Goal: Task Accomplishment & Management: Use online tool/utility

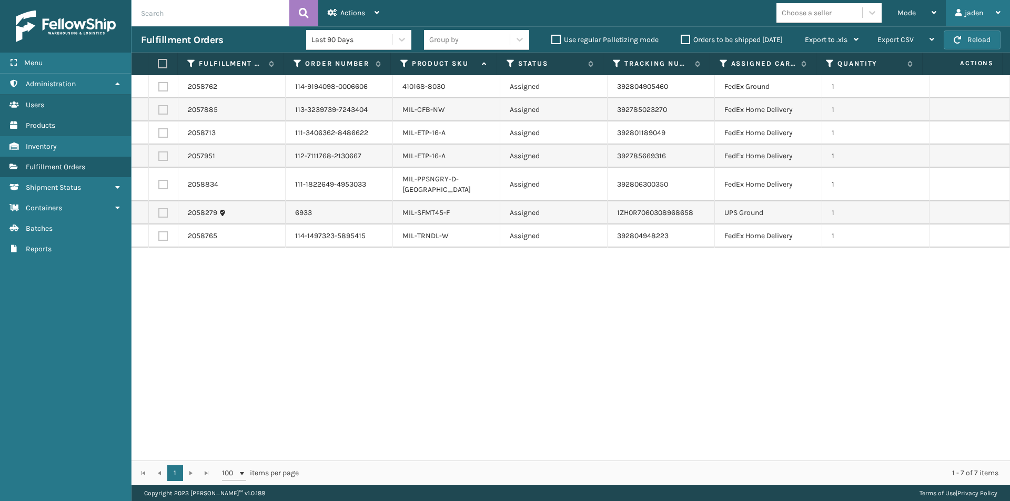
drag, startPoint x: 950, startPoint y: 2, endPoint x: 933, endPoint y: 7, distance: 18.1
click at [949, 3] on div "jaden Log Out" at bounding box center [977, 13] width 64 height 26
drag, startPoint x: 726, startPoint y: 359, endPoint x: 974, endPoint y: 35, distance: 407.7
click at [742, 337] on div "2058762 114-9194098-0006606 410168-8030 Assigned 392804905460 FedEx Ground 1 20…" at bounding box center [570, 267] width 878 height 385
click at [902, 4] on div "Mode" at bounding box center [916, 13] width 39 height 26
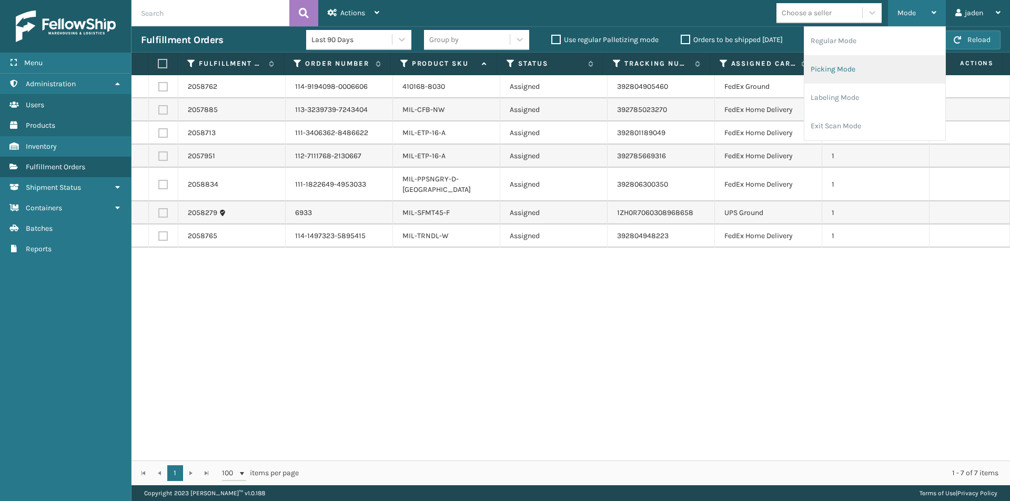
click at [861, 68] on li "Picking Mode" at bounding box center [874, 69] width 141 height 28
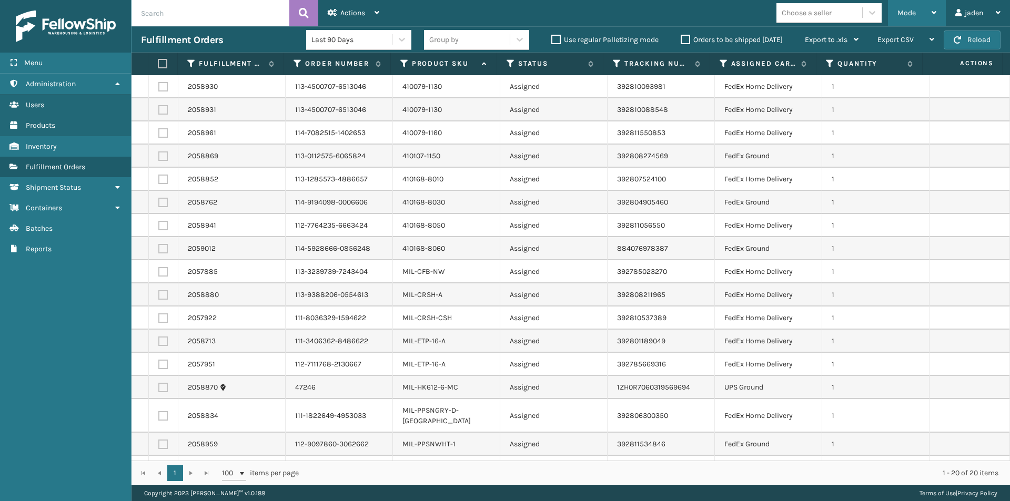
click at [909, 14] on span "Mode" at bounding box center [906, 12] width 18 height 9
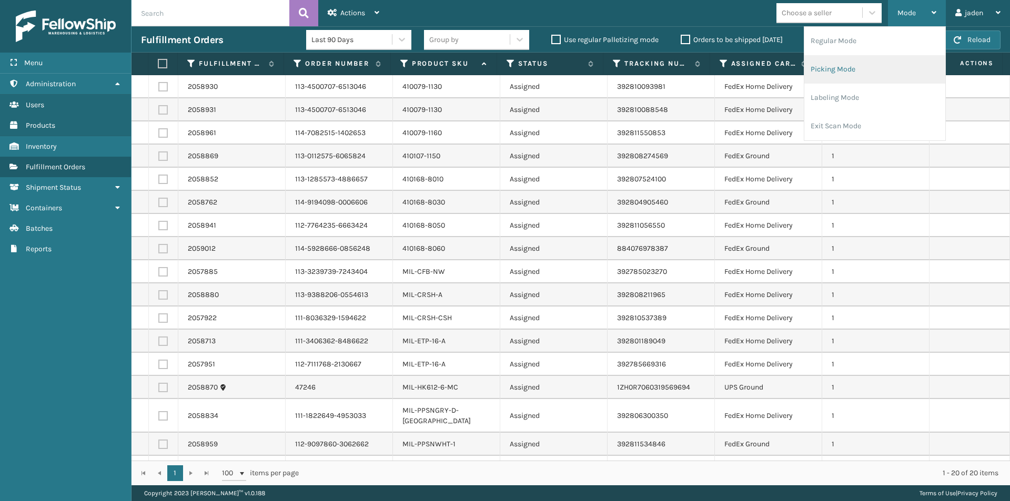
click at [871, 70] on li "Picking Mode" at bounding box center [874, 69] width 141 height 28
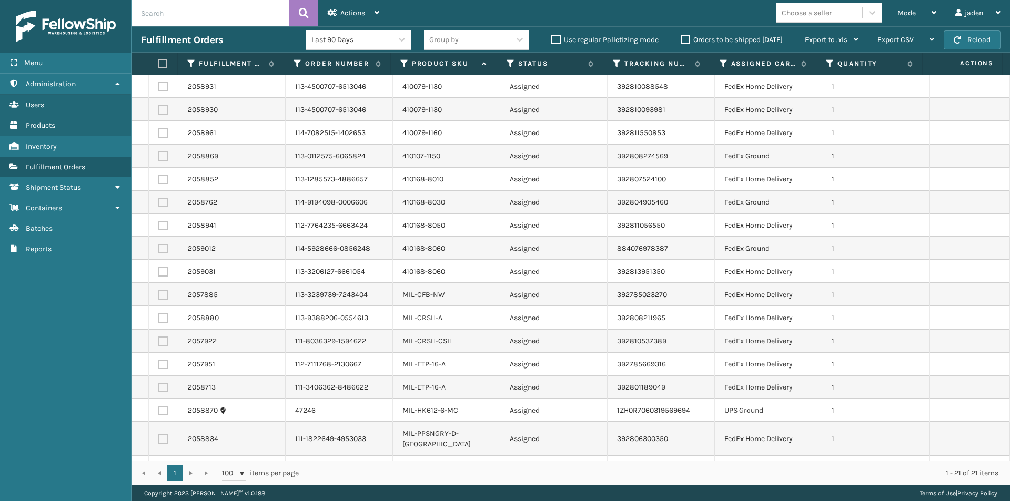
click at [161, 230] on label at bounding box center [162, 225] width 9 height 9
click at [159, 228] on input "checkbox" at bounding box center [158, 224] width 1 height 7
checkbox input "true"
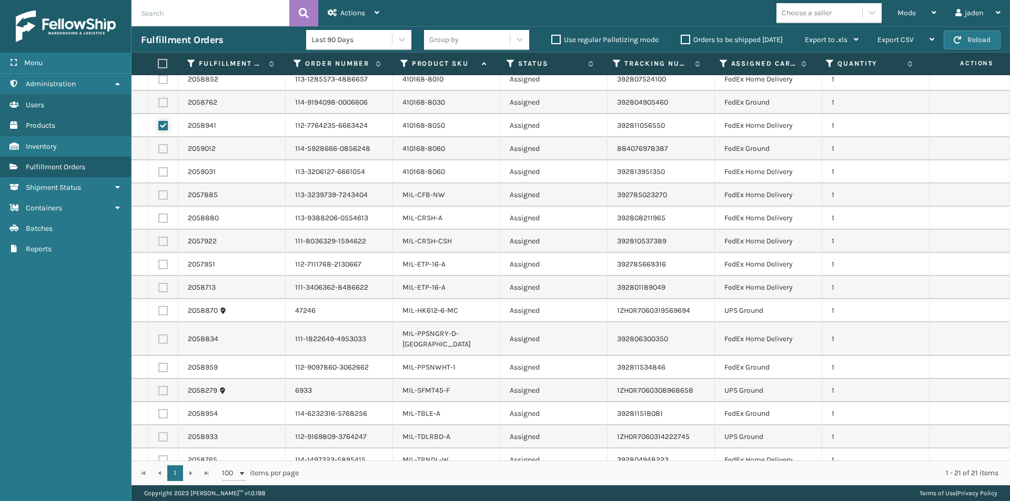
scroll to position [100, 0]
click at [165, 362] on label at bounding box center [162, 366] width 9 height 9
click at [159, 362] on input "checkbox" at bounding box center [158, 365] width 1 height 7
checkbox input "true"
click at [360, 6] on div "Actions" at bounding box center [354, 13] width 52 height 26
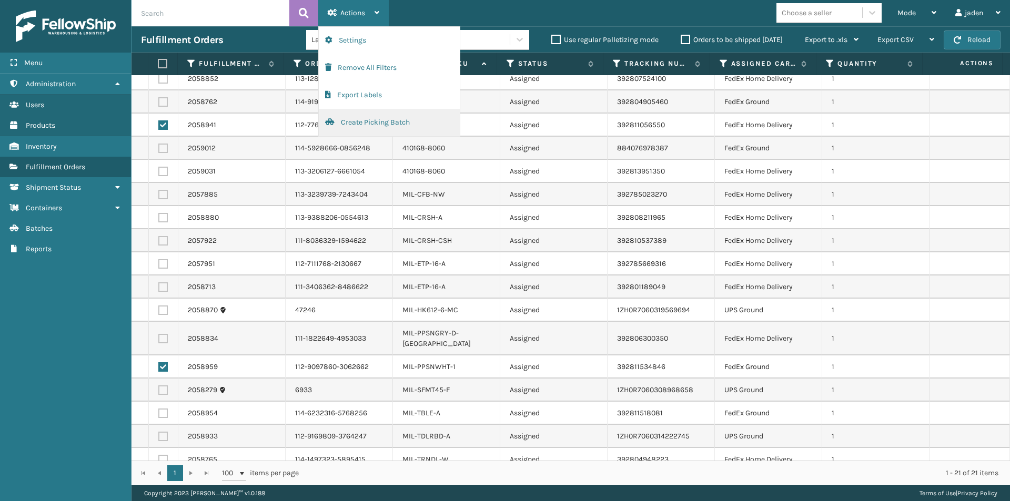
click at [369, 121] on button "Create Picking Batch" at bounding box center [389, 122] width 141 height 27
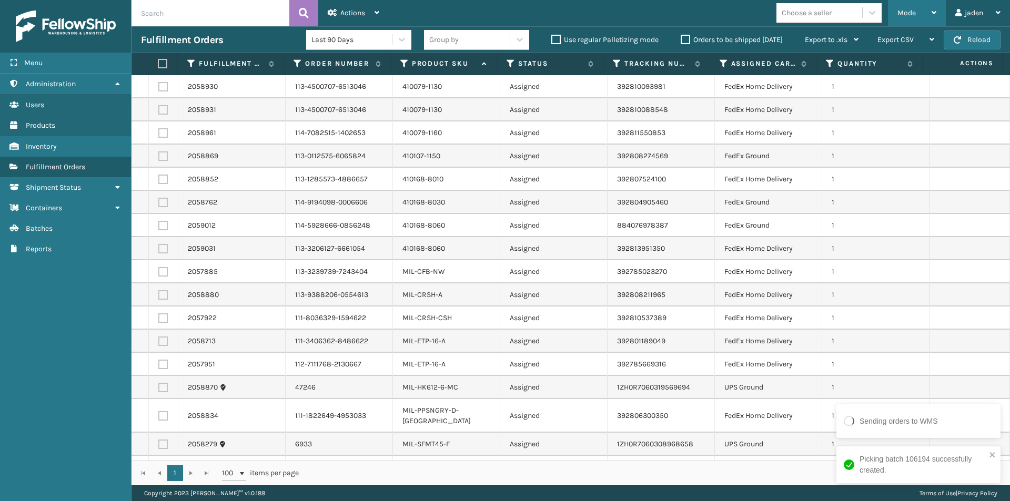
click at [913, 17] on span "Mode" at bounding box center [906, 12] width 18 height 9
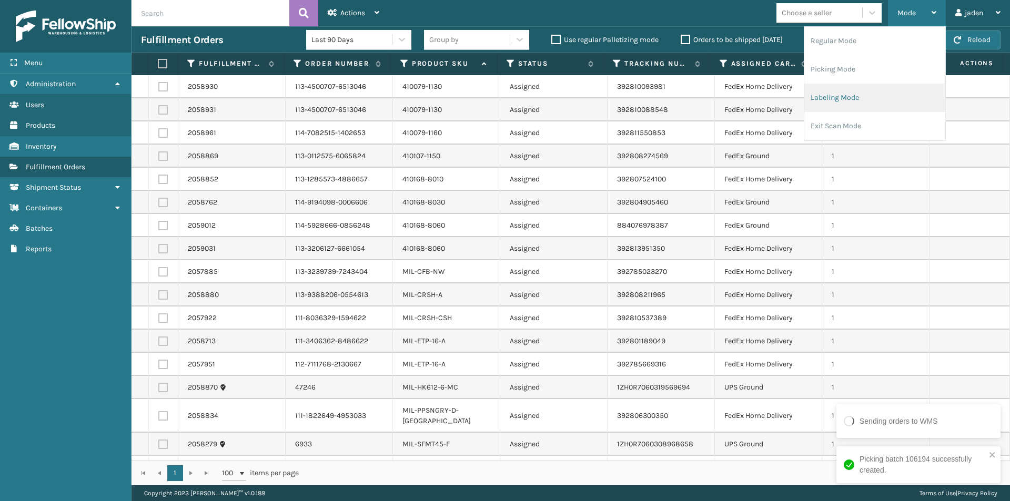
click at [867, 92] on li "Labeling Mode" at bounding box center [874, 98] width 141 height 28
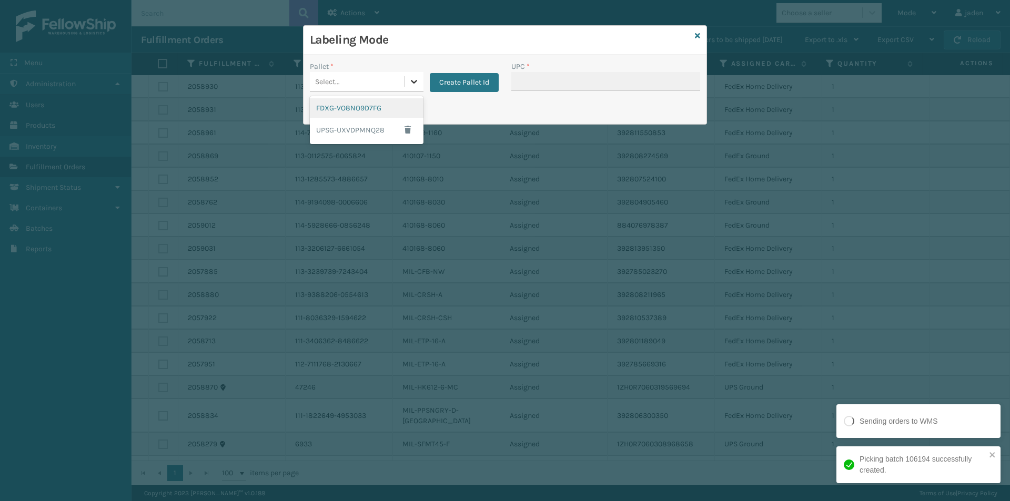
drag, startPoint x: 414, startPoint y: 80, endPoint x: 408, endPoint y: 84, distance: 8.0
click at [411, 83] on icon at bounding box center [414, 81] width 11 height 11
click at [353, 115] on div "FDXG-VO8NO9D7FG" at bounding box center [367, 107] width 114 height 19
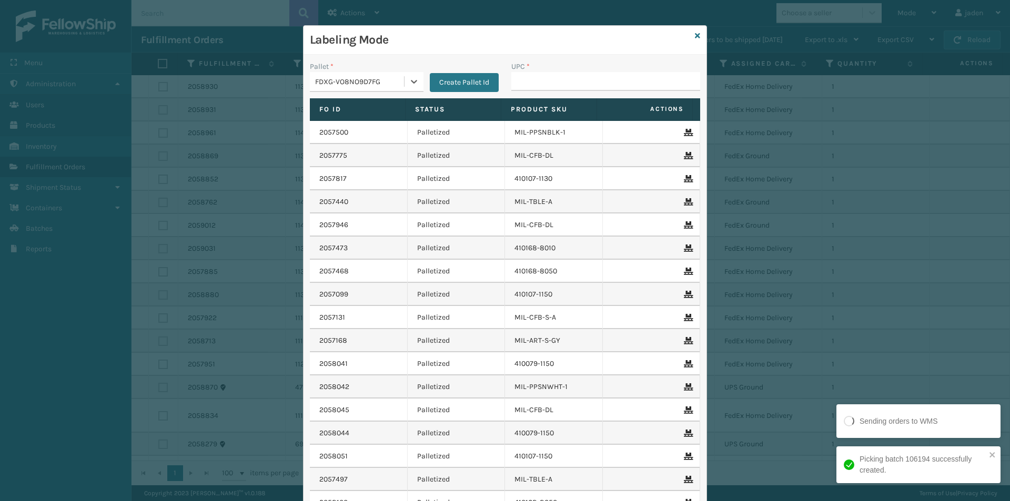
click at [579, 94] on div "UPC *" at bounding box center [605, 79] width 201 height 37
click at [579, 80] on input "UPC *" at bounding box center [605, 81] width 189 height 19
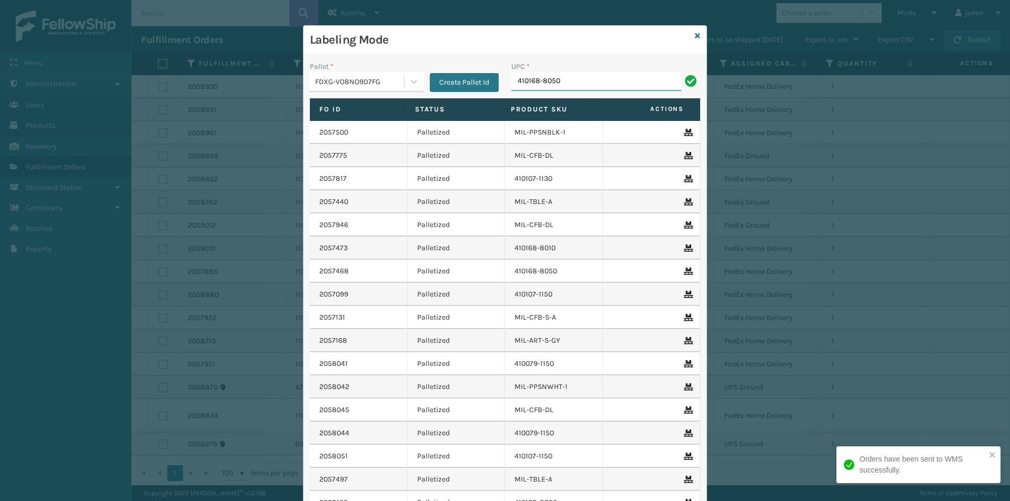
type input "410168-8050"
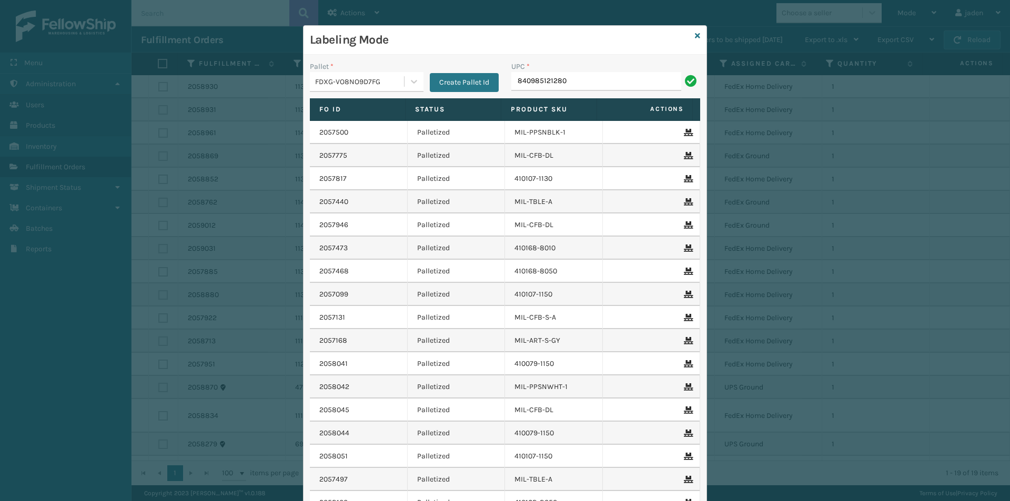
type input "840985121280"
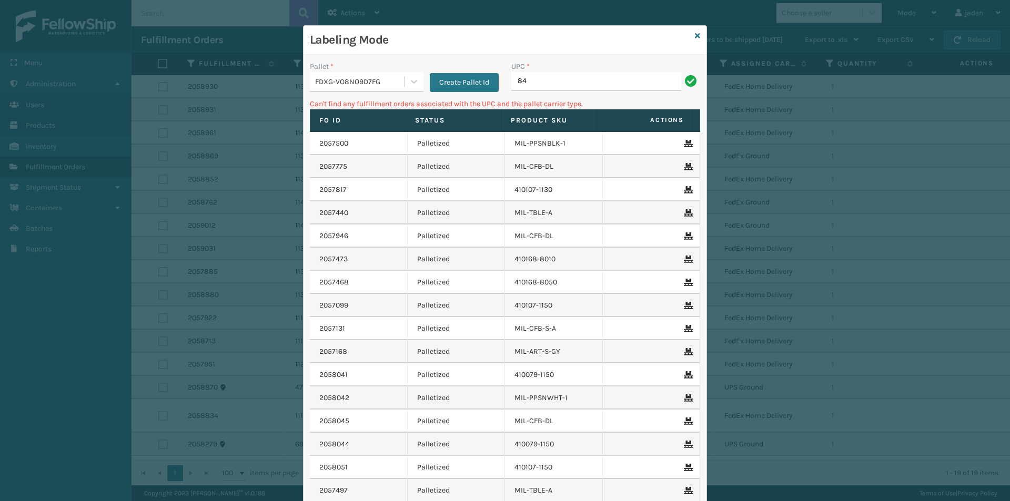
type input "8"
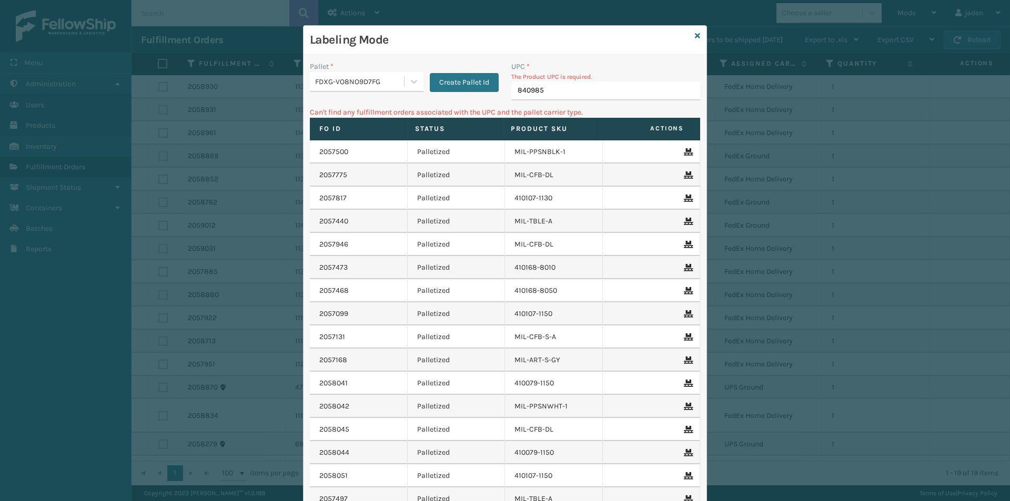
type input "8409851"
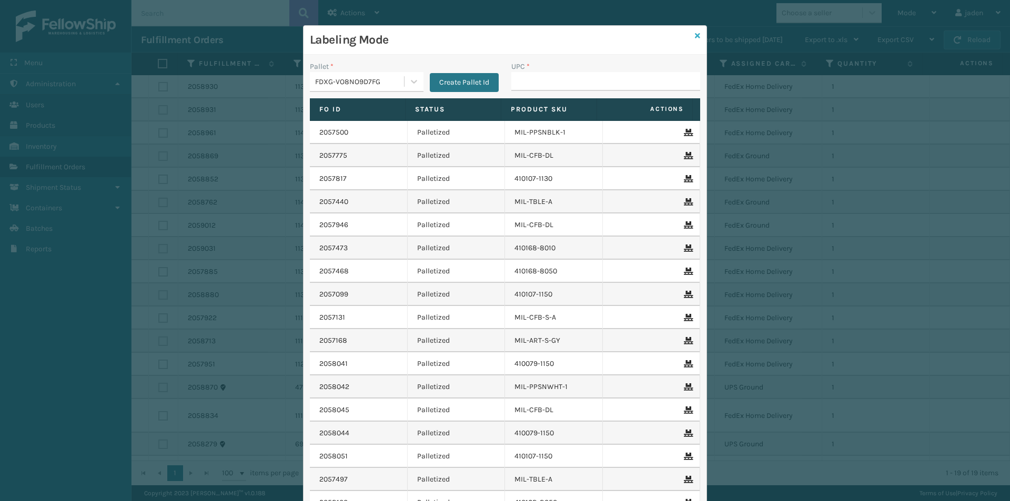
click at [695, 36] on icon at bounding box center [697, 35] width 5 height 7
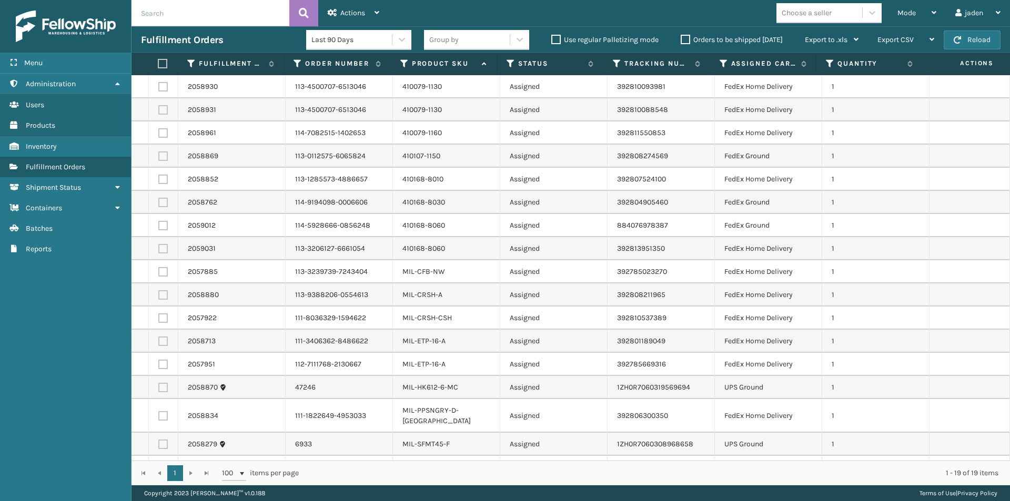
click at [160, 63] on label at bounding box center [161, 63] width 7 height 9
click at [158, 63] on input "checkbox" at bounding box center [158, 63] width 1 height 7
checkbox input "true"
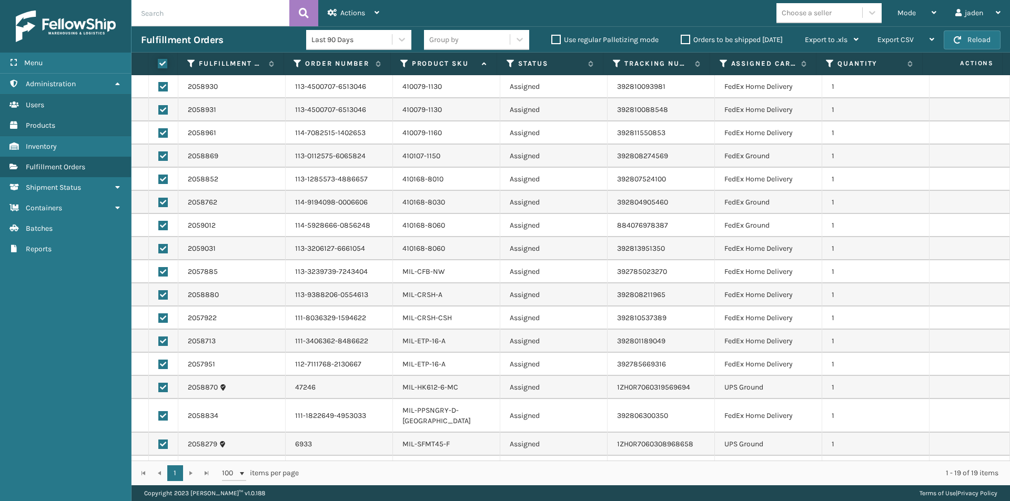
checkbox input "true"
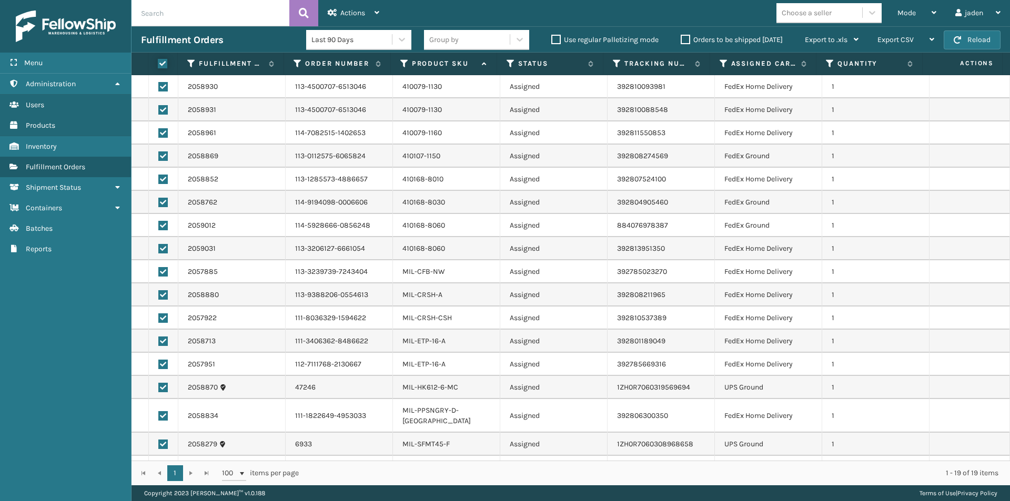
checkbox input "true"
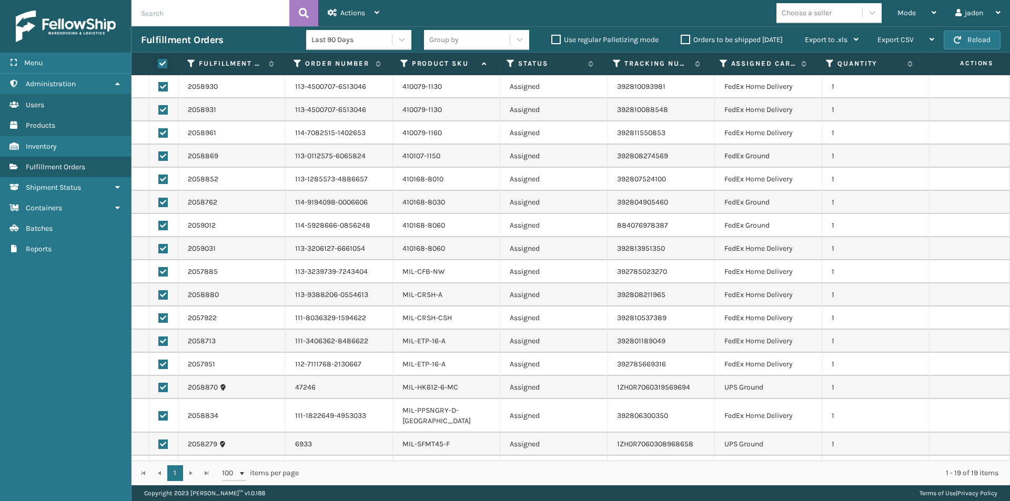
checkbox input "true"
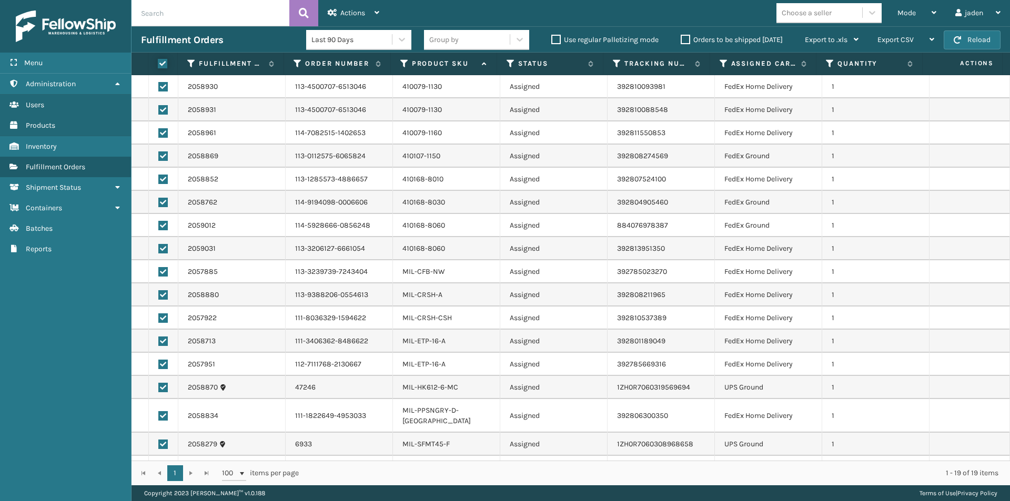
checkbox input "true"
click at [161, 273] on label at bounding box center [162, 271] width 9 height 9
click at [159, 273] on input "checkbox" at bounding box center [158, 270] width 1 height 7
checkbox input "false"
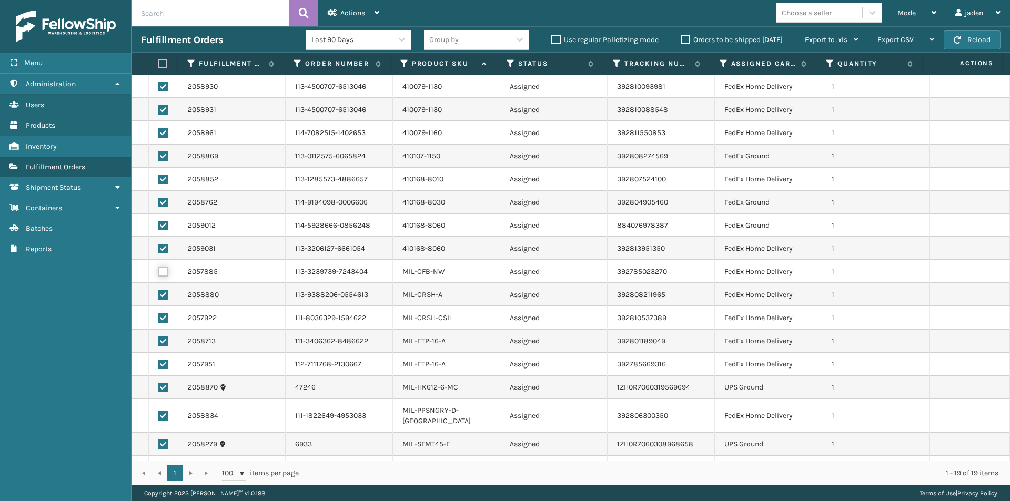
checkbox input "false"
click at [165, 341] on label at bounding box center [162, 341] width 9 height 9
click at [159, 341] on input "checkbox" at bounding box center [158, 340] width 1 height 7
checkbox input "false"
click at [165, 362] on label at bounding box center [162, 364] width 9 height 9
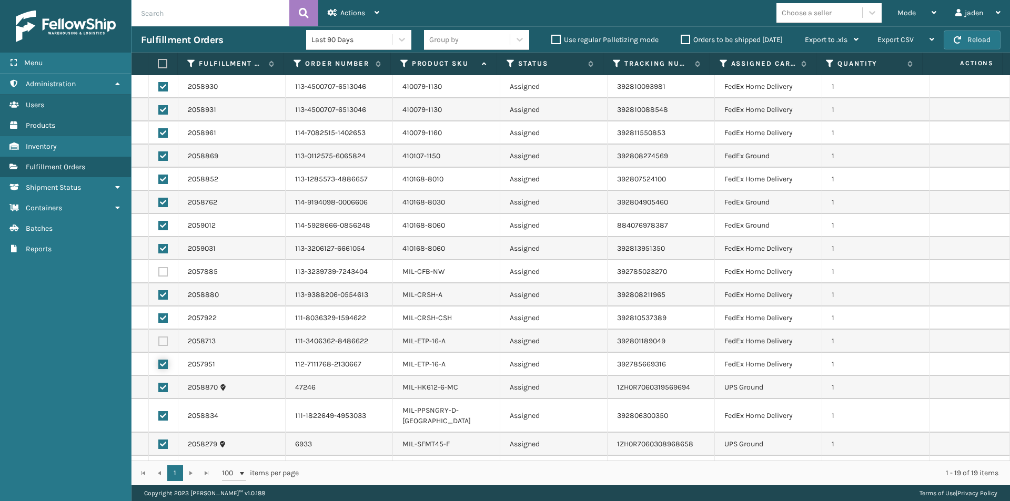
click at [159, 362] on input "checkbox" at bounding box center [158, 363] width 1 height 7
checkbox input "false"
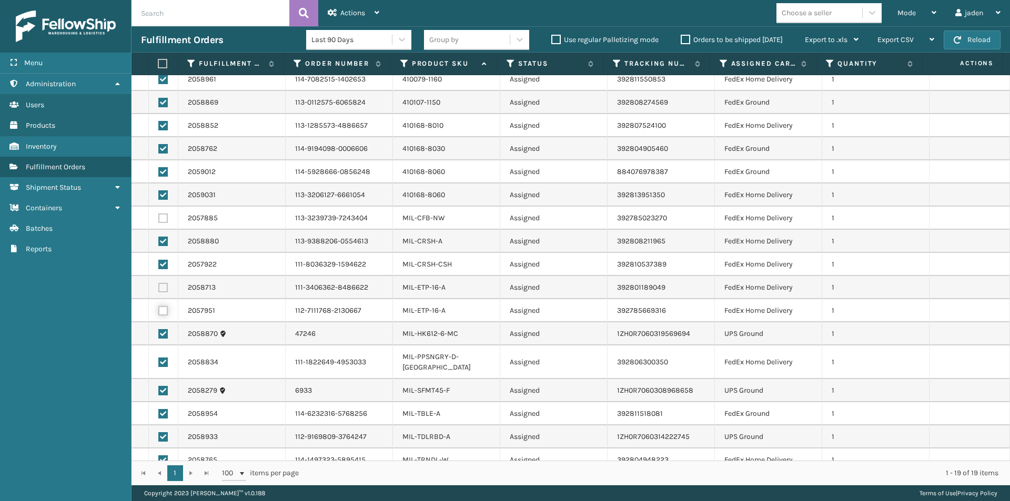
scroll to position [54, 0]
click at [161, 357] on label at bounding box center [162, 361] width 9 height 9
click at [159, 357] on input "checkbox" at bounding box center [158, 360] width 1 height 7
checkbox input "false"
click at [162, 385] on label at bounding box center [162, 389] width 9 height 9
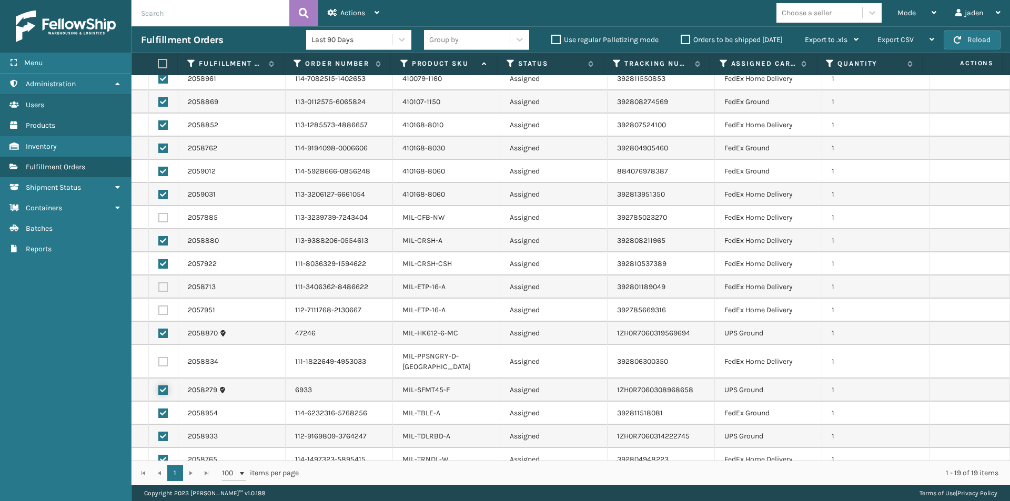
click at [159, 385] on input "checkbox" at bounding box center [158, 388] width 1 height 7
checkbox input "false"
click at [159, 432] on label at bounding box center [162, 436] width 9 height 9
click at [159, 432] on input "checkbox" at bounding box center [158, 435] width 1 height 7
checkbox input "false"
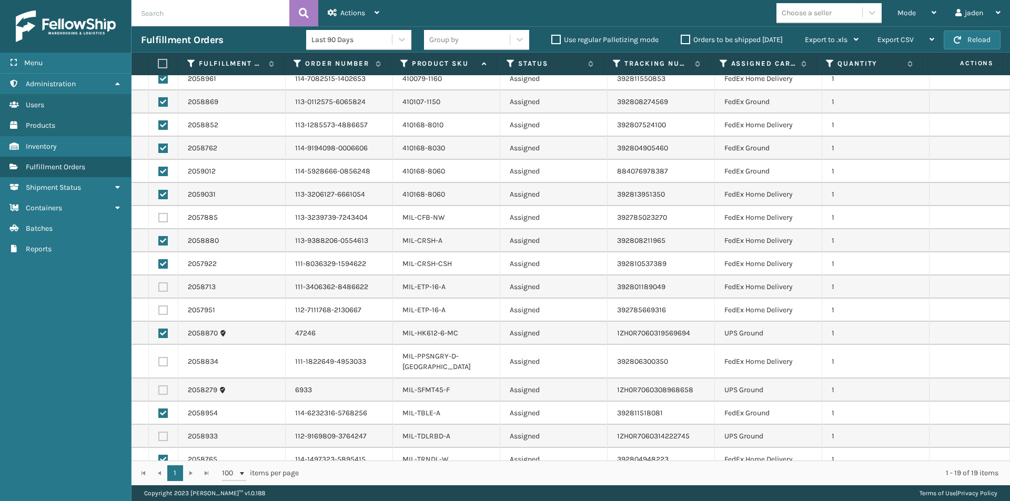
click at [164, 334] on label at bounding box center [162, 333] width 9 height 9
click at [159, 334] on input "checkbox" at bounding box center [158, 332] width 1 height 7
checkbox input "false"
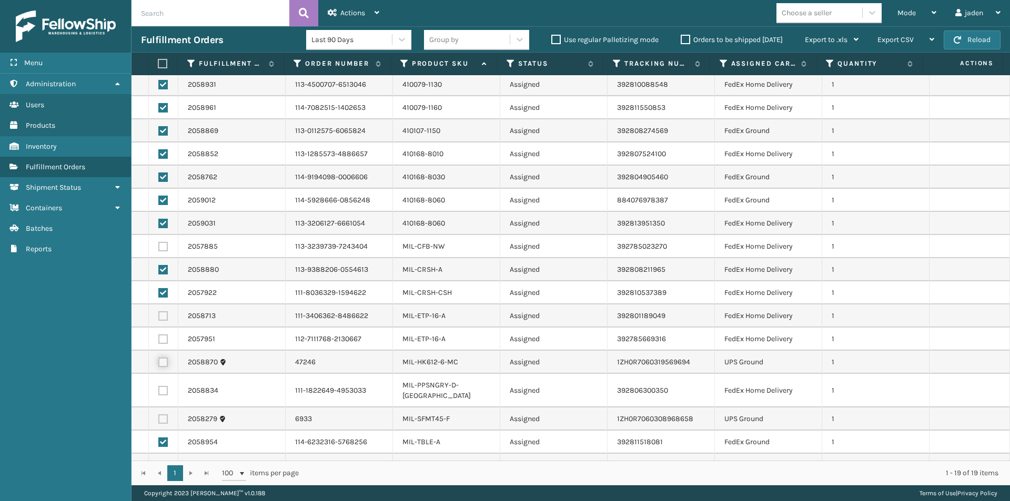
scroll to position [0, 0]
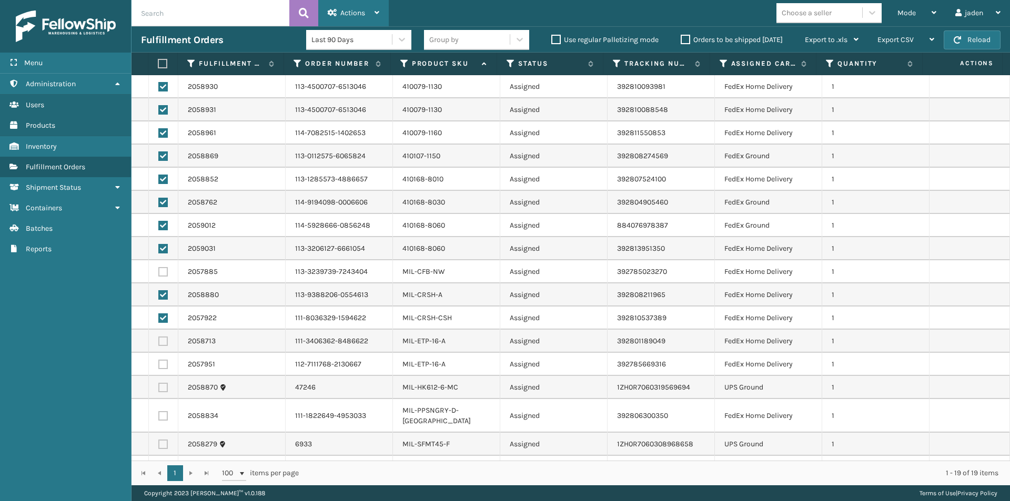
click at [365, 9] on span "Actions" at bounding box center [352, 12] width 25 height 9
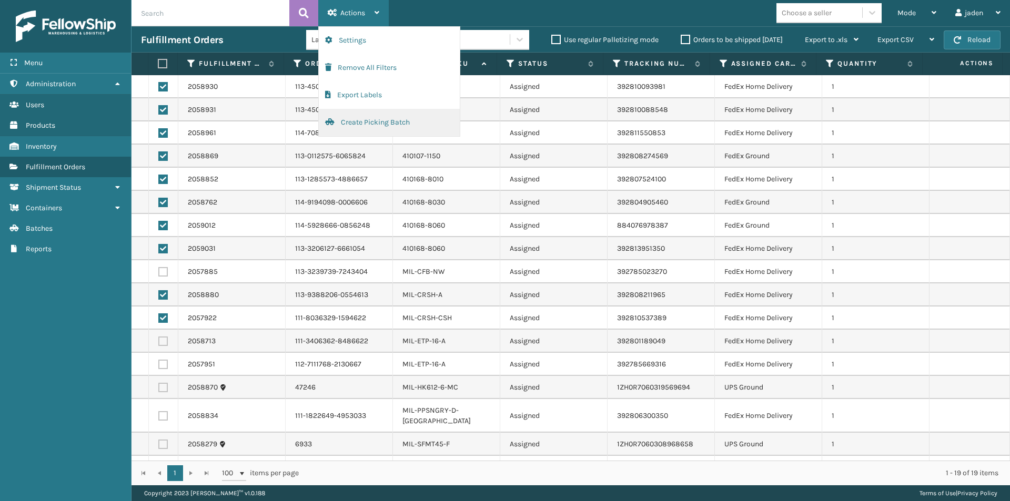
click at [383, 116] on button "Create Picking Batch" at bounding box center [389, 122] width 141 height 27
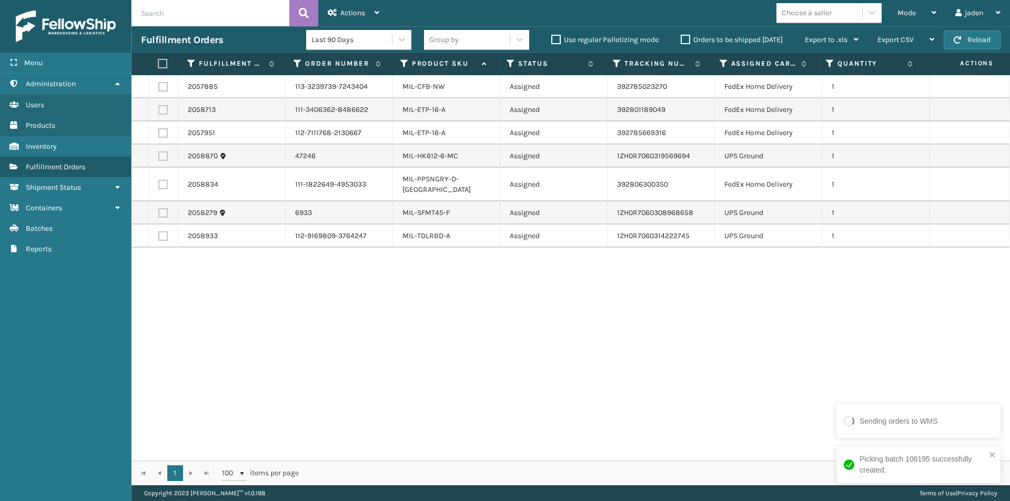
drag, startPoint x: 760, startPoint y: 321, endPoint x: 747, endPoint y: 321, distance: 13.7
drag, startPoint x: 747, startPoint y: 321, endPoint x: 412, endPoint y: 345, distance: 335.3
click at [412, 345] on div "2057885 113-3239739-7243404 MIL-CFB-NW Assigned 392785023270 FedEx Home Deliver…" at bounding box center [570, 267] width 878 height 385
drag, startPoint x: 768, startPoint y: 295, endPoint x: 391, endPoint y: 354, distance: 381.7
click at [449, 408] on div "2057885 113-3239739-7243404 MIL-CFB-NW Assigned 392785023270 FedEx Home Deliver…" at bounding box center [570, 267] width 878 height 385
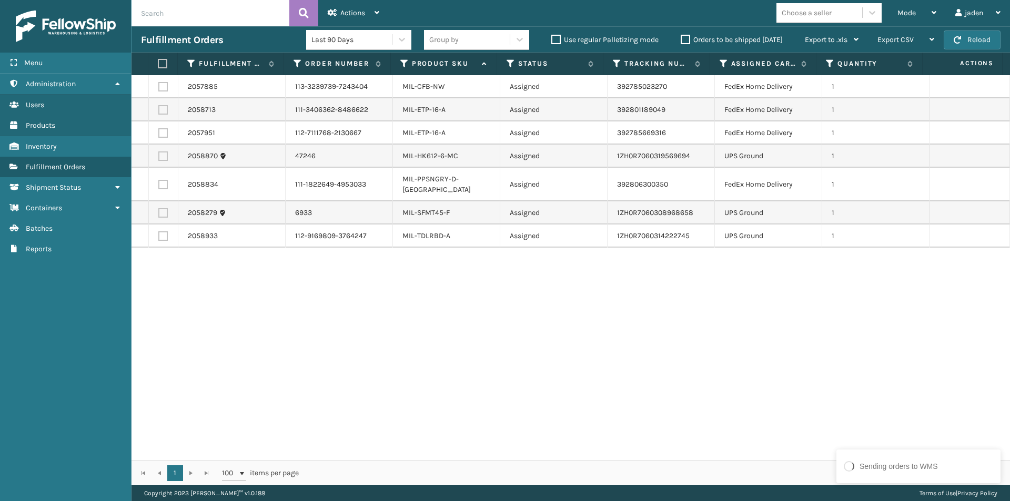
click at [162, 157] on label at bounding box center [162, 155] width 9 height 9
click at [159, 157] on input "checkbox" at bounding box center [158, 154] width 1 height 7
checkbox input "true"
click at [160, 231] on label at bounding box center [162, 235] width 9 height 9
click at [159, 231] on input "checkbox" at bounding box center [158, 234] width 1 height 7
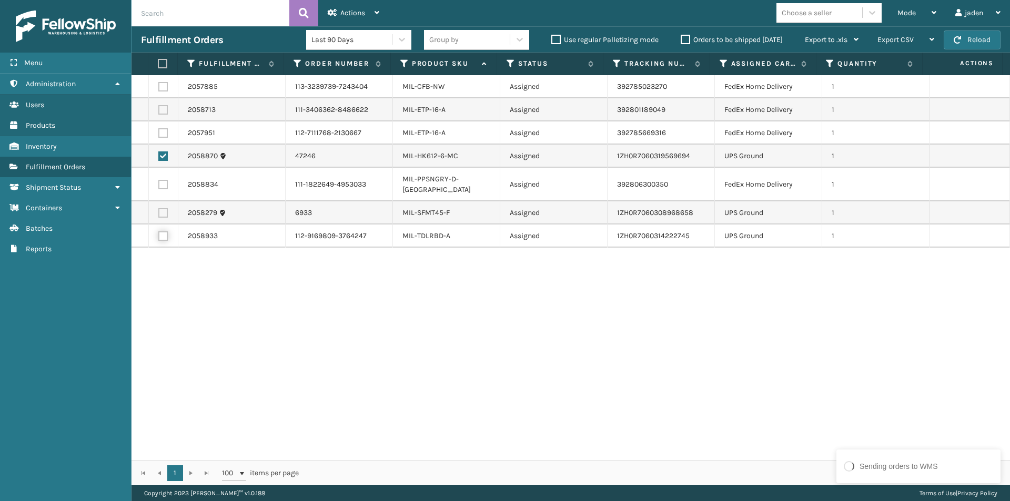
checkbox input "true"
click at [353, 4] on div "Actions" at bounding box center [354, 13] width 52 height 26
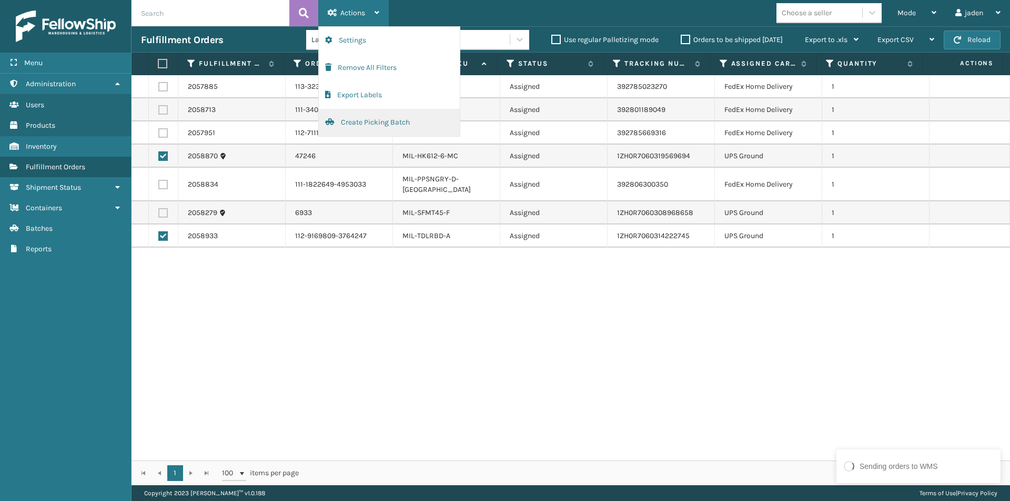
click at [350, 124] on button "Create Picking Batch" at bounding box center [389, 122] width 141 height 27
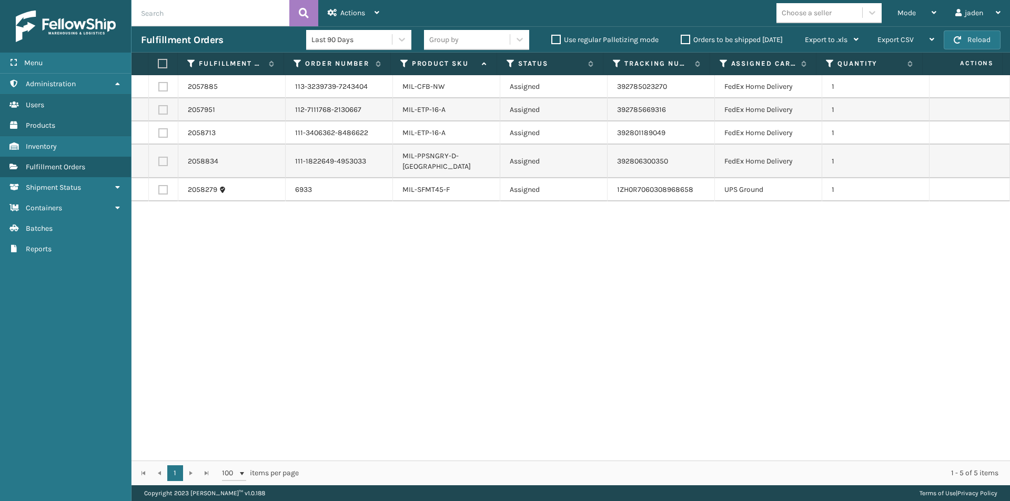
drag, startPoint x: 724, startPoint y: 308, endPoint x: 423, endPoint y: 352, distance: 304.5
click at [423, 352] on div "2057885 113-3239739-7243404 MIL-CFB-NW Assigned 392785023270 FedEx Home Deliver…" at bounding box center [570, 267] width 878 height 385
click at [907, 17] on span "Mode" at bounding box center [906, 12] width 18 height 9
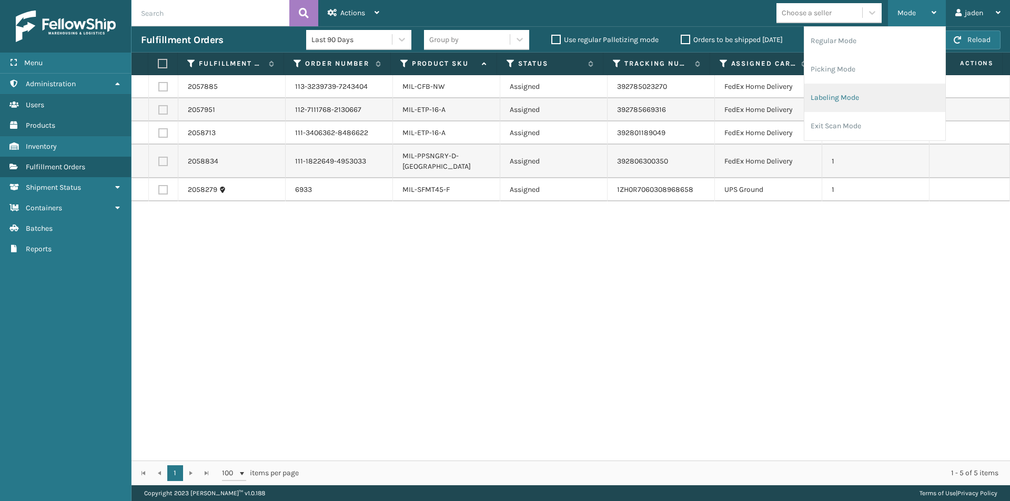
click at [844, 91] on li "Labeling Mode" at bounding box center [874, 98] width 141 height 28
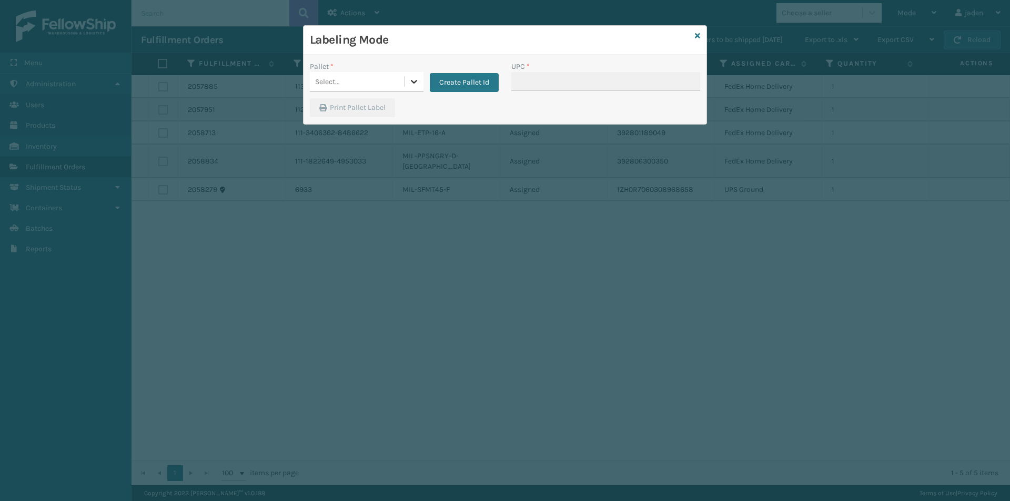
click at [405, 80] on div at bounding box center [413, 81] width 19 height 19
click at [348, 107] on div "FDXG-VO8NO9D7FG" at bounding box center [367, 107] width 114 height 19
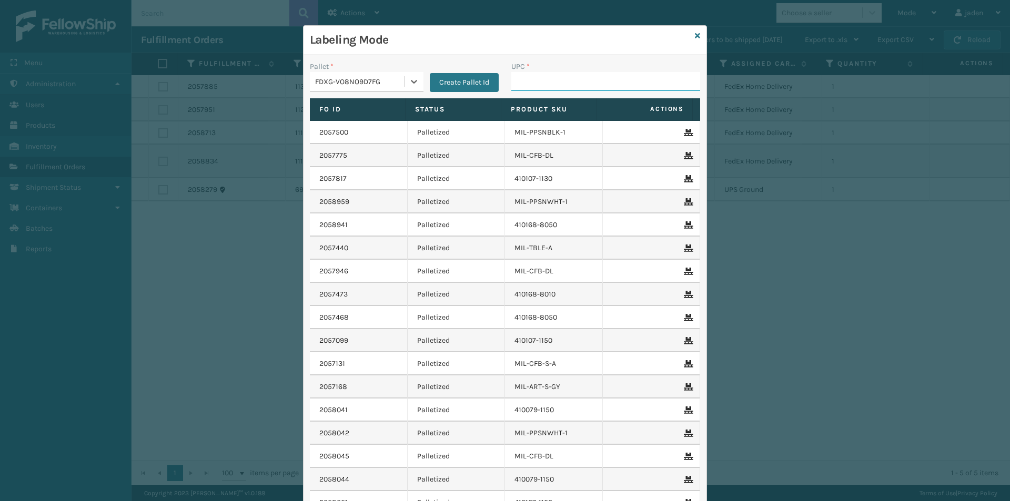
click at [585, 78] on input "UPC *" at bounding box center [605, 81] width 189 height 19
type input "840985126414"
click at [695, 33] on icon at bounding box center [697, 35] width 5 height 7
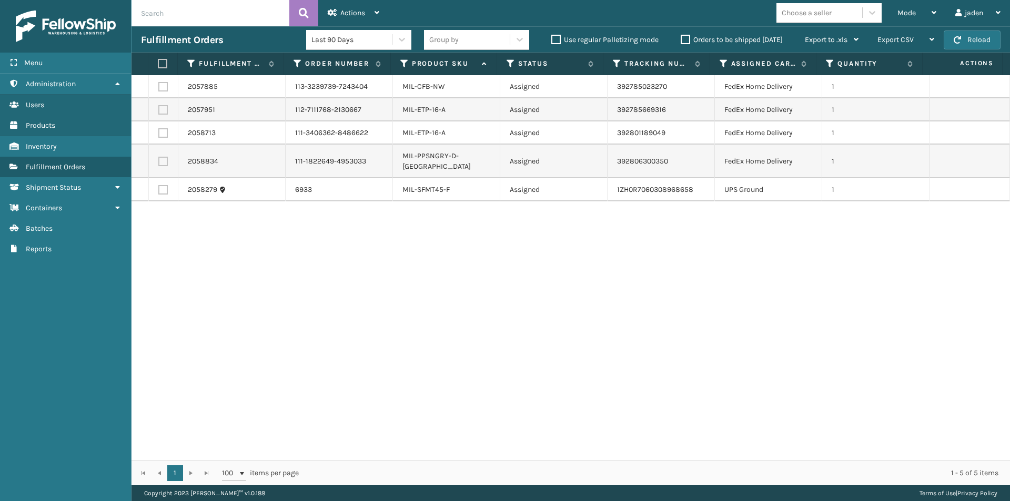
drag, startPoint x: 673, startPoint y: 355, endPoint x: 816, endPoint y: 25, distance: 359.6
click at [324, 312] on div "2057885 113-3239739-7243404 MIL-CFB-NW Assigned 392785023270 FedEx Home Deliver…" at bounding box center [570, 267] width 878 height 385
click at [905, 14] on span "Mode" at bounding box center [906, 12] width 18 height 9
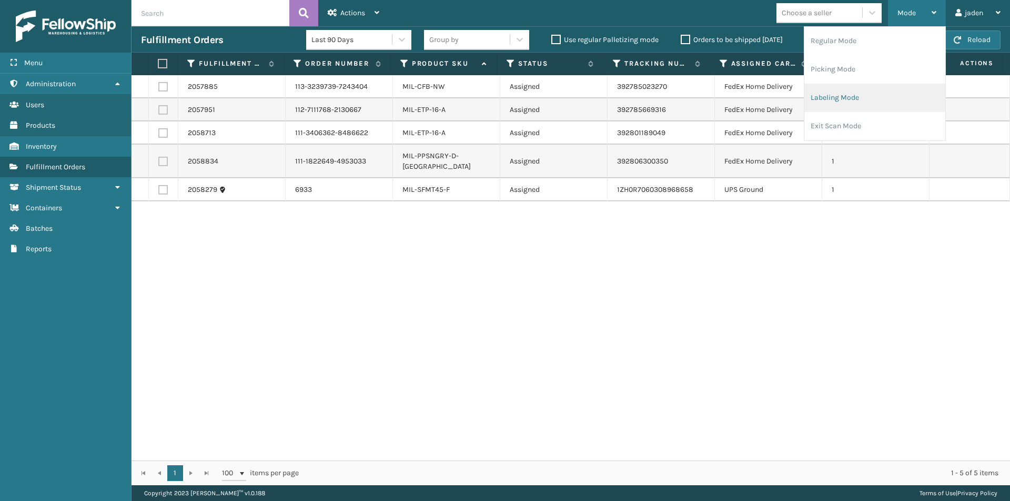
click at [823, 99] on li "Labeling Mode" at bounding box center [874, 98] width 141 height 28
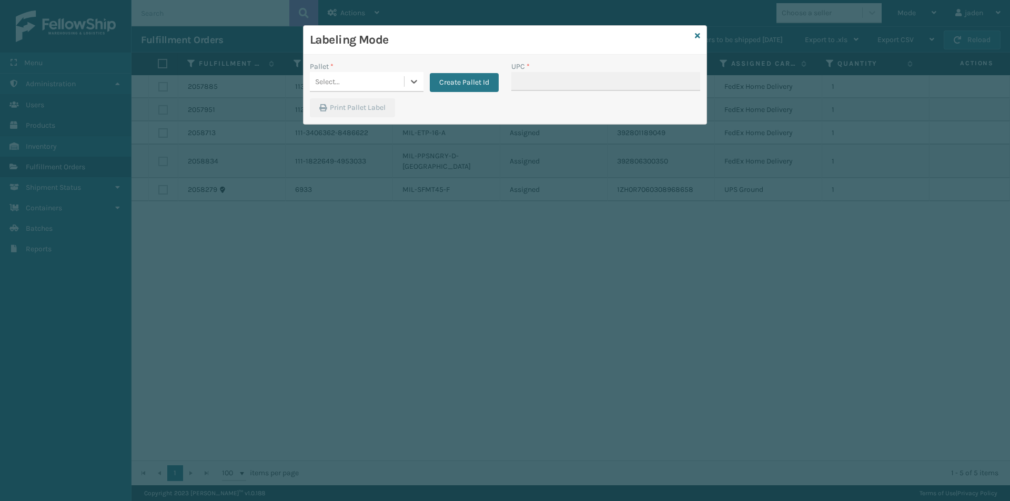
click at [398, 80] on div "Select..." at bounding box center [357, 81] width 94 height 17
click at [371, 107] on div "FDXG-VO8NO9D7FG" at bounding box center [367, 107] width 114 height 19
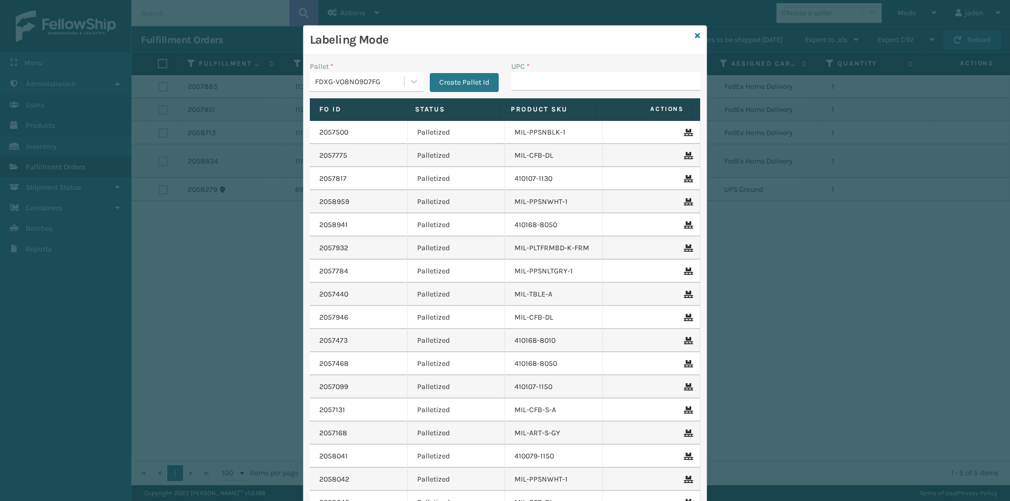
click at [568, 93] on div "UPC *" at bounding box center [605, 79] width 201 height 37
click at [570, 83] on input "UPC *" at bounding box center [605, 81] width 189 height 19
type input "410079-1130"
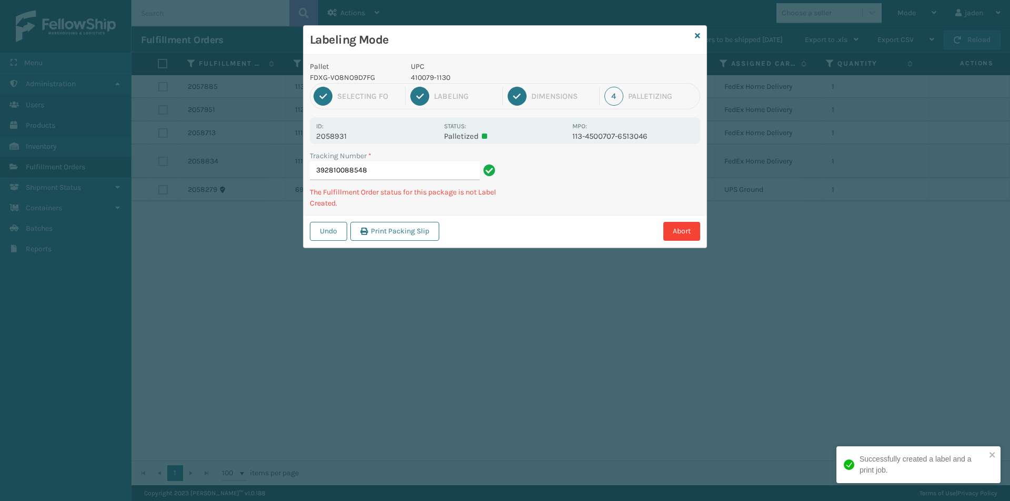
type input "3928100885484"
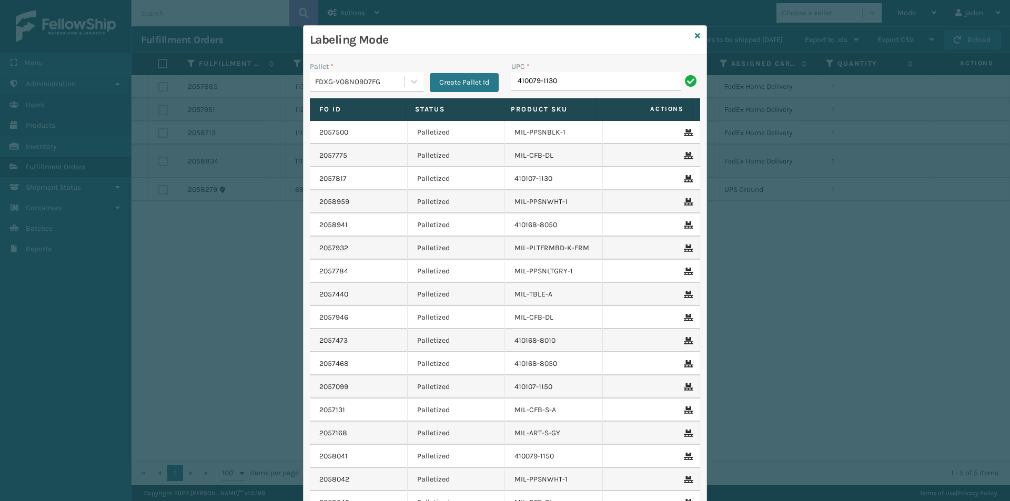
type input "410079-1130"
type input "410079-1160"
type input "410107-1150"
type input "410168-8010"
type input "410168-8030"
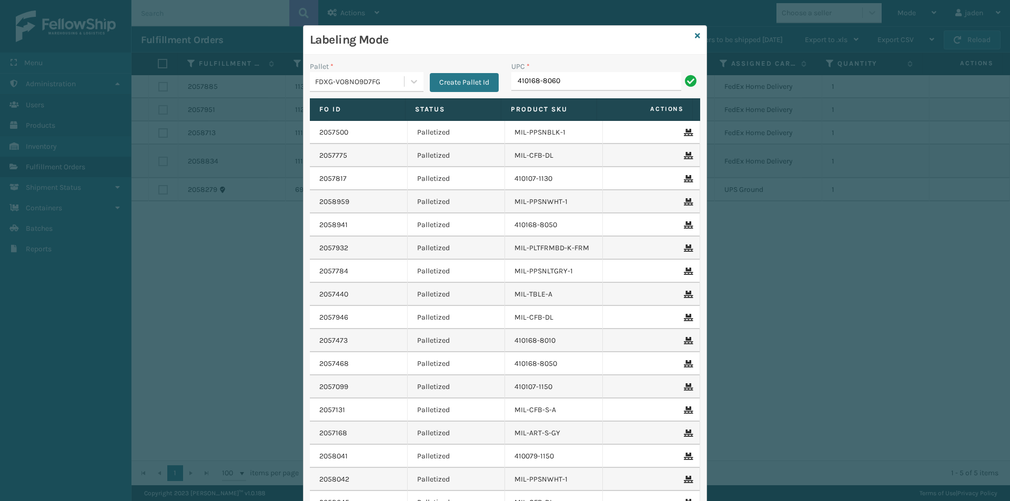
type input "410168-8060"
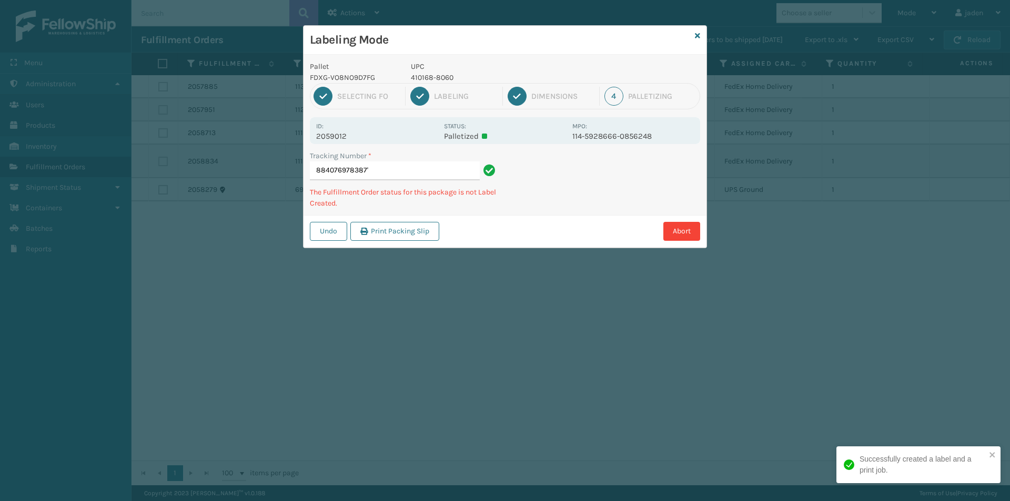
type input "884076978387'"
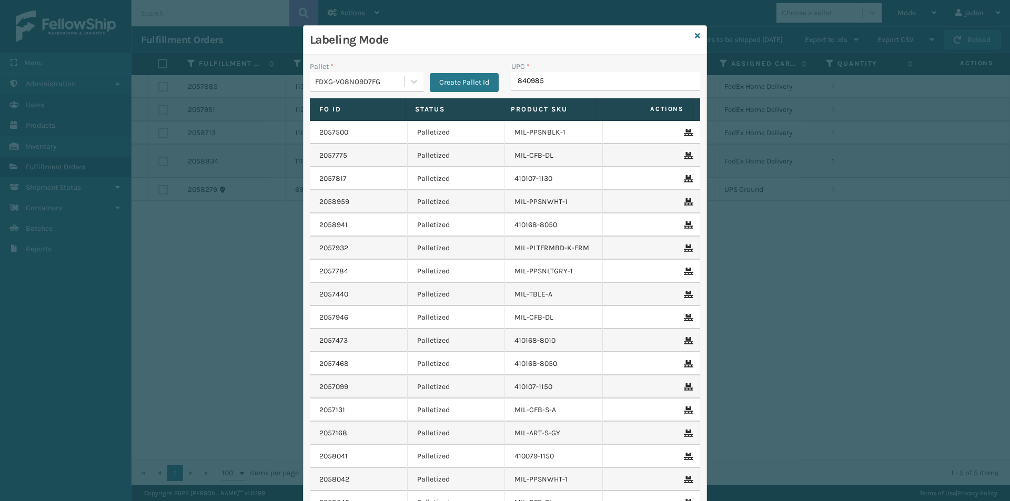
type input "8409851"
drag, startPoint x: 698, startPoint y: 40, endPoint x: 691, endPoint y: 35, distance: 9.0
click at [696, 39] on div "Labeling Mode Pallet * FDXG-VO8NO9D7FG Create Pallet Id UPC * Fo Id Status Prod…" at bounding box center [505, 297] width 404 height 545
click at [695, 35] on icon at bounding box center [697, 35] width 5 height 7
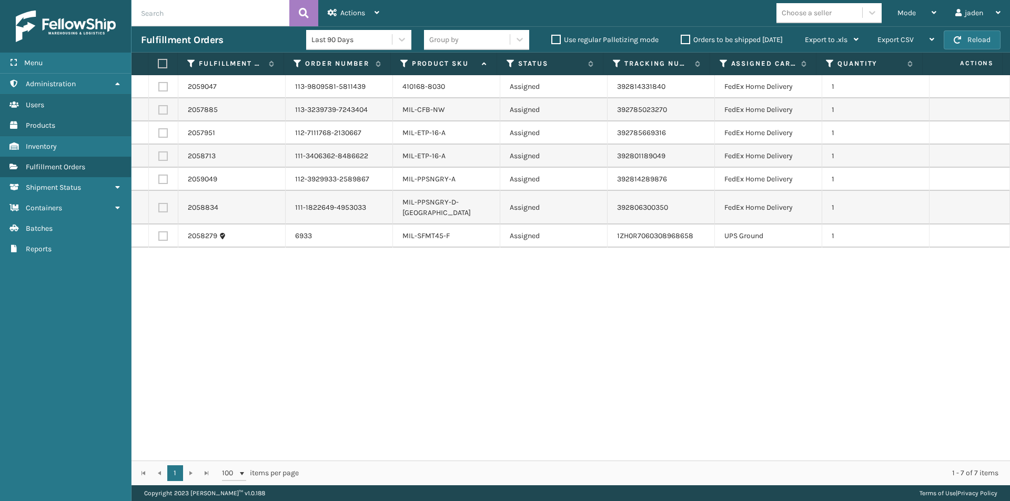
drag, startPoint x: 721, startPoint y: 304, endPoint x: 449, endPoint y: 273, distance: 273.6
click at [450, 359] on div "2059047 113-9809581-5811439 410168-8030 Assigned 392814331840 FedEx Home Delive…" at bounding box center [570, 267] width 878 height 385
click at [161, 85] on label at bounding box center [162, 86] width 9 height 9
click at [159, 85] on input "checkbox" at bounding box center [158, 85] width 1 height 7
checkbox input "true"
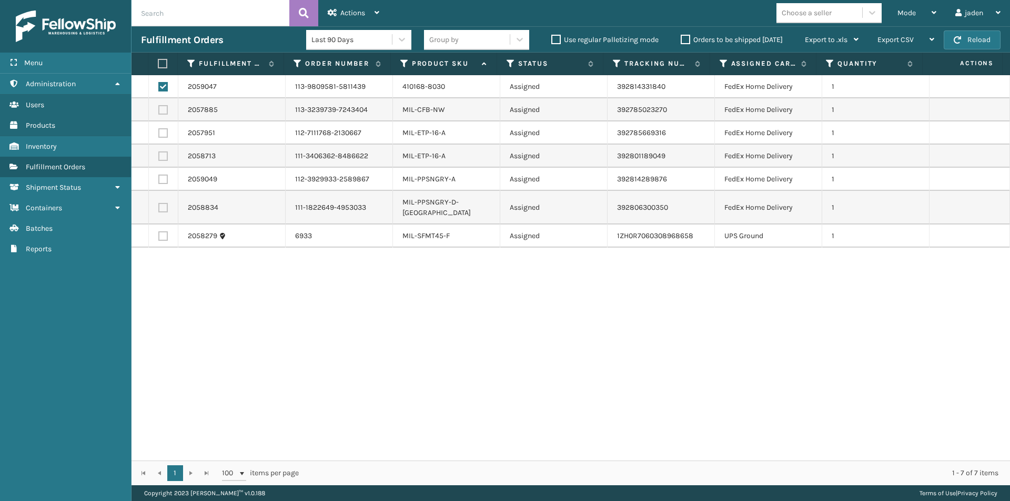
drag, startPoint x: 626, startPoint y: 292, endPoint x: 307, endPoint y: 353, distance: 325.6
click at [307, 353] on div "2059047 113-9809581-5811439 410168-8030 Assigned 392814331840 FedEx Home Delive…" at bounding box center [570, 267] width 878 height 385
click at [164, 176] on label at bounding box center [162, 179] width 9 height 9
click at [159, 176] on input "checkbox" at bounding box center [158, 178] width 1 height 7
checkbox input "true"
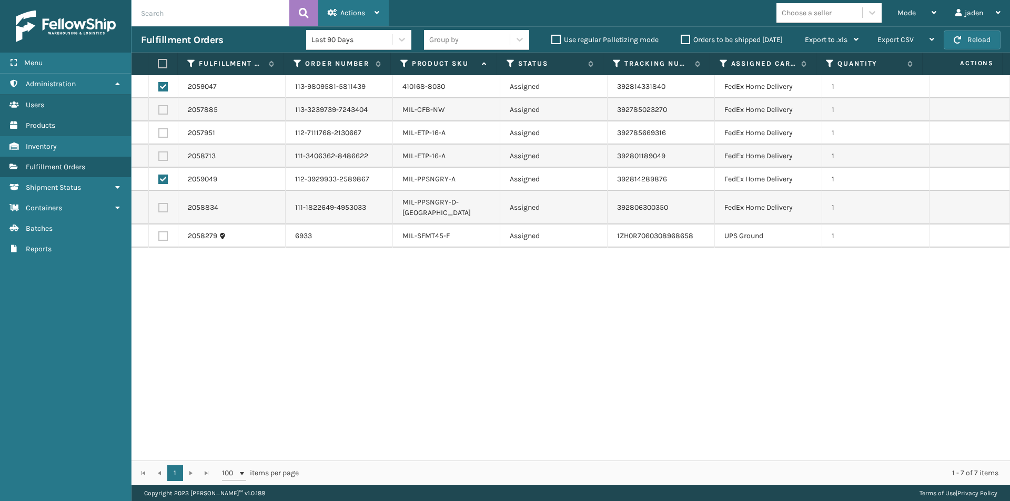
click at [330, 11] on icon at bounding box center [332, 12] width 9 height 7
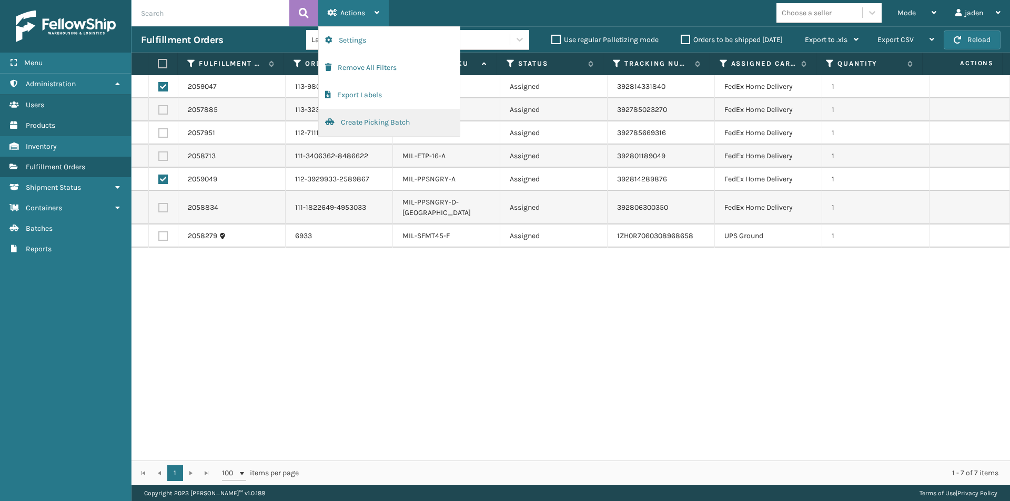
click at [366, 123] on button "Create Picking Batch" at bounding box center [389, 122] width 141 height 27
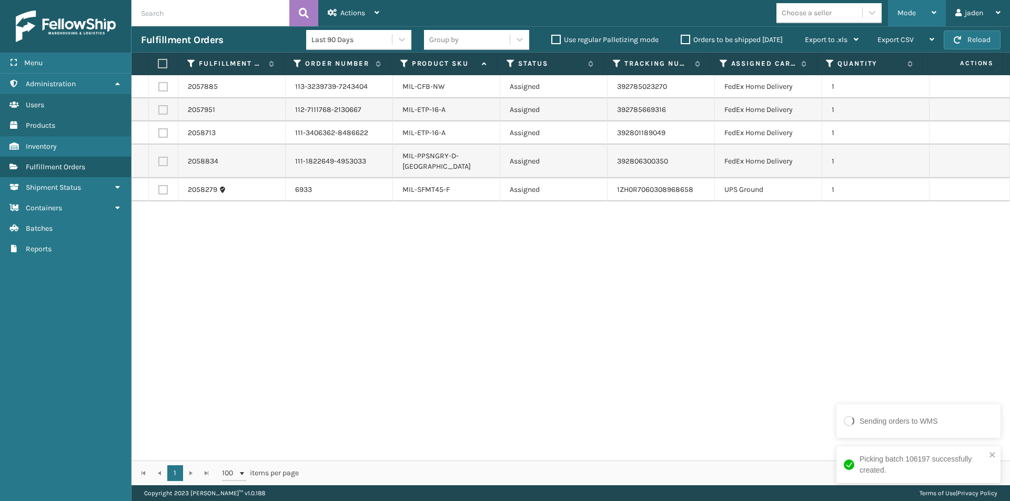
click at [943, 7] on div "Mode Regular Mode Picking Mode Labeling Mode Exit Scan Mode" at bounding box center [917, 13] width 58 height 26
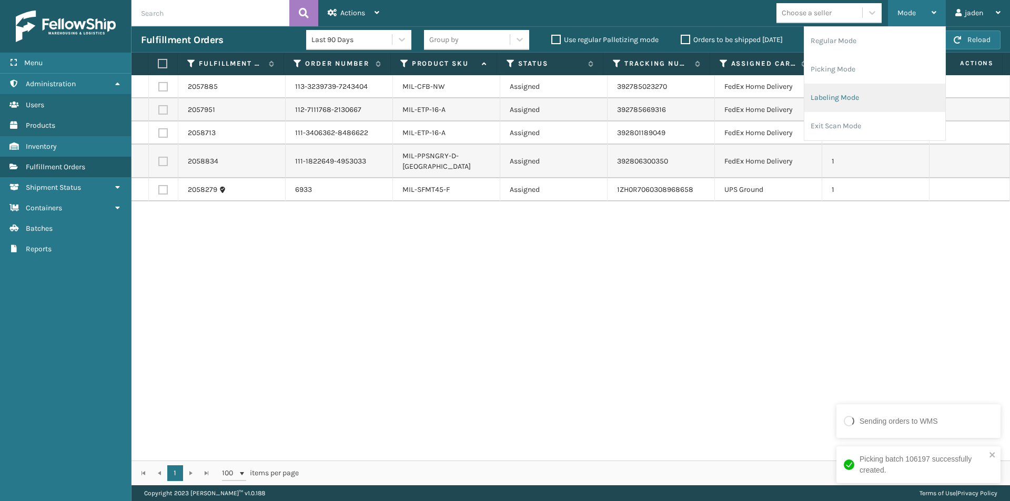
click at [832, 110] on li "Labeling Mode" at bounding box center [874, 98] width 141 height 28
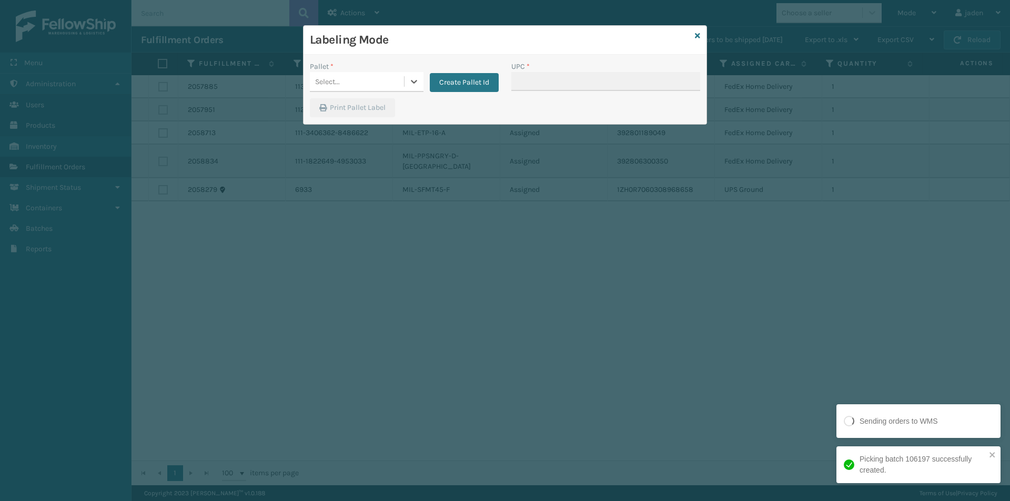
click at [404, 89] on div at bounding box center [413, 81] width 19 height 19
click at [367, 115] on div "FDXG-VO8NO9D7FG" at bounding box center [367, 107] width 114 height 19
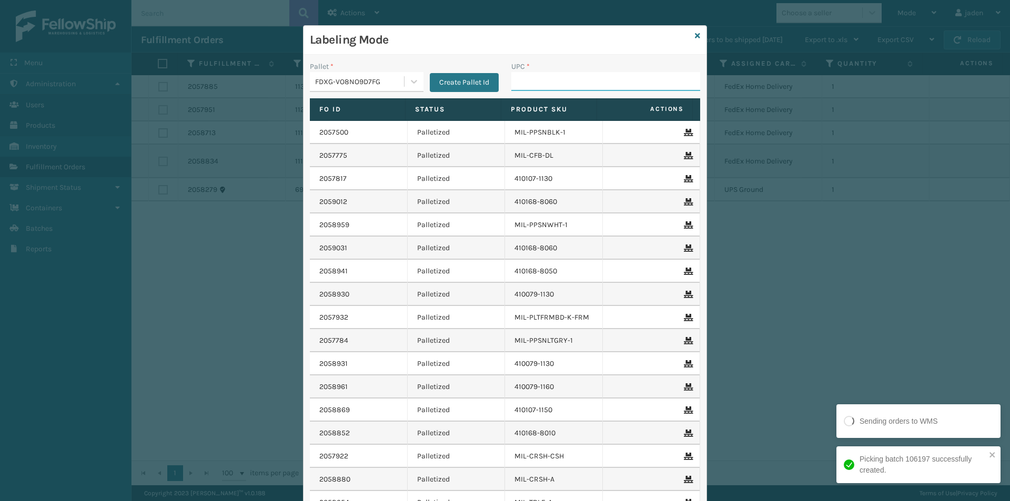
click at [636, 75] on input "UPC *" at bounding box center [605, 81] width 189 height 19
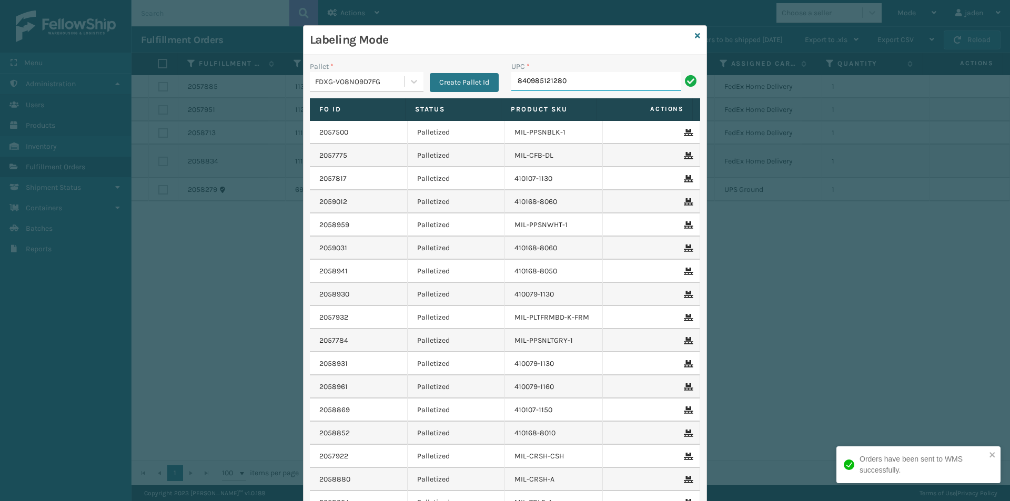
type input "840985121280"
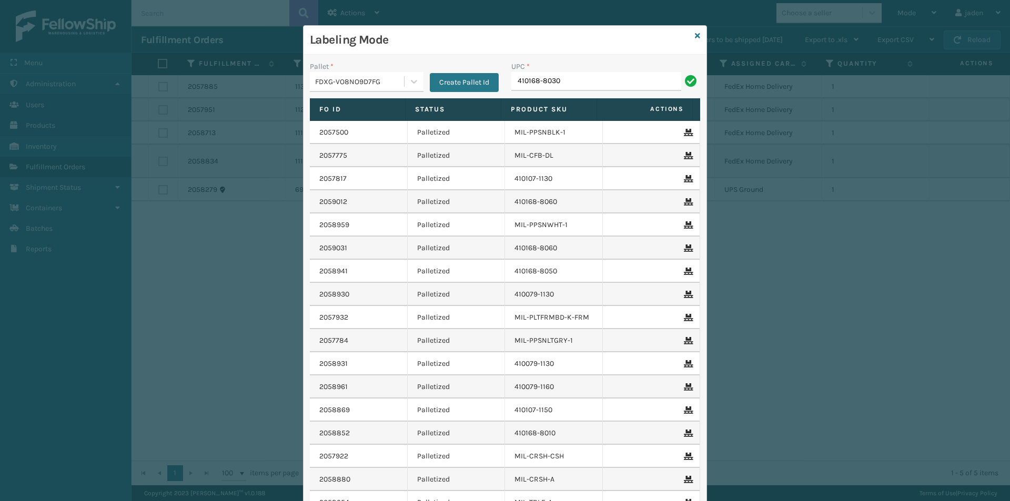
type input "410168-8030"
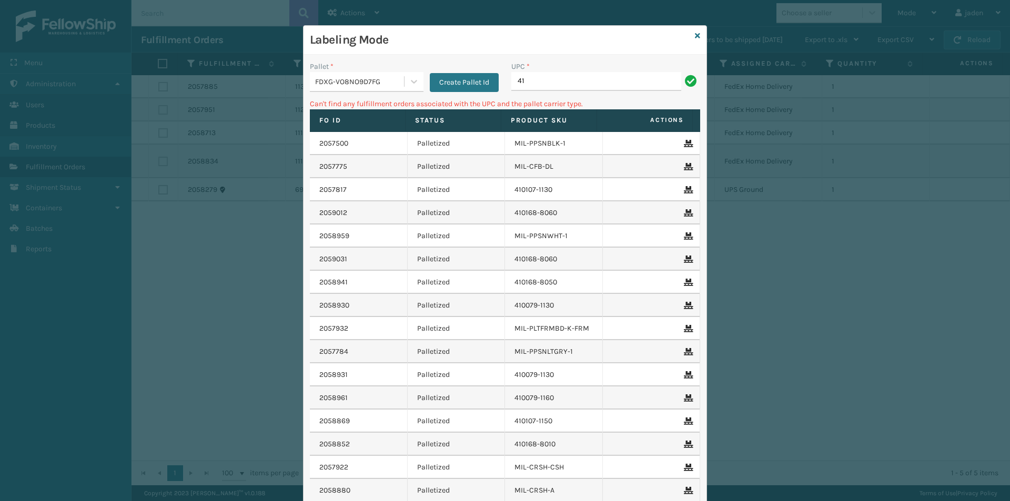
type input "4"
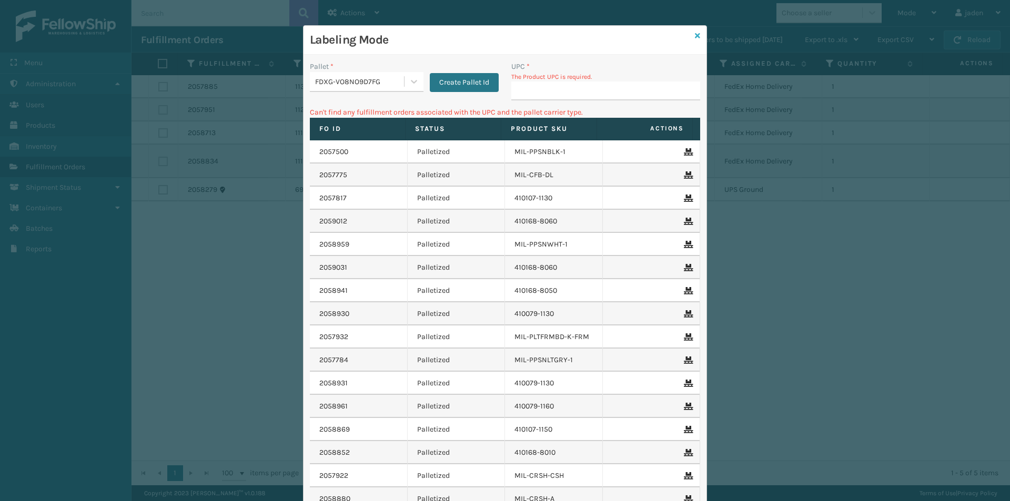
click at [695, 35] on icon at bounding box center [697, 35] width 5 height 7
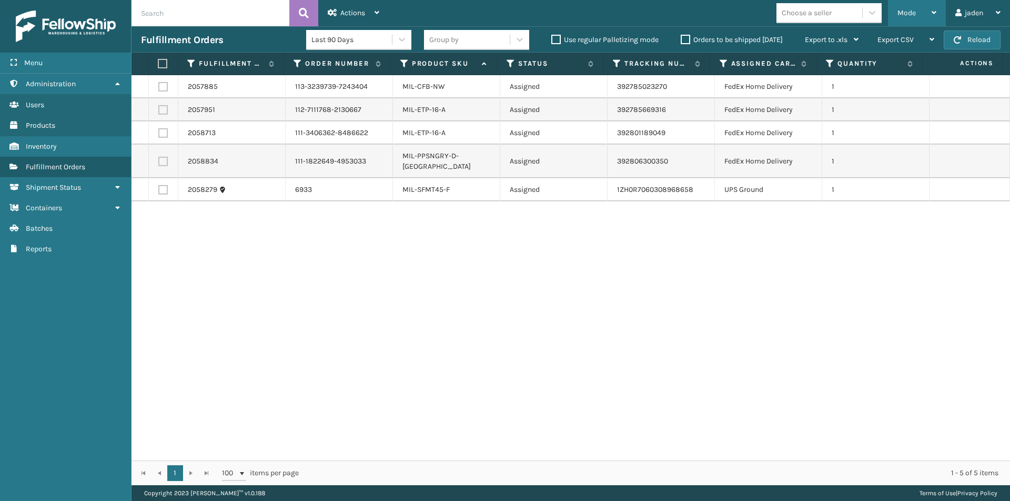
click at [910, 15] on span "Mode" at bounding box center [906, 12] width 18 height 9
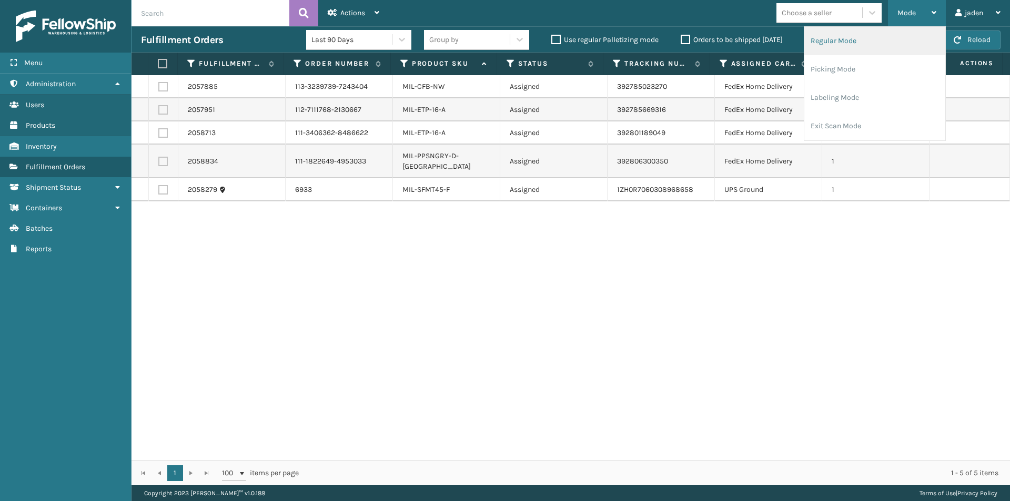
click at [878, 29] on li "Regular Mode" at bounding box center [874, 41] width 141 height 28
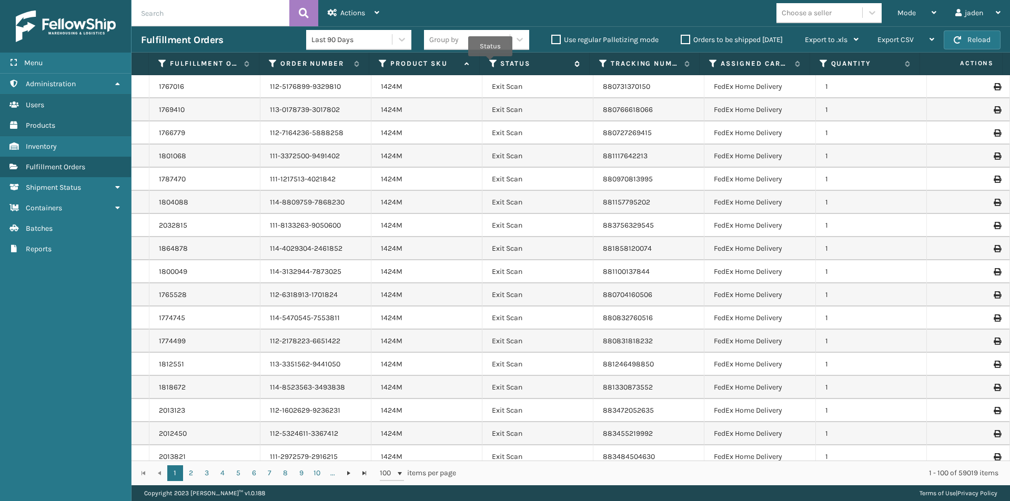
click at [497, 66] on icon at bounding box center [493, 63] width 8 height 9
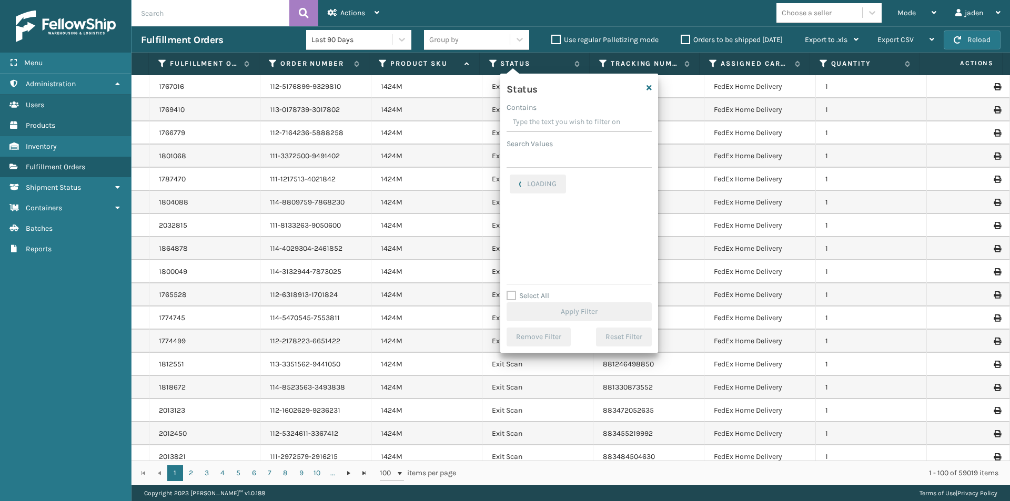
drag, startPoint x: 614, startPoint y: 123, endPoint x: 571, endPoint y: 122, distance: 43.7
click at [571, 122] on input "Contains" at bounding box center [578, 122] width 145 height 19
click at [515, 223] on div "Picking" at bounding box center [579, 229] width 139 height 13
click at [510, 228] on label "Picking" at bounding box center [528, 229] width 37 height 9
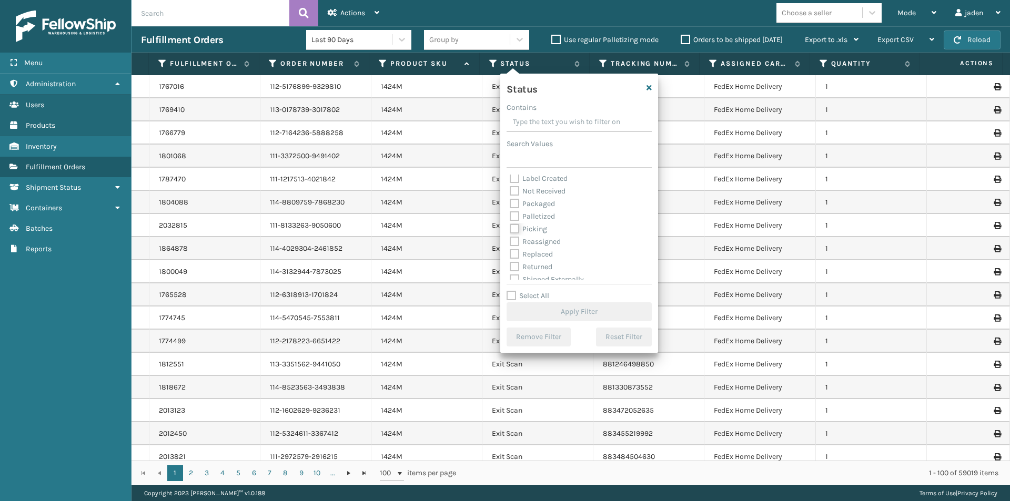
click at [510, 228] on input "Picking" at bounding box center [510, 226] width 1 height 7
checkbox input "true"
click at [548, 305] on button "Apply Filter" at bounding box center [578, 311] width 145 height 19
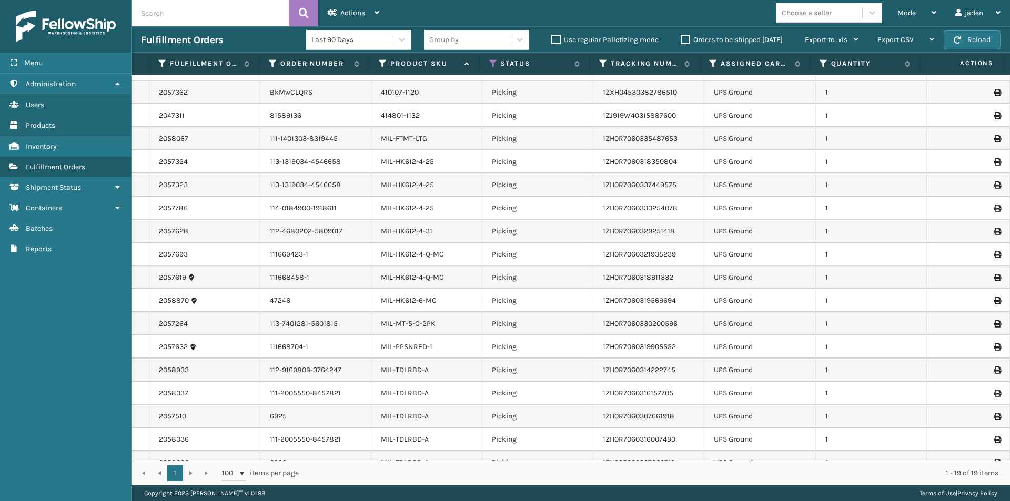
scroll to position [0, 0]
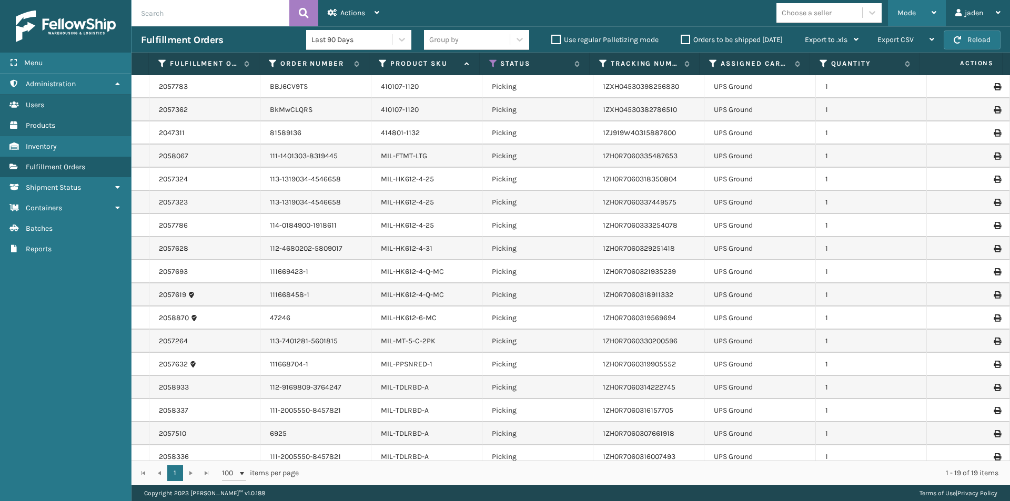
click at [908, 7] on div "Mode" at bounding box center [916, 13] width 39 height 26
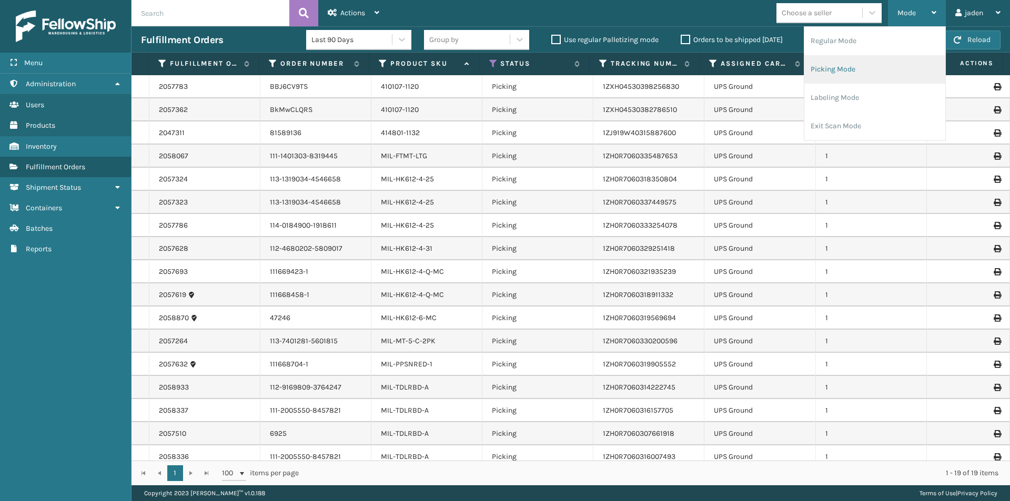
click at [853, 61] on li "Picking Mode" at bounding box center [874, 69] width 141 height 28
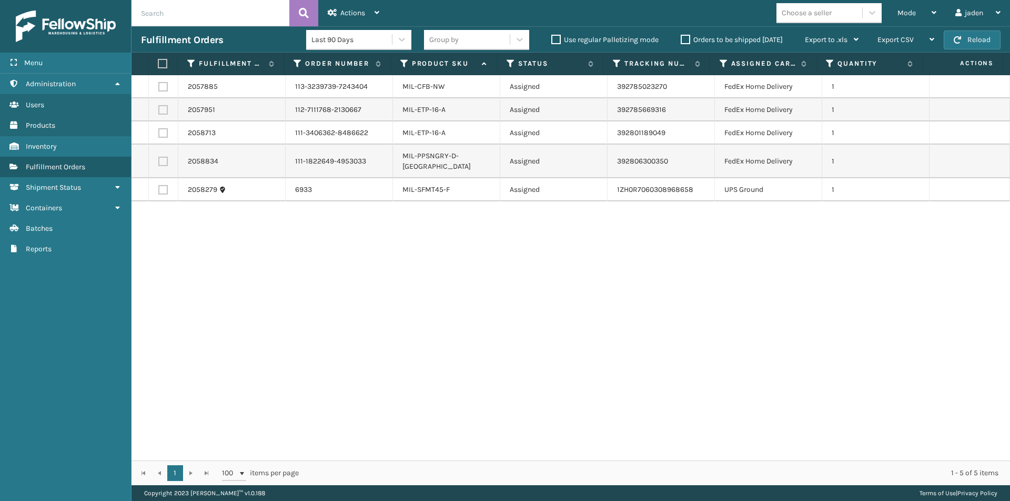
drag, startPoint x: 740, startPoint y: 317, endPoint x: 726, endPoint y: 117, distance: 199.8
click at [490, 311] on div "2057885 113-3239739-7243404 MIL-CFB-NW Assigned 392785023270 FedEx Home Deliver…" at bounding box center [570, 267] width 878 height 385
click at [955, 41] on span "button" at bounding box center [956, 39] width 7 height 7
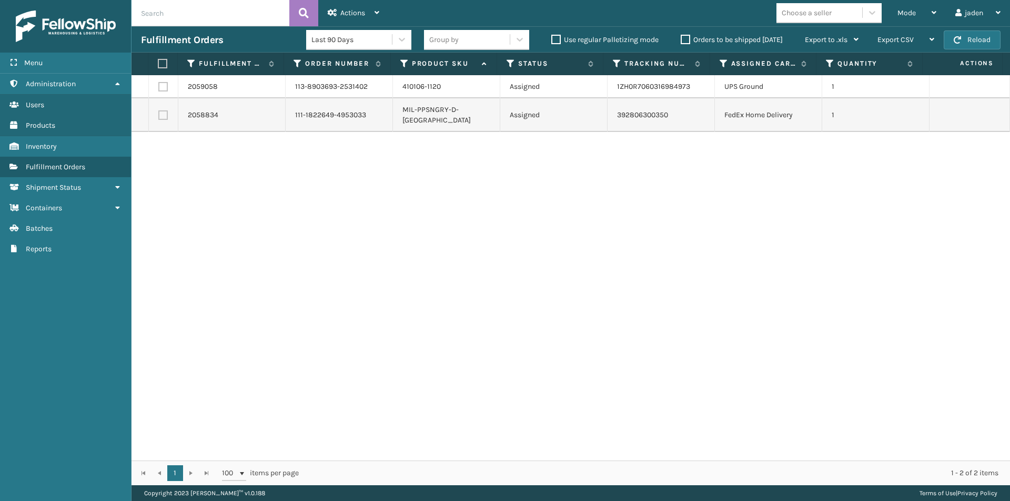
drag, startPoint x: 669, startPoint y: 218, endPoint x: 386, endPoint y: 222, distance: 283.4
click at [386, 222] on div "2059058 113-8903693-2531402 410106-1120 Assigned 1ZH0R7060316984973 UPS Ground …" at bounding box center [570, 267] width 878 height 385
drag, startPoint x: 749, startPoint y: 237, endPoint x: 374, endPoint y: 14, distance: 436.0
click at [482, 236] on div "2059058 113-8903693-2531402 410106-1120 Assigned 1ZH0R7060316984973 UPS Ground …" at bounding box center [570, 267] width 878 height 385
click at [966, 40] on button "Reload" at bounding box center [971, 39] width 57 height 19
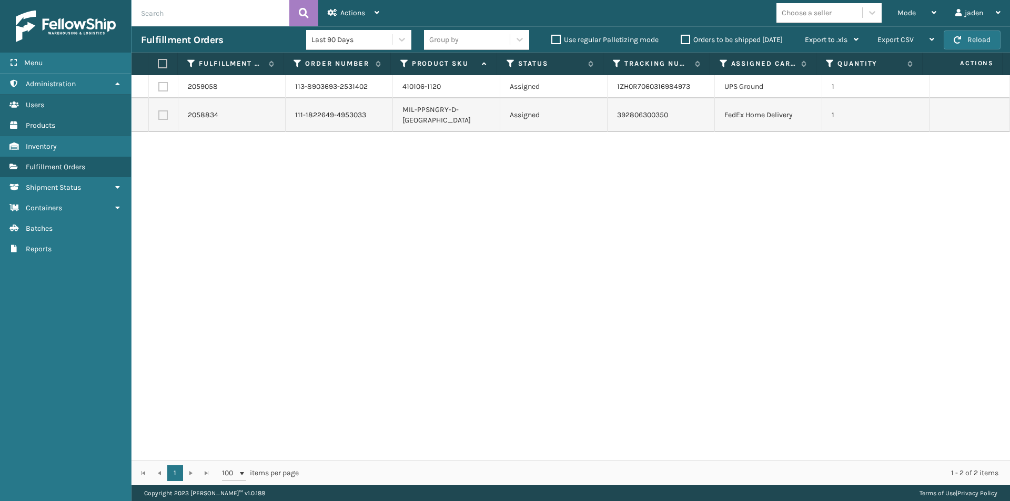
drag, startPoint x: 763, startPoint y: 184, endPoint x: 752, endPoint y: 183, distance: 10.6
drag, startPoint x: 752, startPoint y: 183, endPoint x: 221, endPoint y: 165, distance: 531.9
click at [246, 189] on div "2059058 113-8903693-2531402 410106-1120 Assigned 1ZH0R7060316984973 UPS Ground …" at bounding box center [570, 267] width 878 height 385
click at [157, 91] on td at bounding box center [163, 86] width 29 height 23
click at [160, 88] on label at bounding box center [162, 86] width 9 height 9
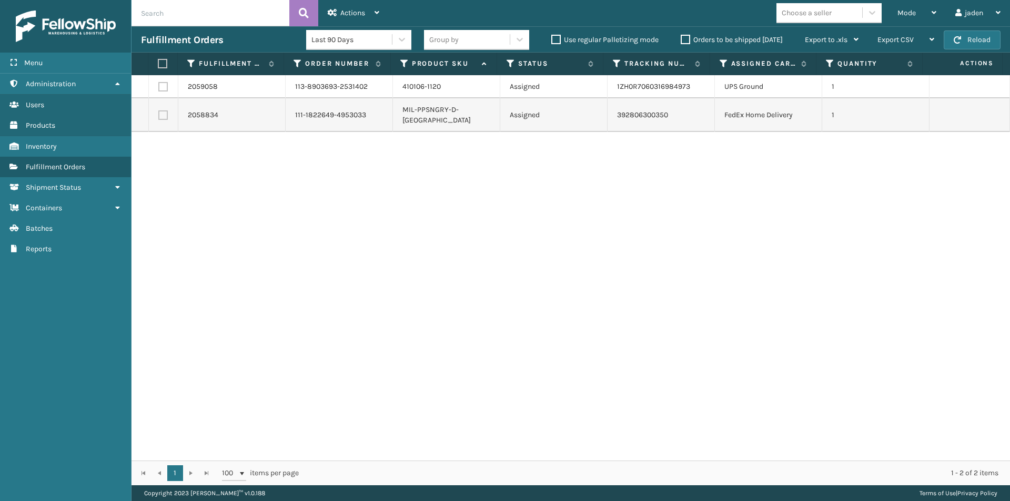
click at [159, 88] on input "checkbox" at bounding box center [158, 85] width 1 height 7
checkbox input "true"
click at [337, 15] on icon at bounding box center [332, 12] width 9 height 7
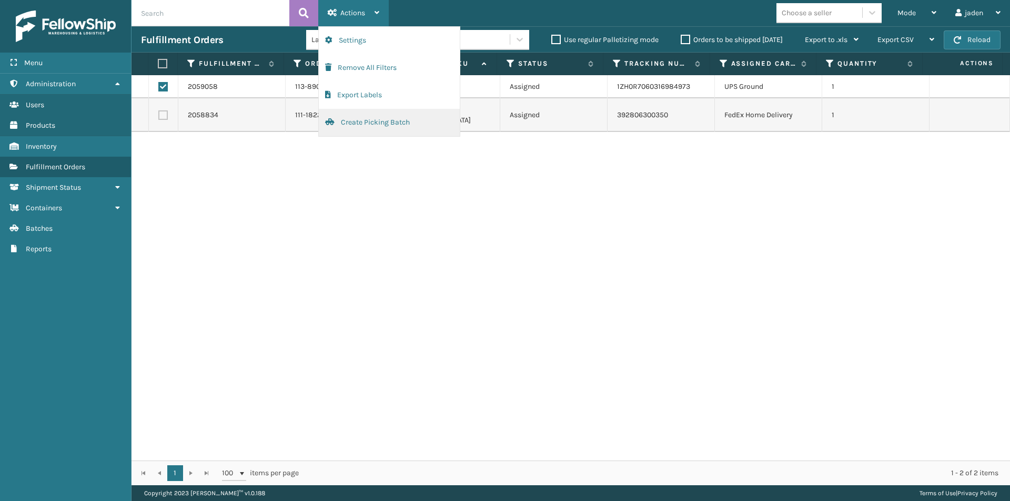
click at [331, 118] on span "button" at bounding box center [329, 121] width 9 height 7
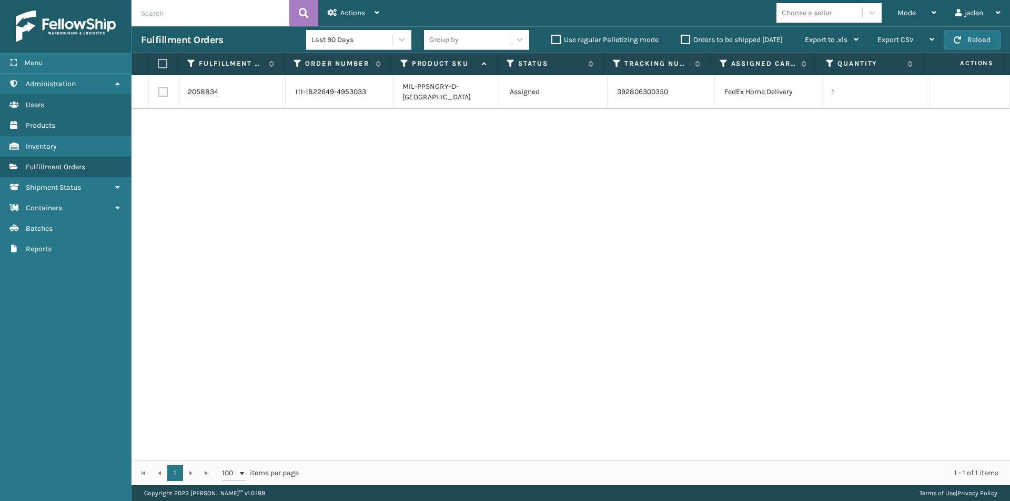
click at [164, 68] on th at bounding box center [162, 64] width 29 height 23
click at [160, 61] on label at bounding box center [161, 63] width 7 height 9
click at [158, 61] on input "checkbox" at bounding box center [158, 63] width 1 height 7
checkbox input "true"
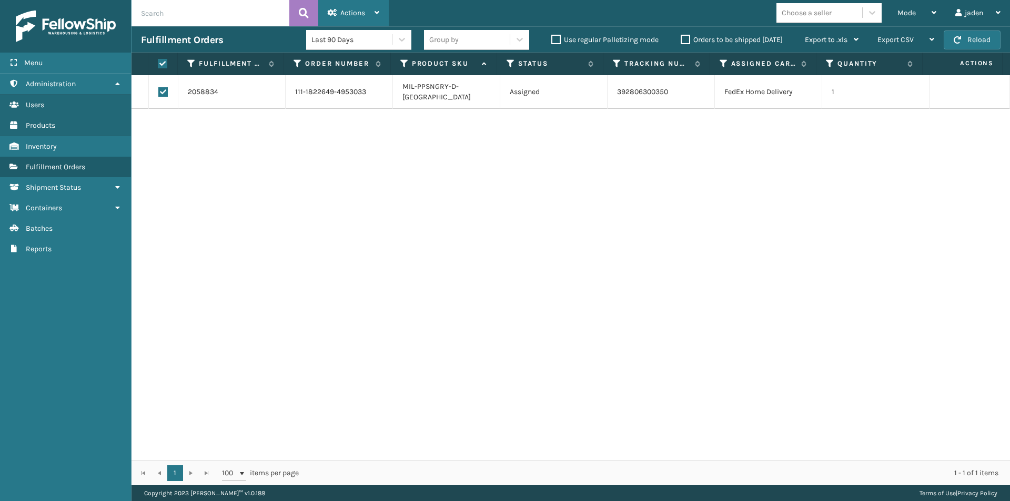
click at [349, 13] on span "Actions" at bounding box center [352, 12] width 25 height 9
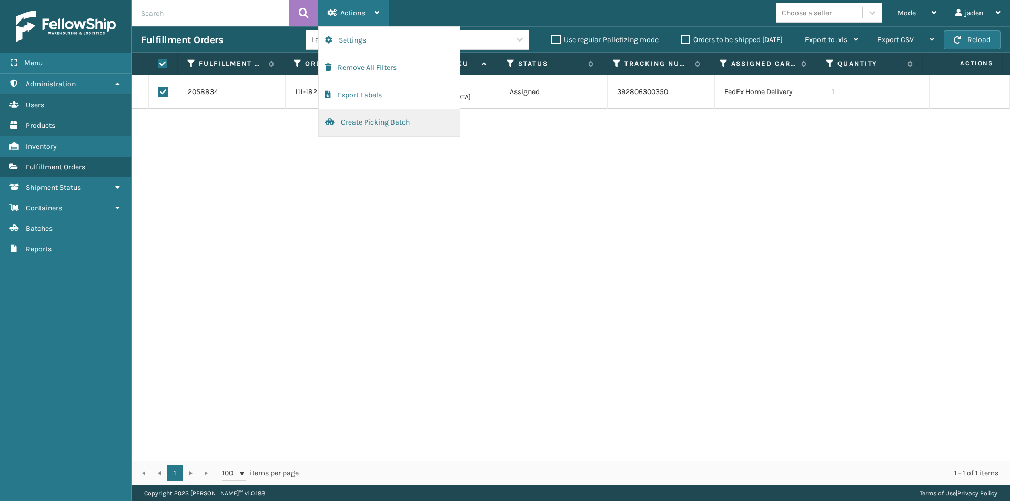
click at [350, 127] on button "Create Picking Batch" at bounding box center [389, 122] width 141 height 27
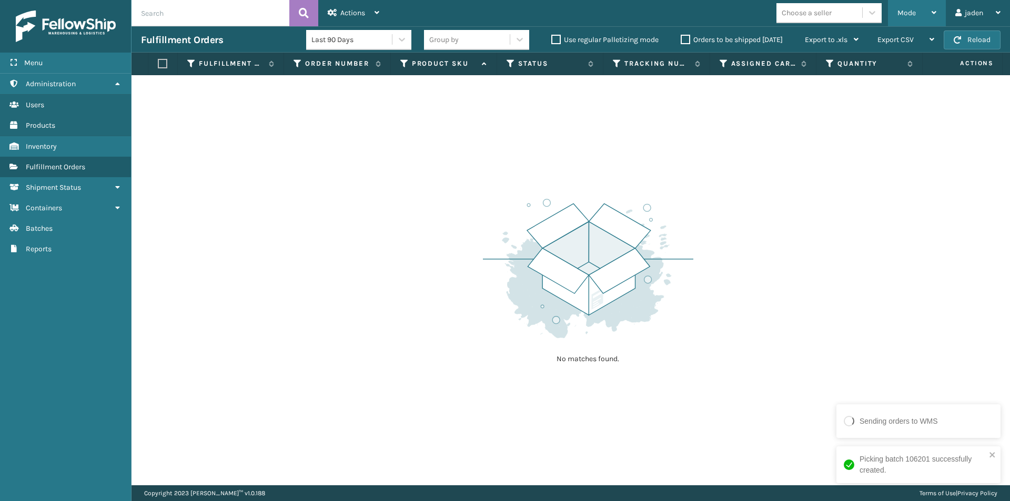
click at [913, 11] on span "Mode" at bounding box center [906, 12] width 18 height 9
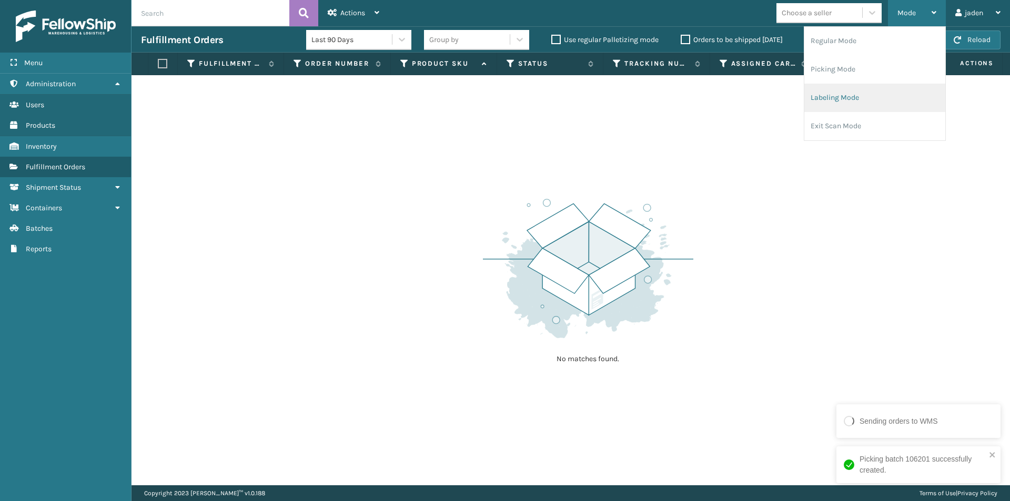
click at [840, 85] on li "Labeling Mode" at bounding box center [874, 98] width 141 height 28
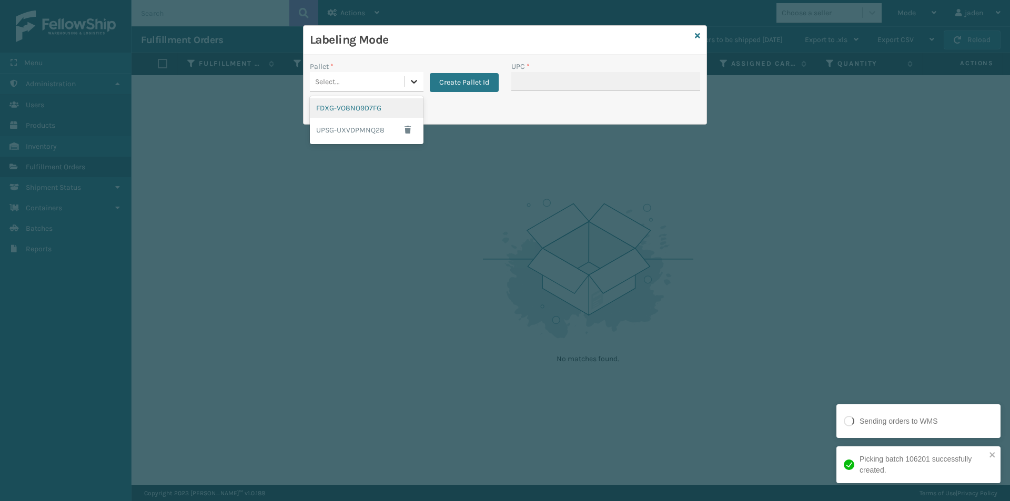
click at [411, 85] on icon at bounding box center [414, 81] width 11 height 11
click at [341, 110] on div "FDXG-VO8NO9D7FG" at bounding box center [367, 107] width 114 height 19
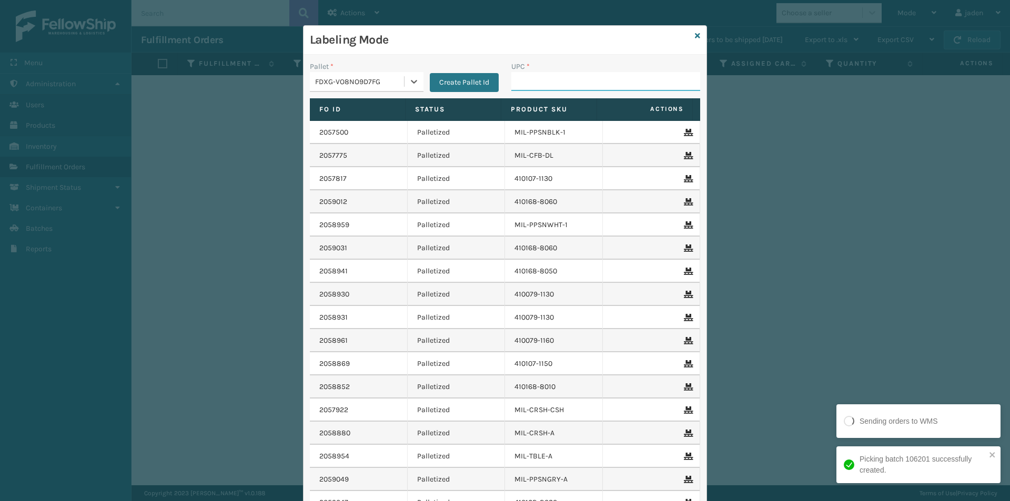
click at [544, 79] on input "UPC *" at bounding box center [605, 81] width 189 height 19
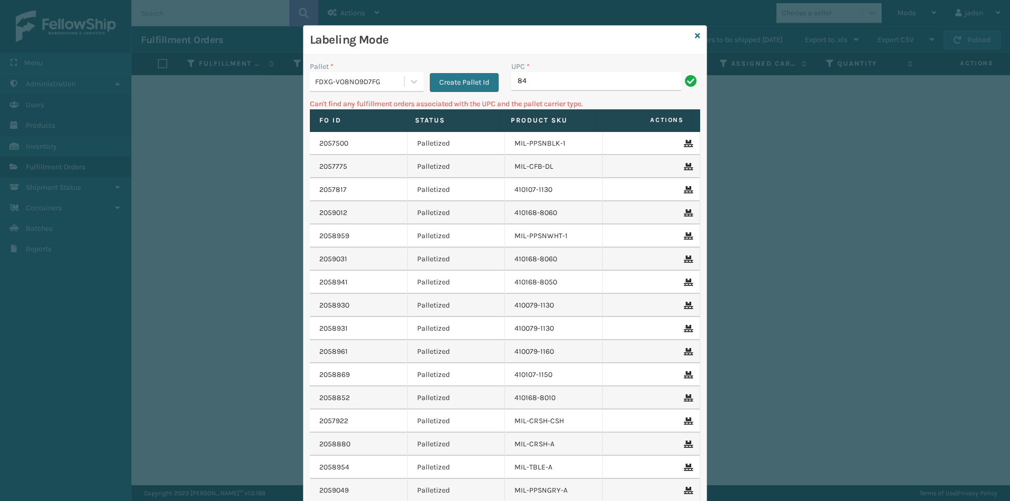
type input "8"
type input "410107-1120"
drag, startPoint x: 408, startPoint y: 80, endPoint x: 368, endPoint y: 147, distance: 77.1
click at [411, 80] on icon at bounding box center [414, 82] width 6 height 4
click at [342, 128] on div "UPSG-UXVDPMNQ28" at bounding box center [367, 130] width 114 height 24
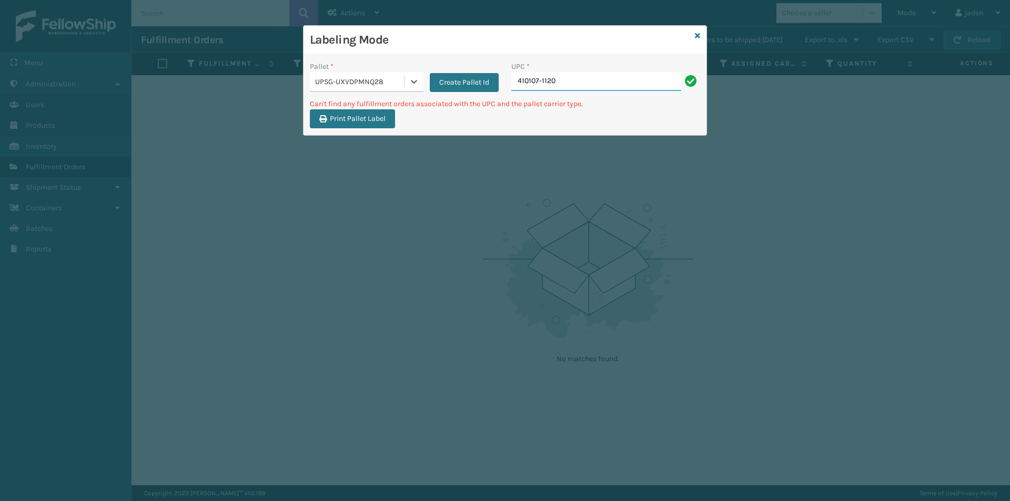
click at [570, 87] on input "410107-1120" at bounding box center [596, 81] width 170 height 19
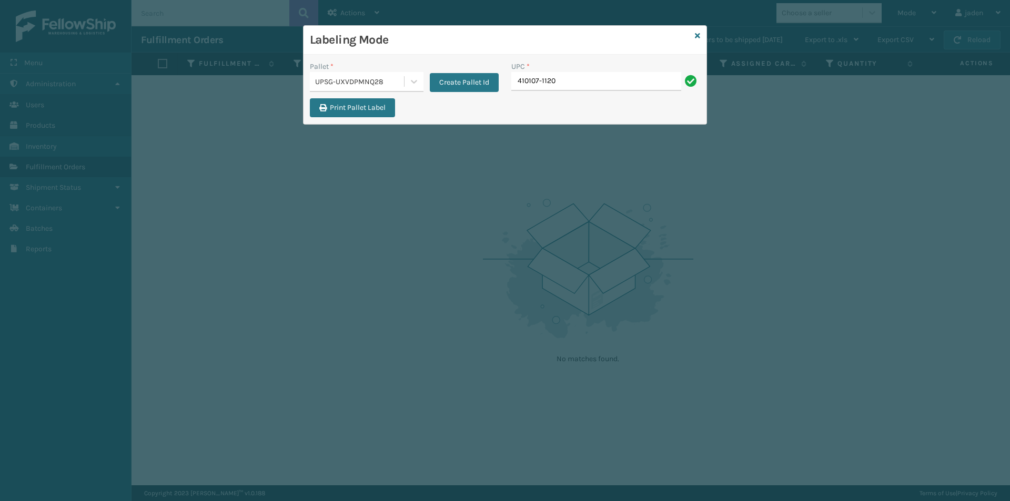
type input "410107-1120"
type input "414801-1132"
type input "410106-1120"
type input "8048794"
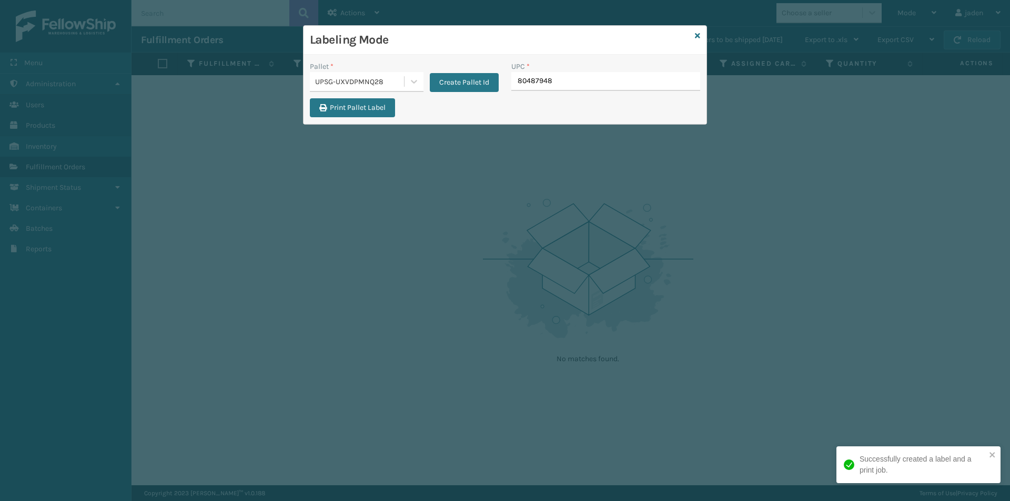
type input "804879486"
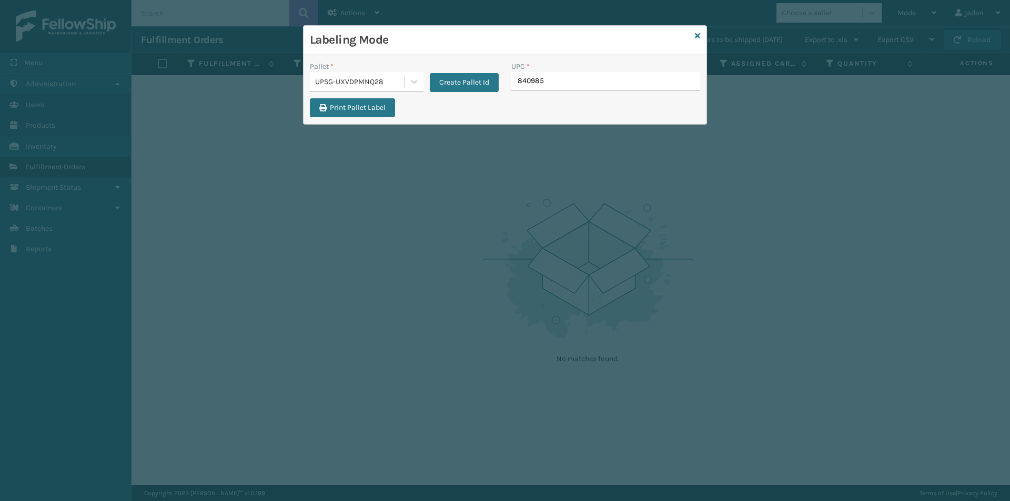
type input "8409851"
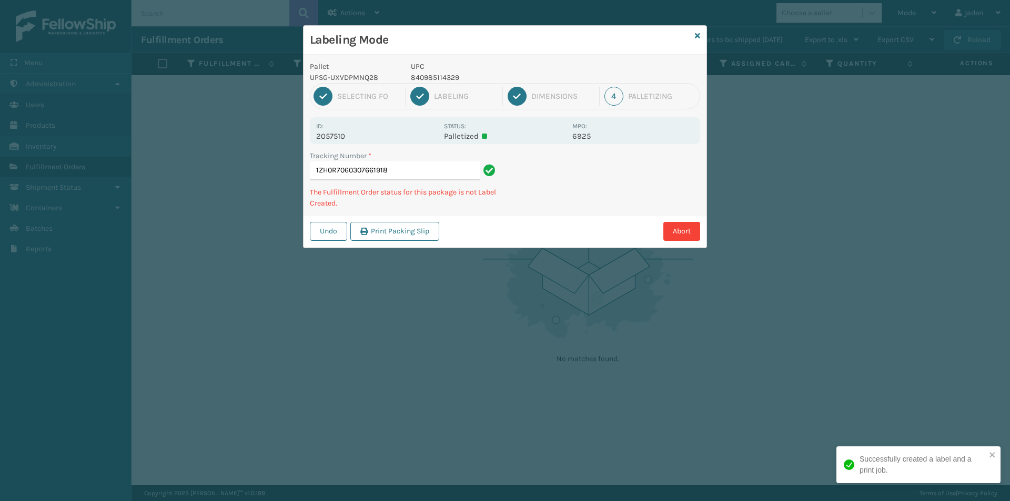
click at [597, 172] on div "Tracking Number * 1ZH0R7060307661918 The Fulfillment Order status for this pack…" at bounding box center [504, 182] width 403 height 65
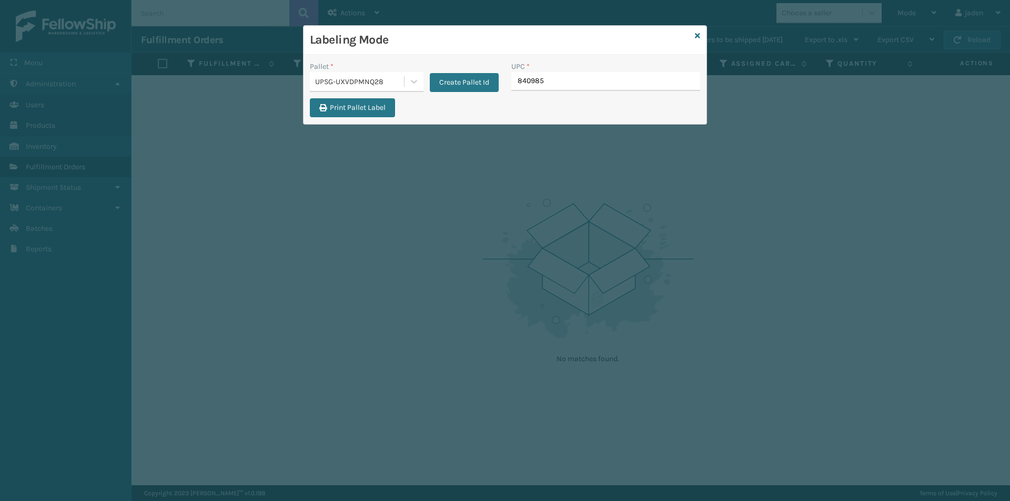
type input "8409851"
click at [694, 38] on div "Labeling Mode" at bounding box center [504, 40] width 403 height 29
click at [697, 34] on icon at bounding box center [697, 35] width 5 height 7
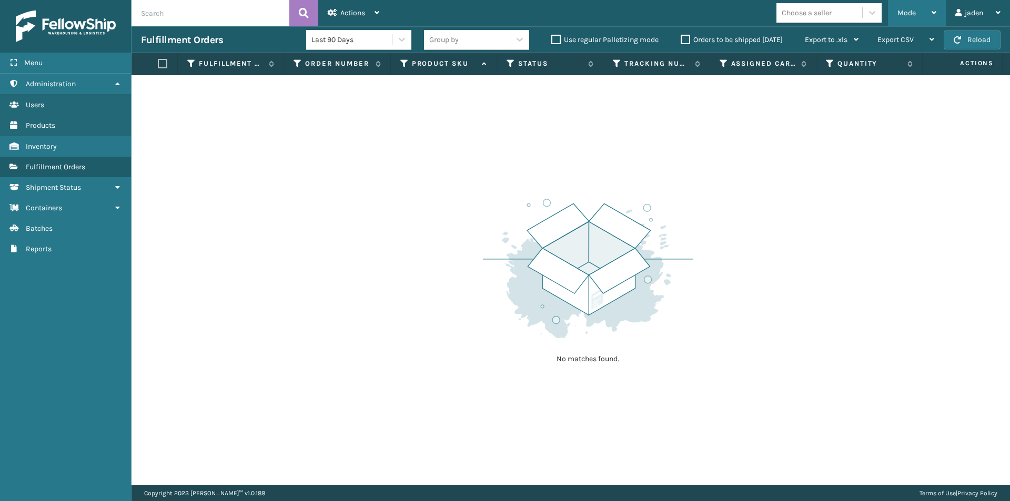
click at [908, 1] on div "Mode" at bounding box center [916, 13] width 39 height 26
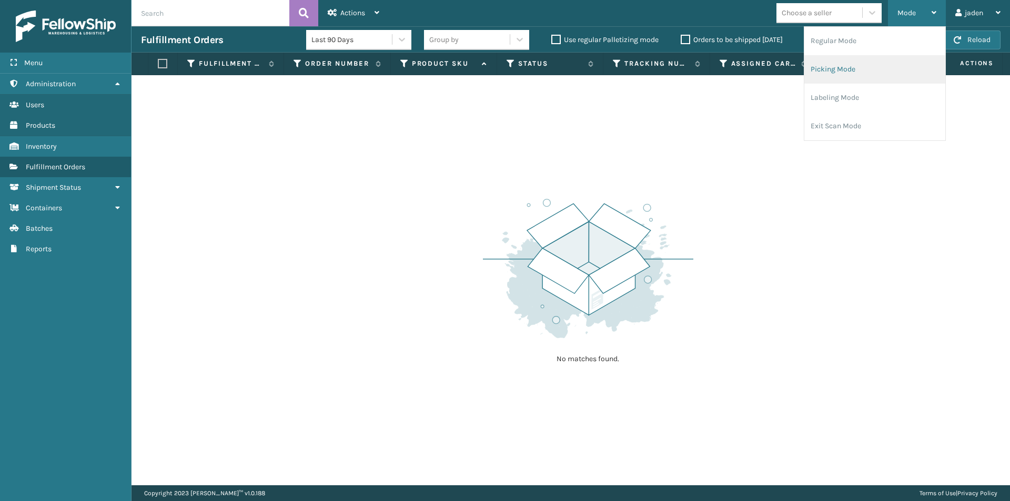
click at [854, 68] on li "Picking Mode" at bounding box center [874, 69] width 141 height 28
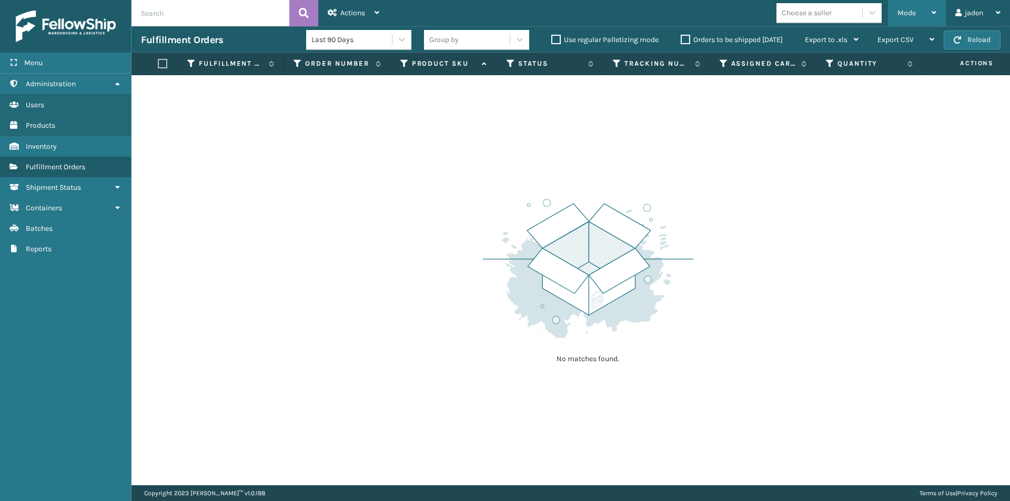
click at [915, 14] on div "Mode" at bounding box center [916, 13] width 39 height 26
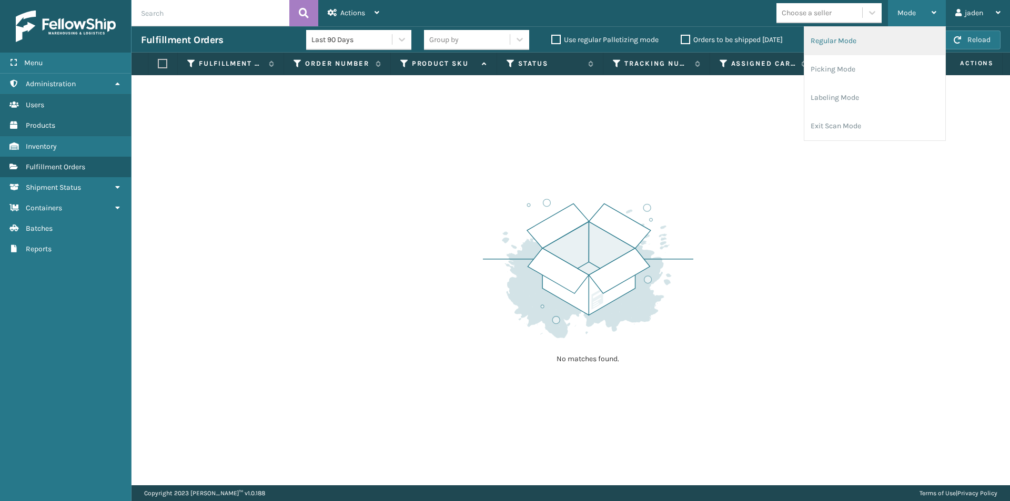
click at [855, 44] on li "Regular Mode" at bounding box center [874, 41] width 141 height 28
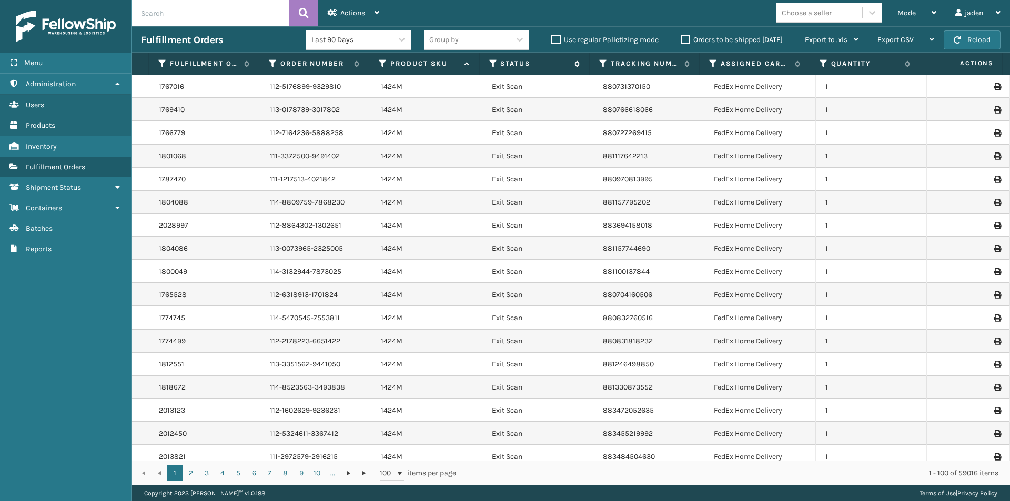
click at [500, 61] on div "Status" at bounding box center [534, 63] width 90 height 9
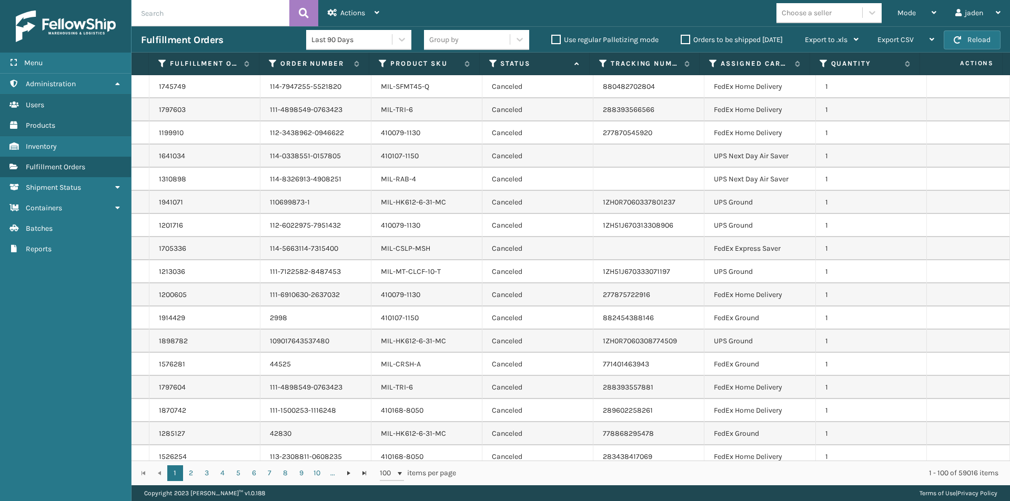
click at [493, 63] on icon at bounding box center [493, 63] width 8 height 9
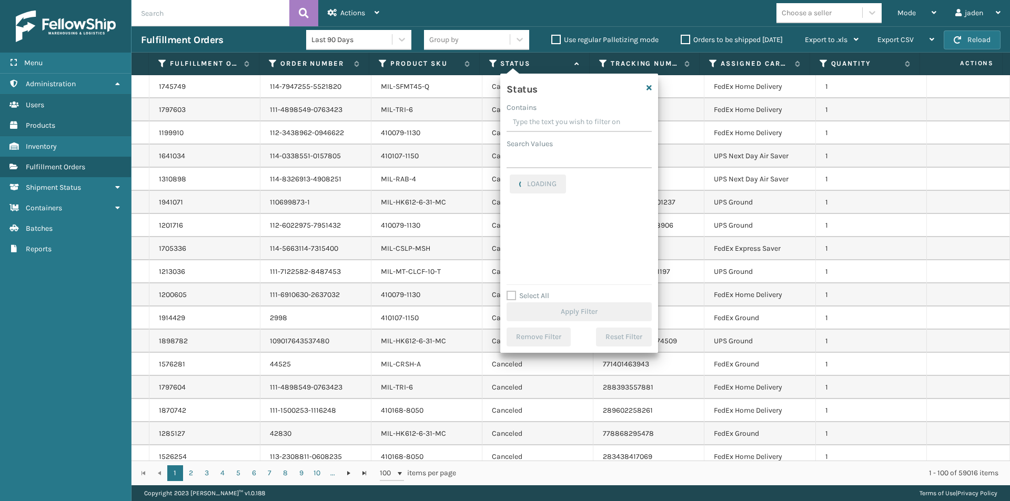
drag, startPoint x: 585, startPoint y: 123, endPoint x: 535, endPoint y: 118, distance: 50.8
click at [535, 118] on input "Contains" at bounding box center [578, 122] width 145 height 19
click at [517, 223] on label "Picking" at bounding box center [528, 222] width 37 height 9
click at [510, 223] on input "Picking" at bounding box center [510, 220] width 1 height 7
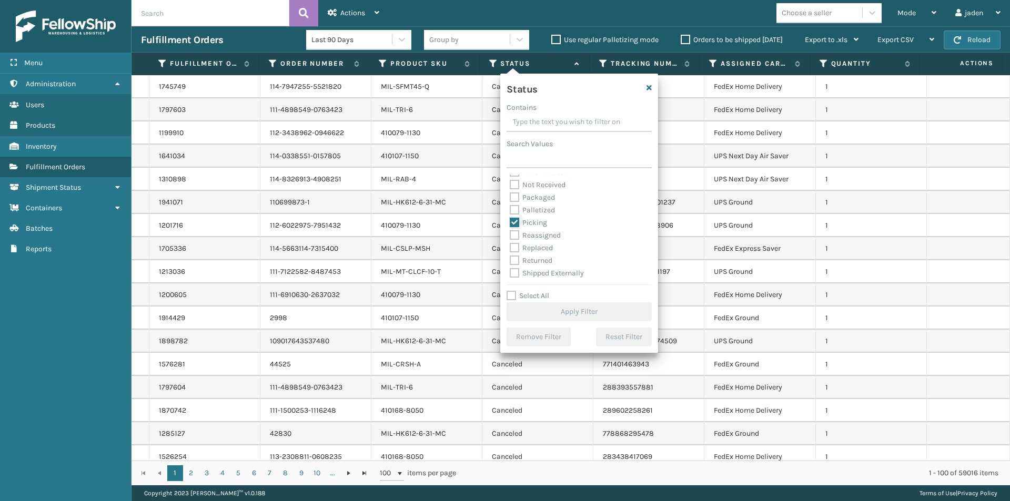
checkbox input "true"
click at [560, 307] on button "Apply Filter" at bounding box center [578, 311] width 145 height 19
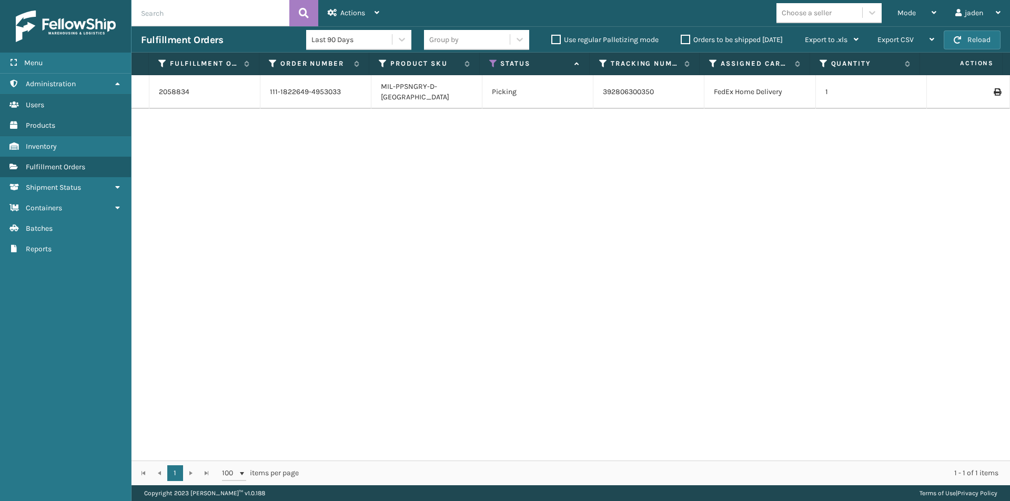
drag, startPoint x: 684, startPoint y: 235, endPoint x: 679, endPoint y: 232, distance: 5.7
drag, startPoint x: 679, startPoint y: 232, endPoint x: 682, endPoint y: 7, distance: 224.5
click at [429, 201] on div "2058834 111-1822649-4953033 MIL-PPSNGRY-D-TN Picking 392806300350 FedEx Home De…" at bounding box center [570, 267] width 878 height 385
click at [902, 16] on span "Mode" at bounding box center [906, 12] width 18 height 9
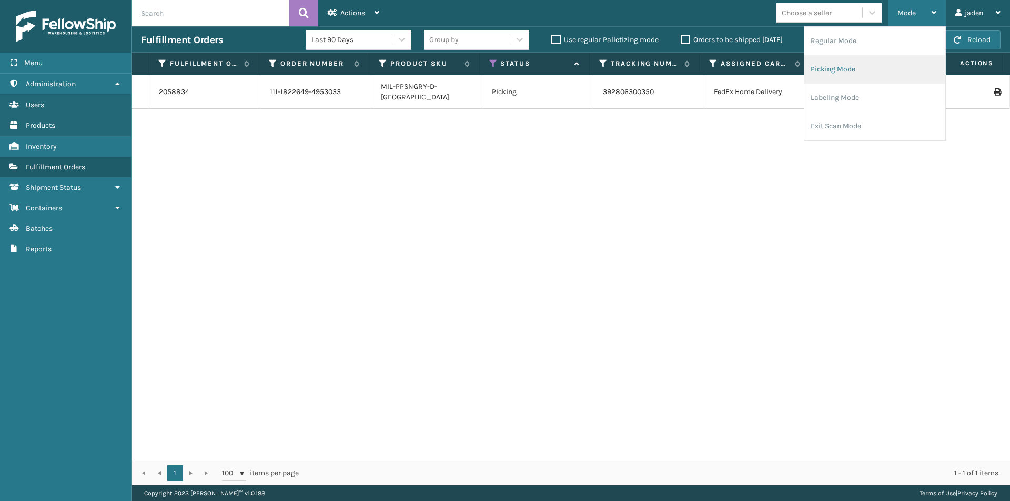
click at [860, 66] on li "Picking Mode" at bounding box center [874, 69] width 141 height 28
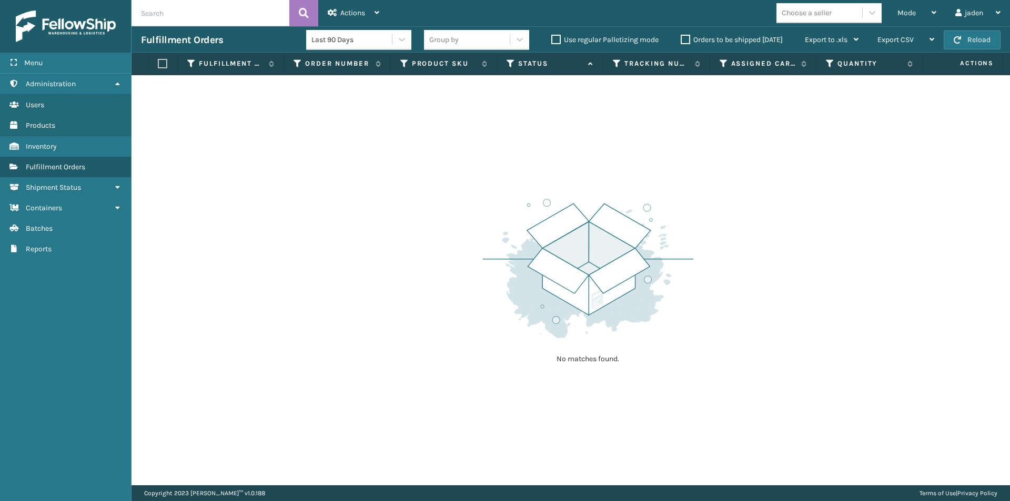
drag, startPoint x: 607, startPoint y: 217, endPoint x: 426, endPoint y: 147, distance: 194.1
click at [392, 175] on div "No matches found." at bounding box center [570, 280] width 878 height 410
click at [904, 11] on span "Mode" at bounding box center [906, 12] width 18 height 9
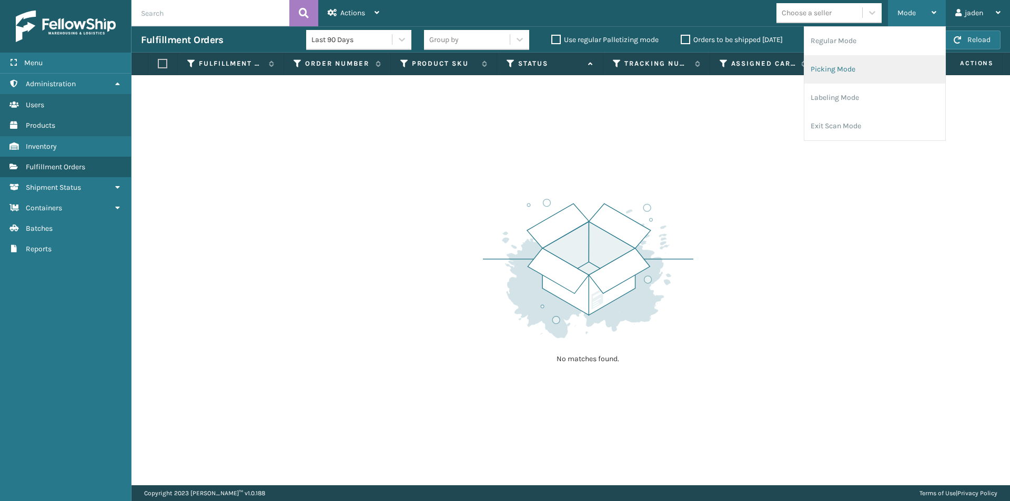
click at [862, 64] on li "Picking Mode" at bounding box center [874, 69] width 141 height 28
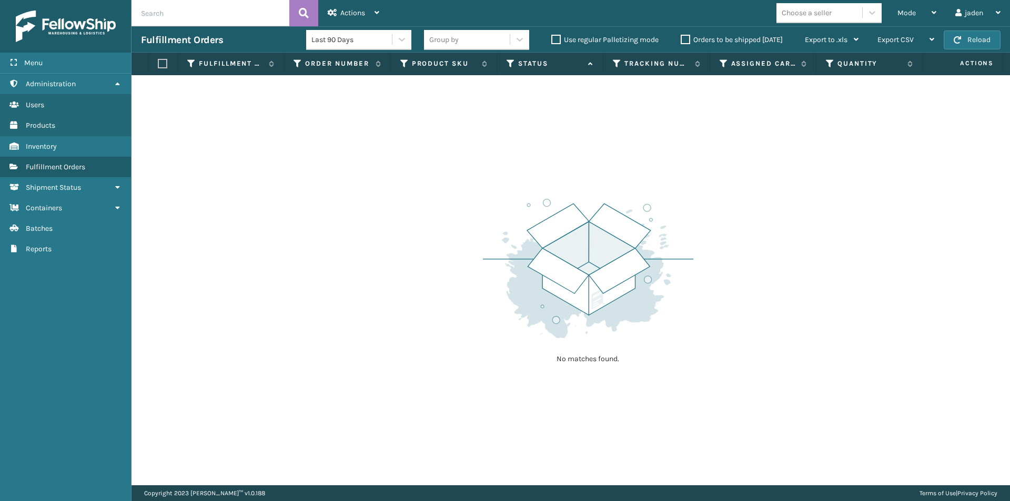
click at [687, 39] on label "Orders to be shipped [DATE]" at bounding box center [731, 39] width 102 height 9
click at [681, 39] on input "Orders to be shipped [DATE]" at bounding box center [680, 37] width 1 height 7
click at [959, 33] on button "Reload" at bounding box center [971, 39] width 57 height 19
click at [924, 14] on div "Mode" at bounding box center [916, 13] width 39 height 26
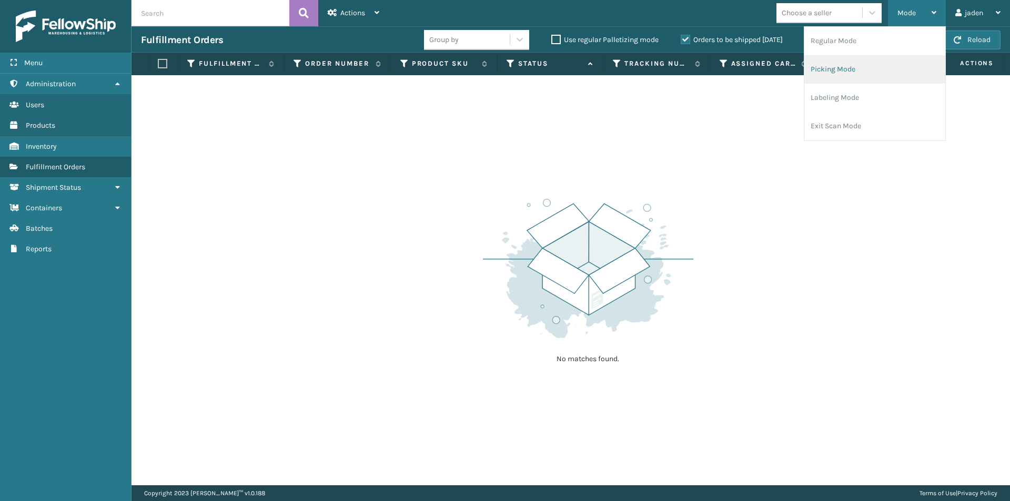
click at [867, 63] on li "Picking Mode" at bounding box center [874, 69] width 141 height 28
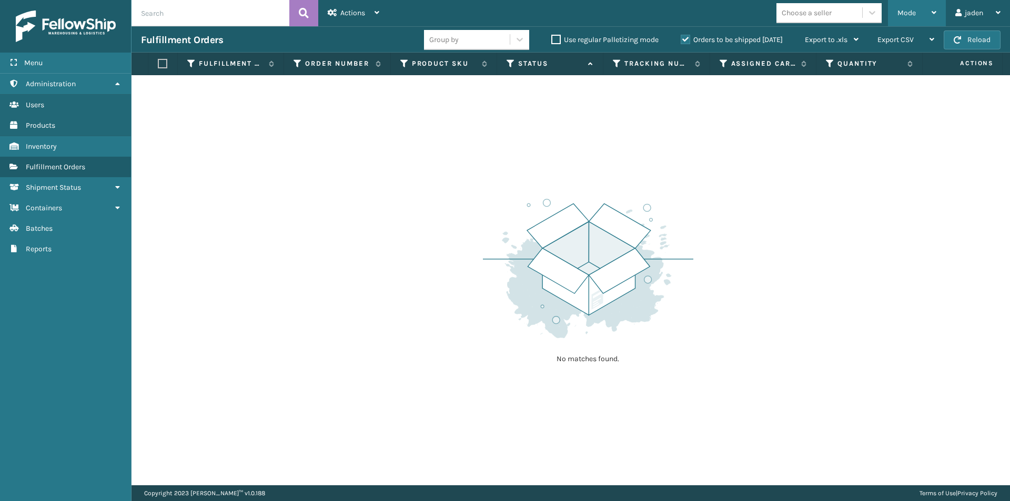
click at [900, 22] on div "Mode" at bounding box center [916, 13] width 39 height 26
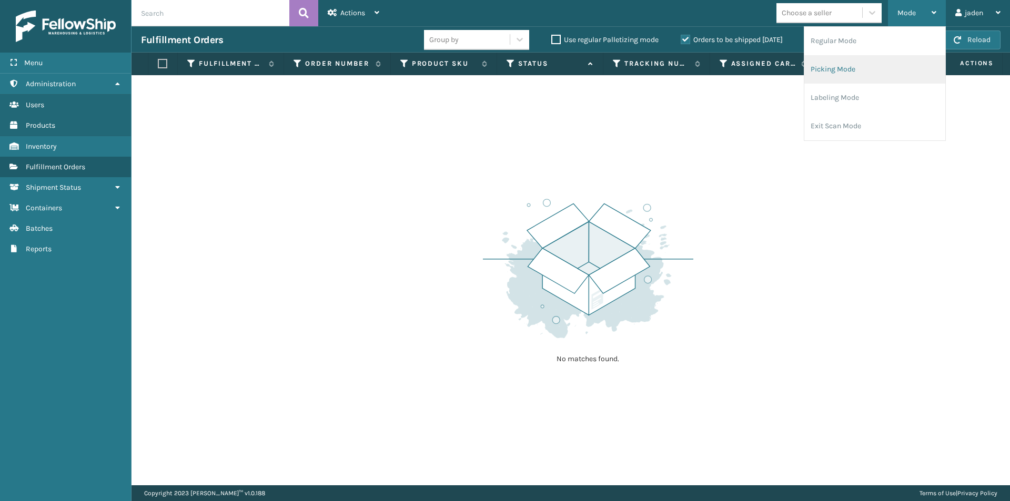
click at [866, 64] on li "Picking Mode" at bounding box center [874, 69] width 141 height 28
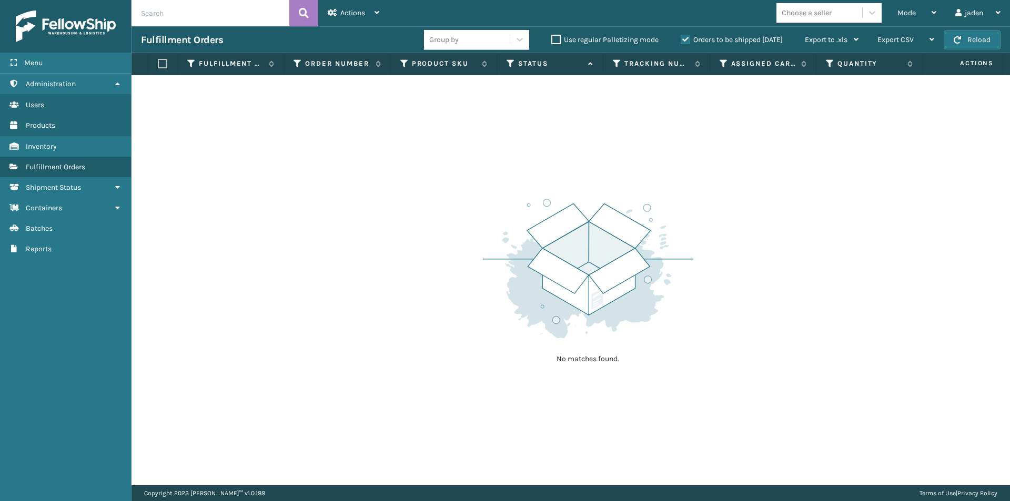
click at [682, 39] on label "Orders to be shipped [DATE]" at bounding box center [731, 39] width 102 height 9
click at [681, 39] on input "Orders to be shipped [DATE]" at bounding box center [680, 37] width 1 height 7
click at [917, 15] on div "Mode" at bounding box center [916, 13] width 39 height 26
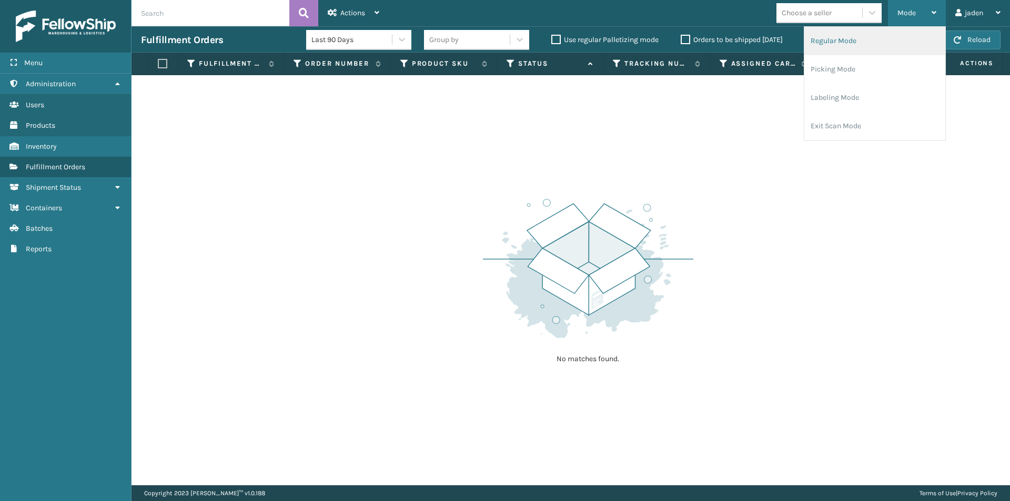
click at [848, 52] on li "Regular Mode" at bounding box center [874, 41] width 141 height 28
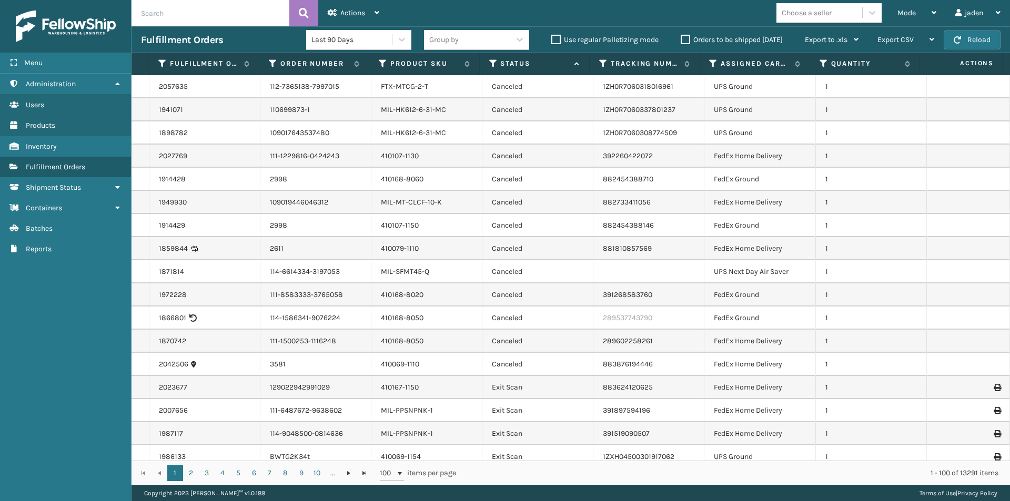
click at [491, 65] on icon at bounding box center [493, 63] width 8 height 9
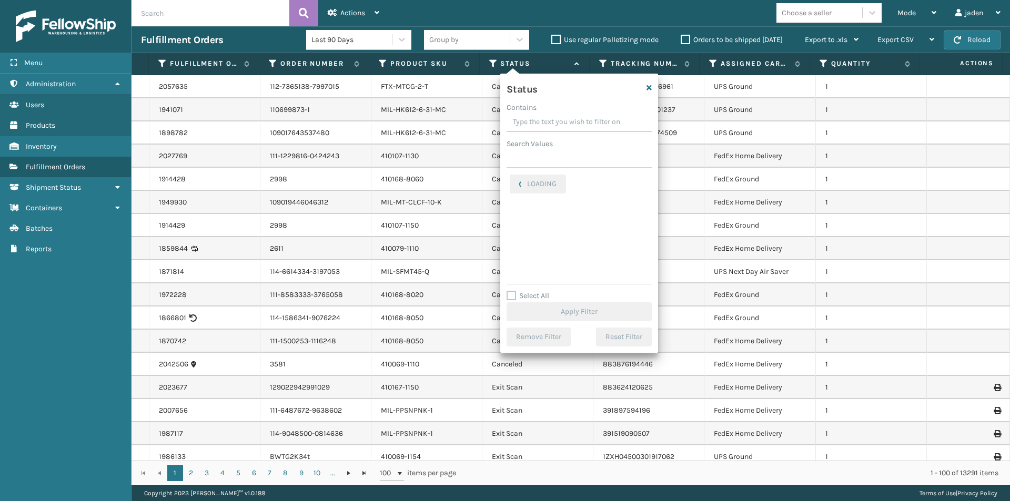
drag, startPoint x: 597, startPoint y: 119, endPoint x: 558, endPoint y: 123, distance: 39.1
click at [558, 123] on input "Contains" at bounding box center [578, 122] width 145 height 19
click at [517, 221] on label "Picking" at bounding box center [528, 222] width 37 height 9
click at [510, 221] on input "Picking" at bounding box center [510, 220] width 1 height 7
checkbox input "true"
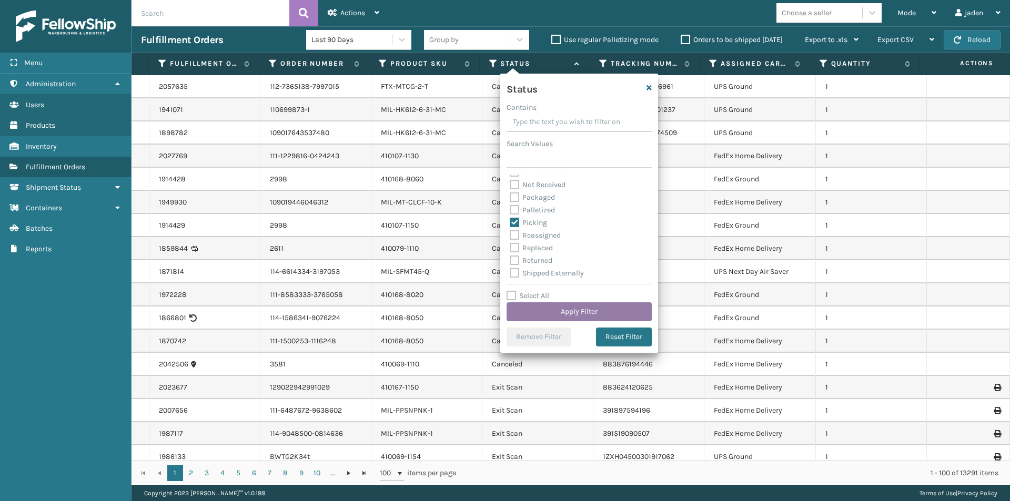
click at [555, 318] on button "Apply Filter" at bounding box center [578, 311] width 145 height 19
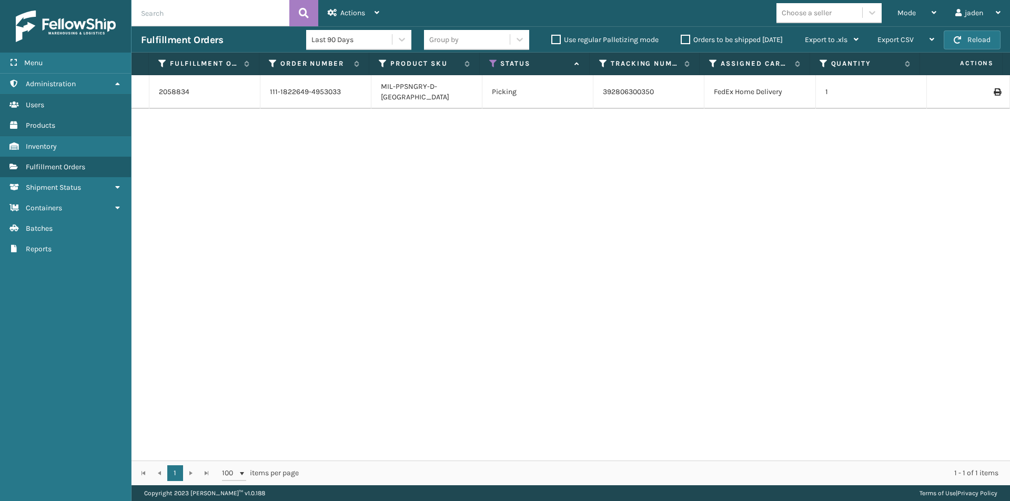
drag, startPoint x: 680, startPoint y: 186, endPoint x: 263, endPoint y: 124, distance: 421.0
click at [337, 162] on div "2058834 111-1822649-4953033 MIL-PPSNGRY-D-TN Picking 392806300350 FedEx Home De…" at bounding box center [570, 267] width 878 height 385
drag, startPoint x: 155, startPoint y: 85, endPoint x: 200, endPoint y: 89, distance: 45.9
click at [200, 89] on td "2058834" at bounding box center [204, 92] width 111 height 34
drag, startPoint x: 726, startPoint y: 225, endPoint x: 390, endPoint y: 236, distance: 336.7
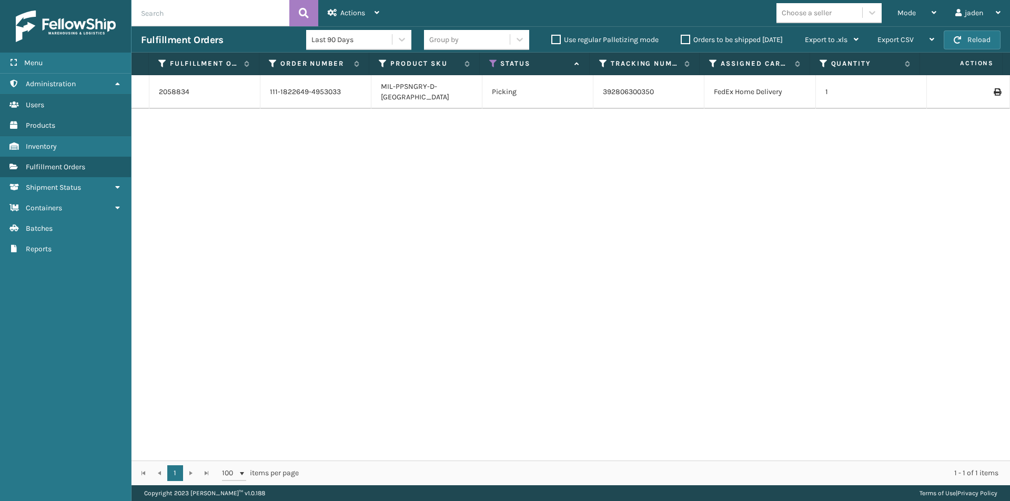
click at [390, 236] on div "2058834 111-1822649-4953033 MIL-PPSNGRY-D-TN Picking 392806300350 FedEx Home De…" at bounding box center [570, 267] width 878 height 385
click at [900, 17] on span "Mode" at bounding box center [906, 12] width 18 height 9
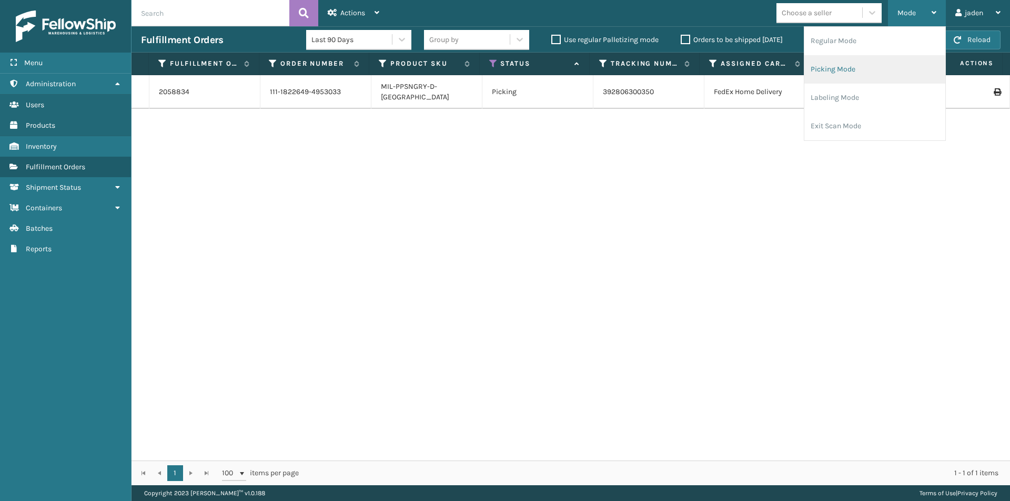
click at [842, 68] on li "Picking Mode" at bounding box center [874, 69] width 141 height 28
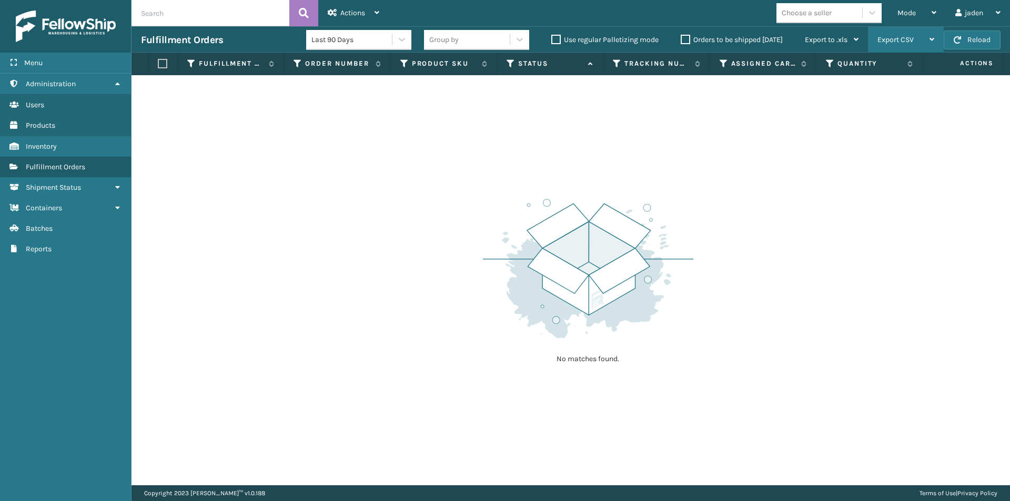
drag, startPoint x: 695, startPoint y: 128, endPoint x: 936, endPoint y: 52, distance: 253.8
click at [477, 149] on div "No matches found." at bounding box center [570, 280] width 878 height 410
click at [952, 44] on button "Reload" at bounding box center [971, 39] width 57 height 19
click at [924, 14] on div "Mode" at bounding box center [916, 13] width 39 height 26
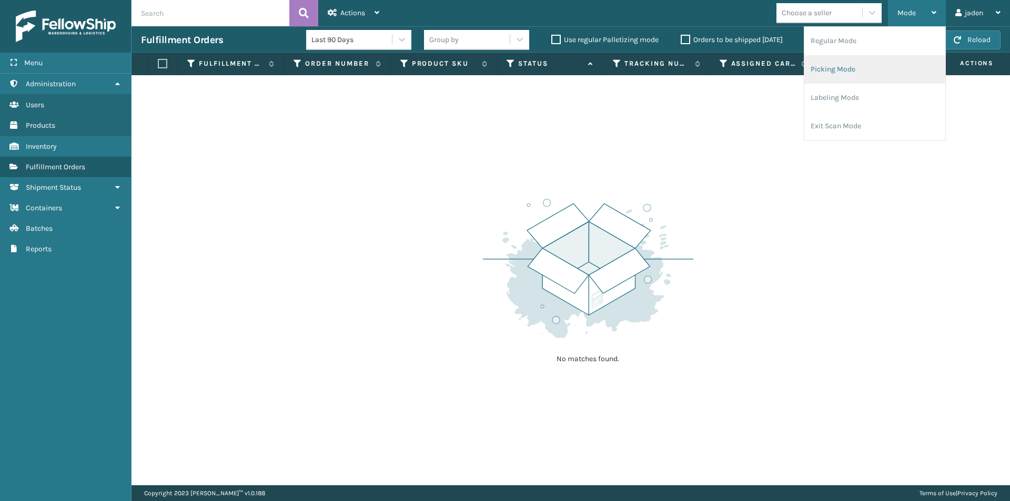
click at [881, 63] on li "Picking Mode" at bounding box center [874, 69] width 141 height 28
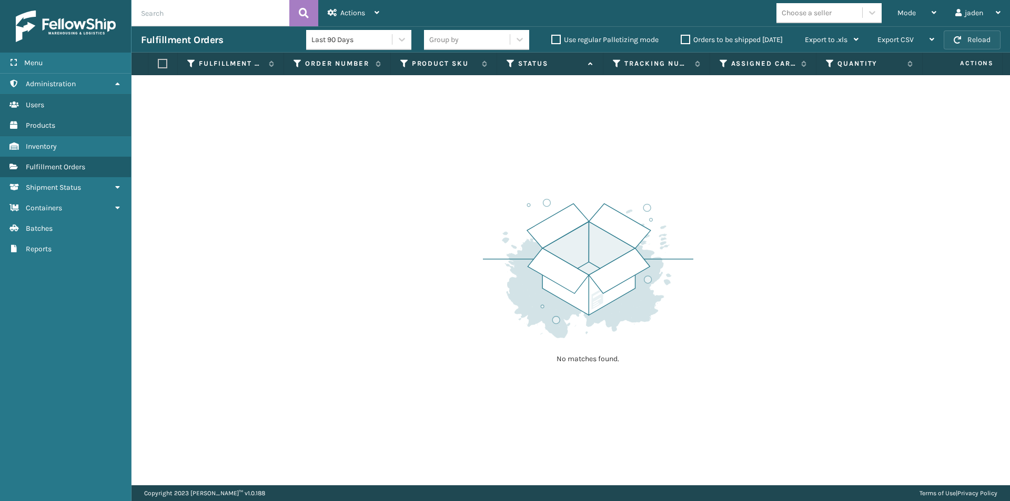
click at [973, 44] on button "Reload" at bounding box center [971, 39] width 57 height 19
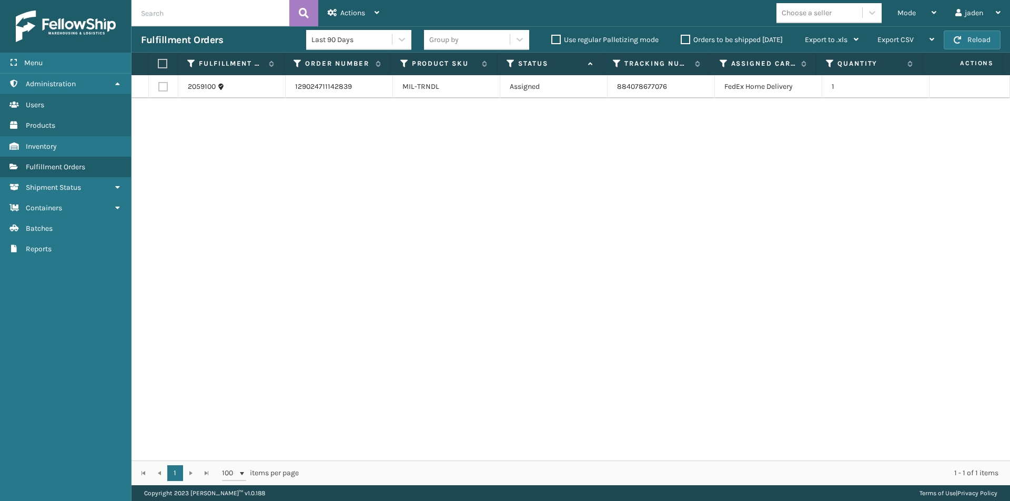
drag, startPoint x: 721, startPoint y: 193, endPoint x: 712, endPoint y: 194, distance: 9.0
drag, startPoint x: 712, startPoint y: 194, endPoint x: 362, endPoint y: 154, distance: 352.9
click at [367, 165] on div "2059100 129024711142839 MIL-TRNDL Assigned 884078677076 FedEx Home Delivery 1" at bounding box center [570, 267] width 878 height 385
drag, startPoint x: 735, startPoint y: 153, endPoint x: 722, endPoint y: 153, distance: 12.6
drag, startPoint x: 722, startPoint y: 153, endPoint x: 274, endPoint y: 35, distance: 462.8
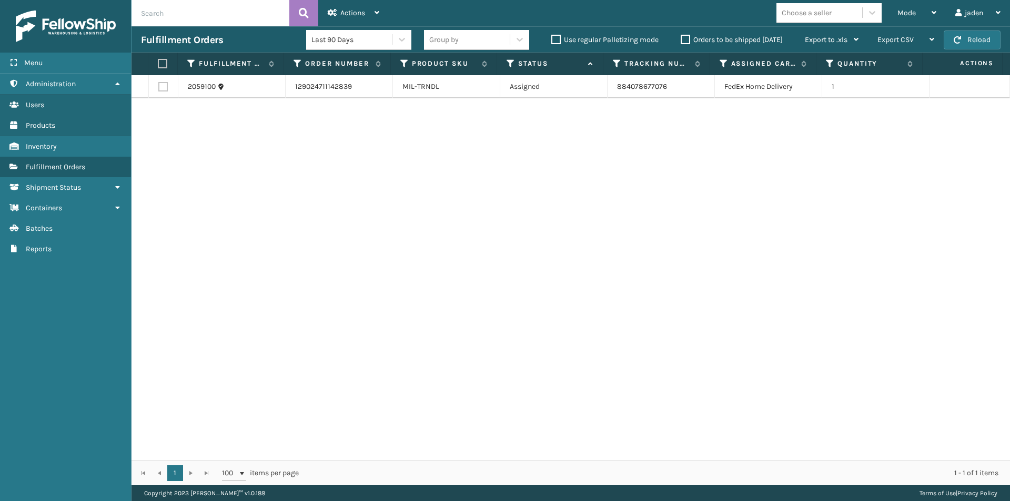
click at [315, 173] on div "2059100 129024711142839 MIL-TRNDL Assigned 884078677076 FedEx Home Delivery 1" at bounding box center [570, 267] width 878 height 385
click at [982, 32] on button "Reload" at bounding box center [971, 39] width 57 height 19
click at [168, 62] on th at bounding box center [162, 64] width 29 height 23
click at [158, 64] on label at bounding box center [161, 63] width 7 height 9
click at [158, 64] on input "checkbox" at bounding box center [158, 63] width 1 height 7
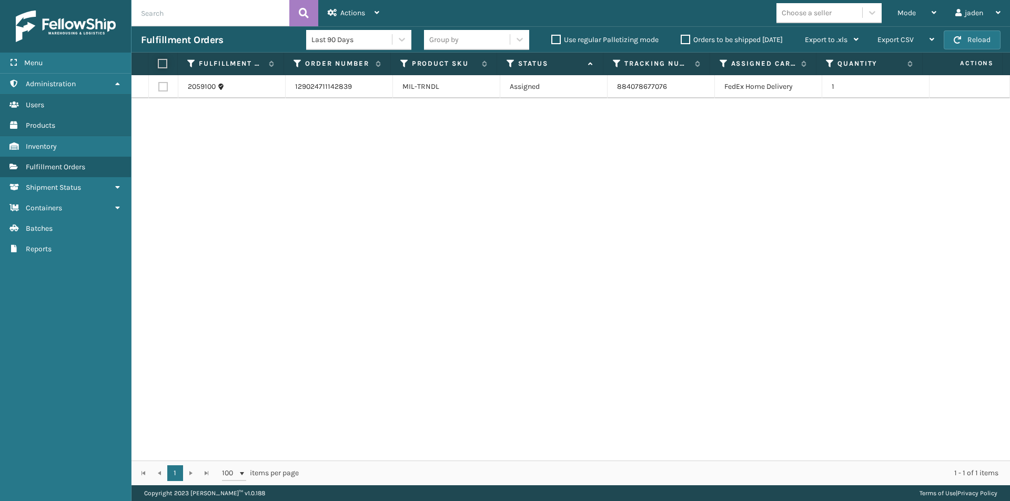
checkbox input "true"
click at [341, 4] on div "Actions" at bounding box center [354, 13] width 52 height 26
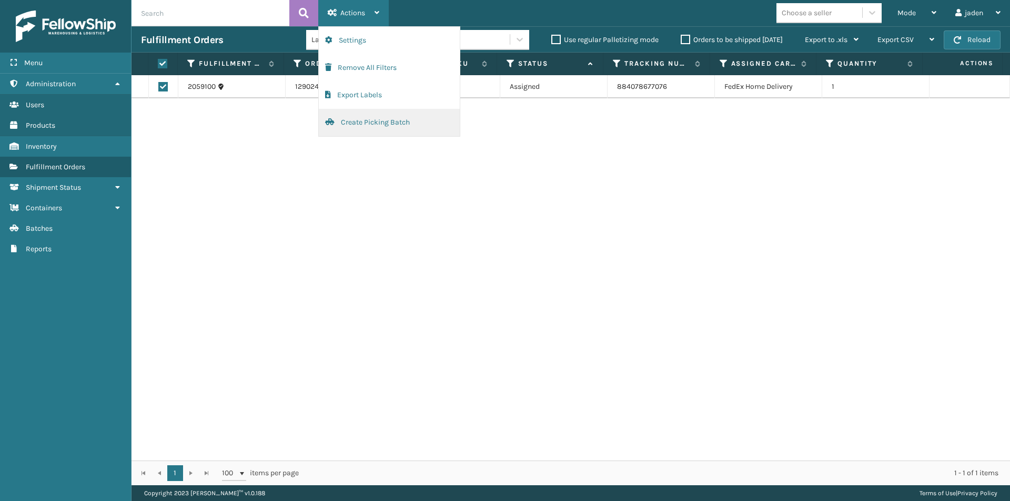
click at [359, 129] on button "Create Picking Batch" at bounding box center [389, 122] width 141 height 27
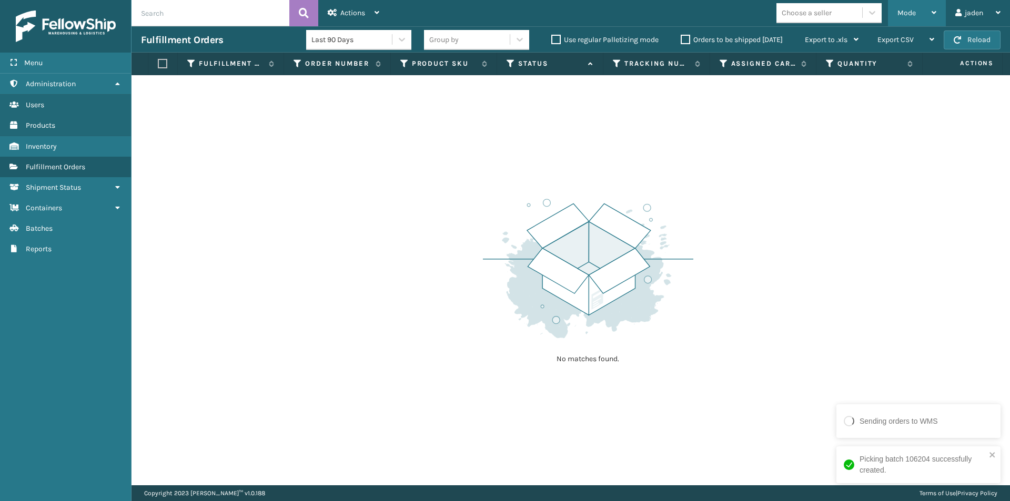
click at [902, 12] on span "Mode" at bounding box center [906, 12] width 18 height 9
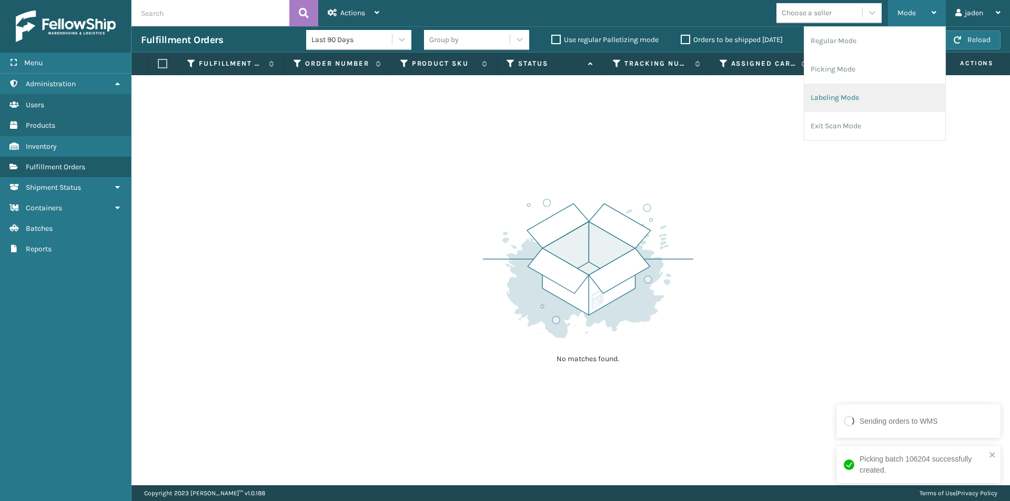
click at [885, 93] on li "Labeling Mode" at bounding box center [874, 98] width 141 height 28
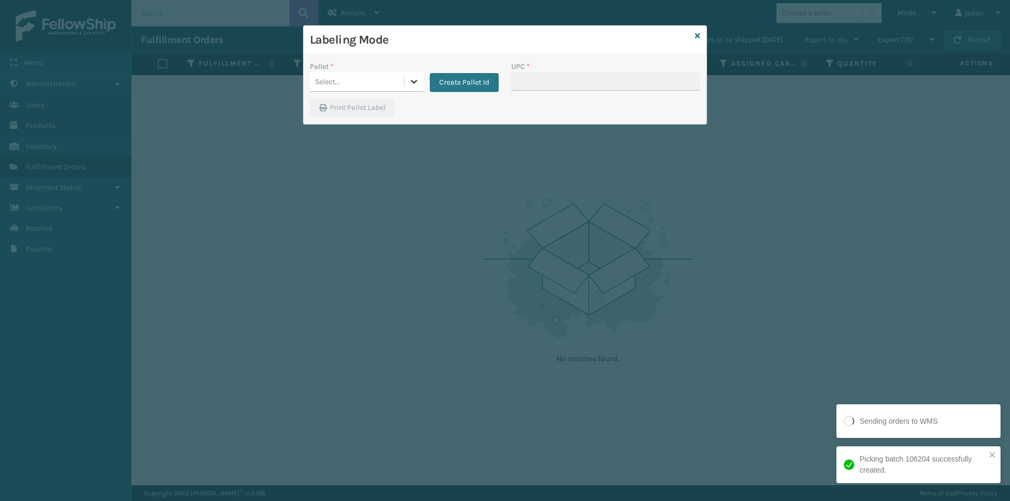
click at [413, 83] on icon at bounding box center [414, 82] width 6 height 4
click at [368, 105] on div "FDXG-VO8NO9D7FG" at bounding box center [367, 107] width 114 height 19
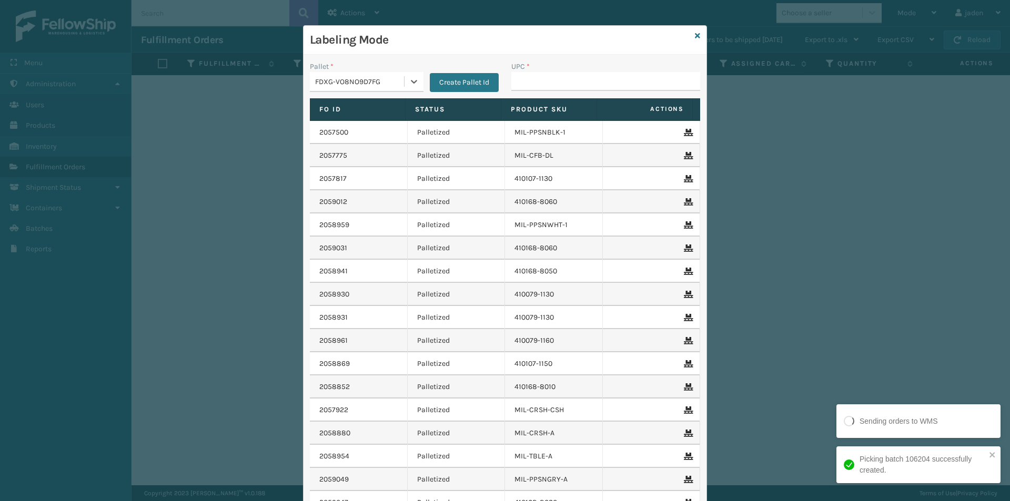
click at [516, 66] on label "UPC *" at bounding box center [520, 66] width 18 height 11
click at [516, 72] on input "UPC *" at bounding box center [605, 81] width 189 height 19
click at [534, 83] on input "UPC *" at bounding box center [605, 81] width 189 height 19
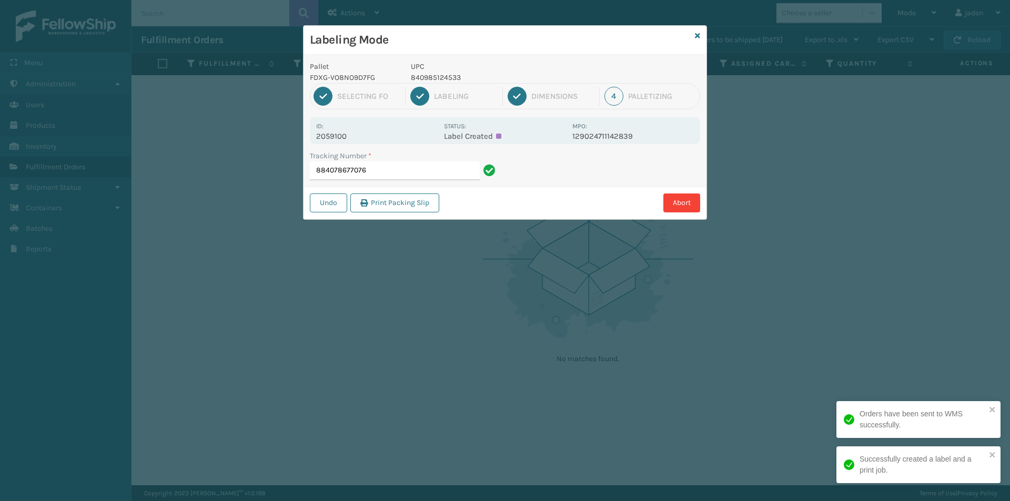
click at [429, 172] on input "884078677076" at bounding box center [395, 170] width 170 height 19
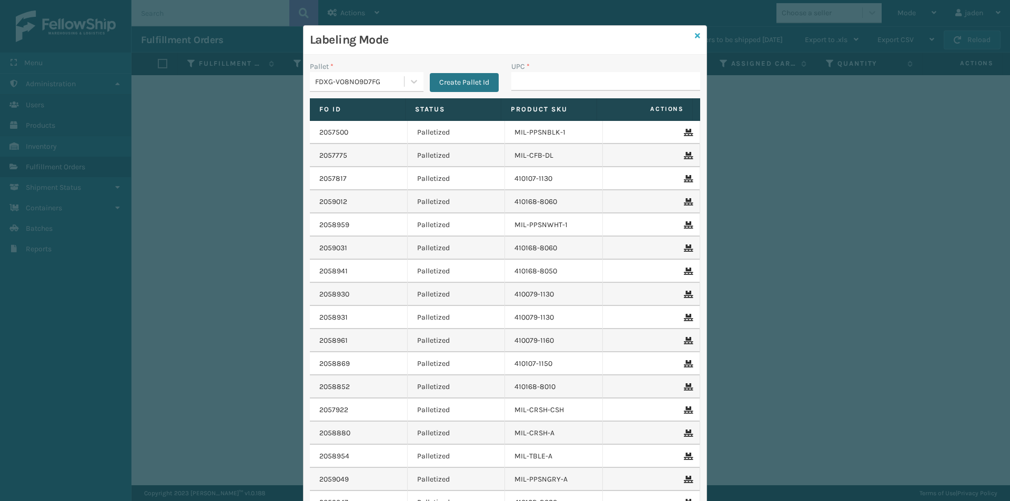
click at [695, 37] on icon at bounding box center [697, 35] width 5 height 7
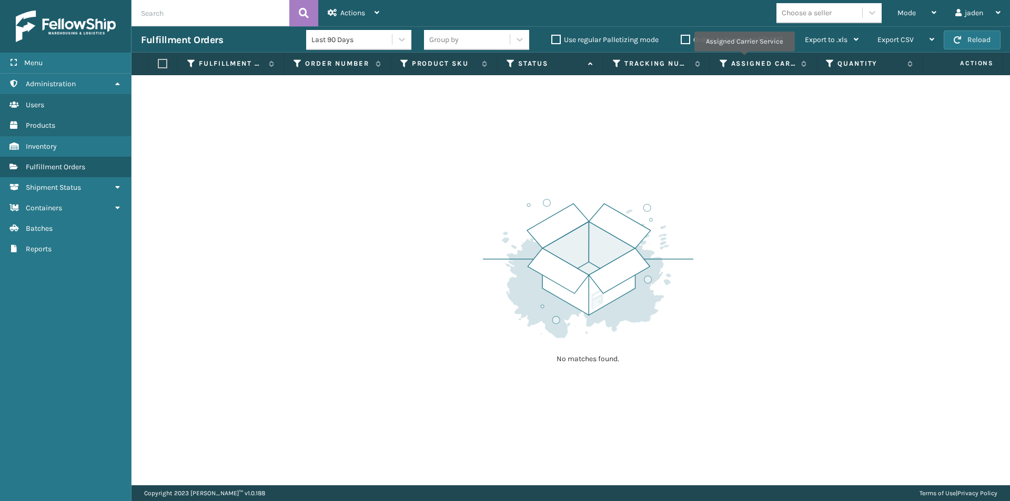
drag, startPoint x: 726, startPoint y: 105, endPoint x: 718, endPoint y: 108, distance: 8.3
click at [975, 48] on button "Reload" at bounding box center [971, 39] width 57 height 19
click at [913, 11] on span "Mode" at bounding box center [906, 12] width 18 height 9
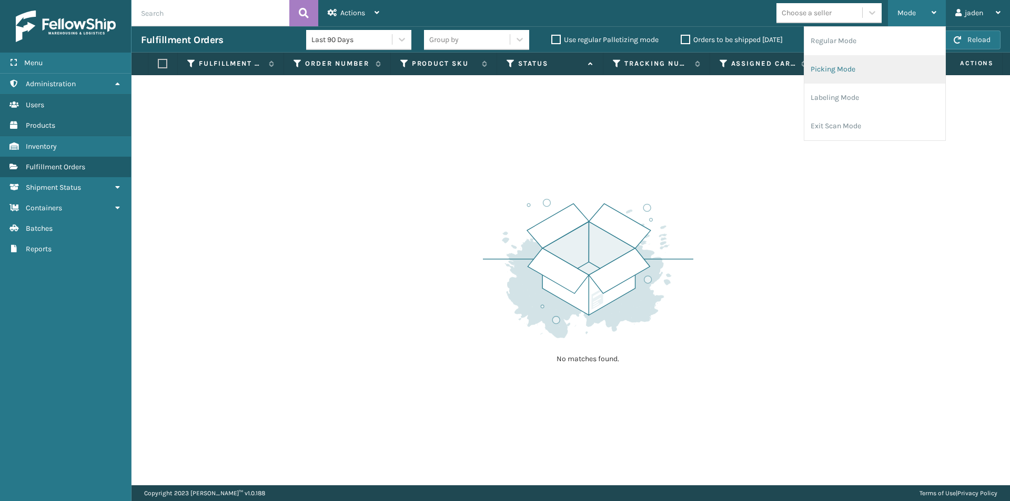
click at [813, 67] on li "Picking Mode" at bounding box center [874, 69] width 141 height 28
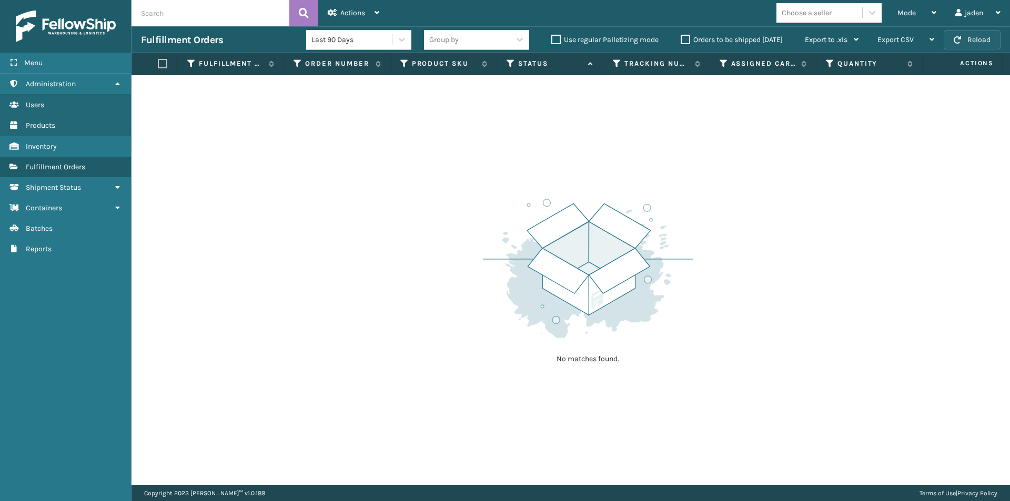
click at [960, 47] on button "Reload" at bounding box center [971, 39] width 57 height 19
click at [927, 14] on div "Mode" at bounding box center [916, 13] width 39 height 26
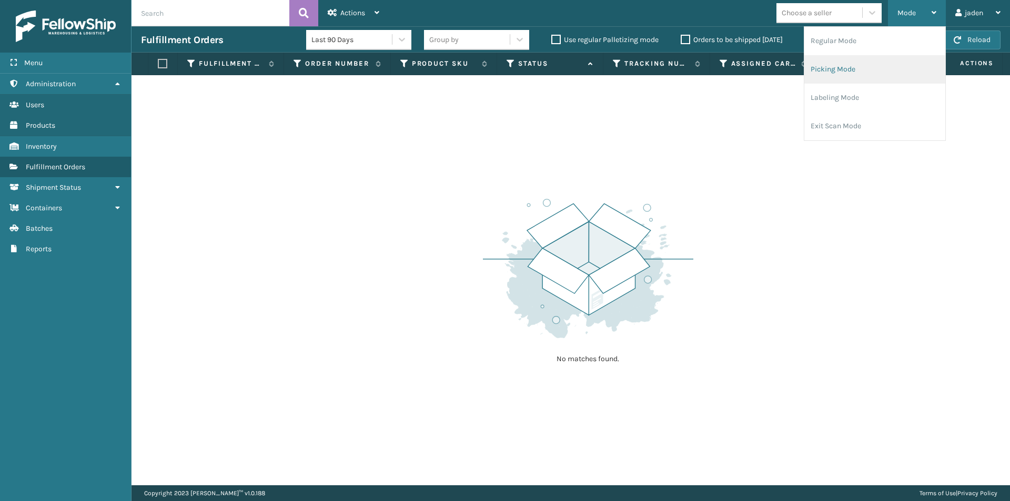
click at [887, 64] on li "Picking Mode" at bounding box center [874, 69] width 141 height 28
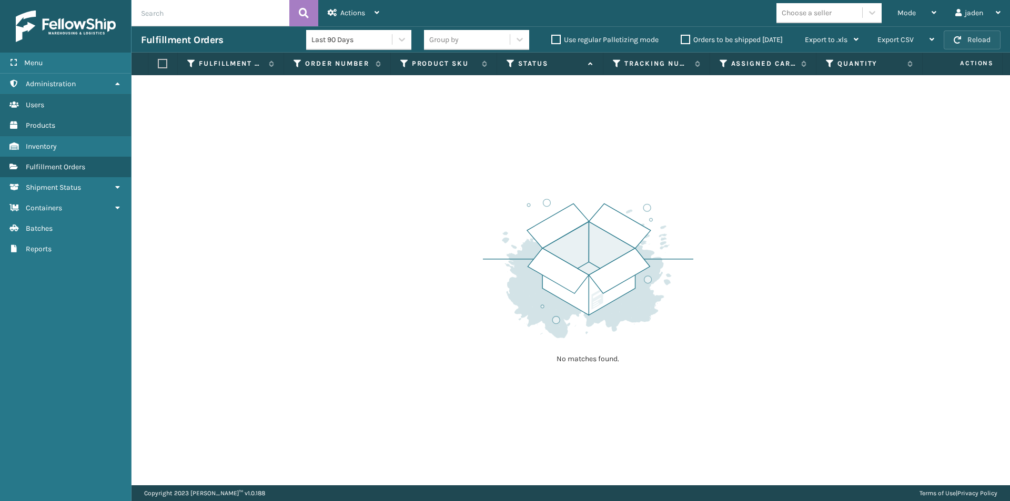
click at [988, 36] on button "Reload" at bounding box center [971, 39] width 57 height 19
click at [922, 8] on div "Mode" at bounding box center [916, 13] width 39 height 26
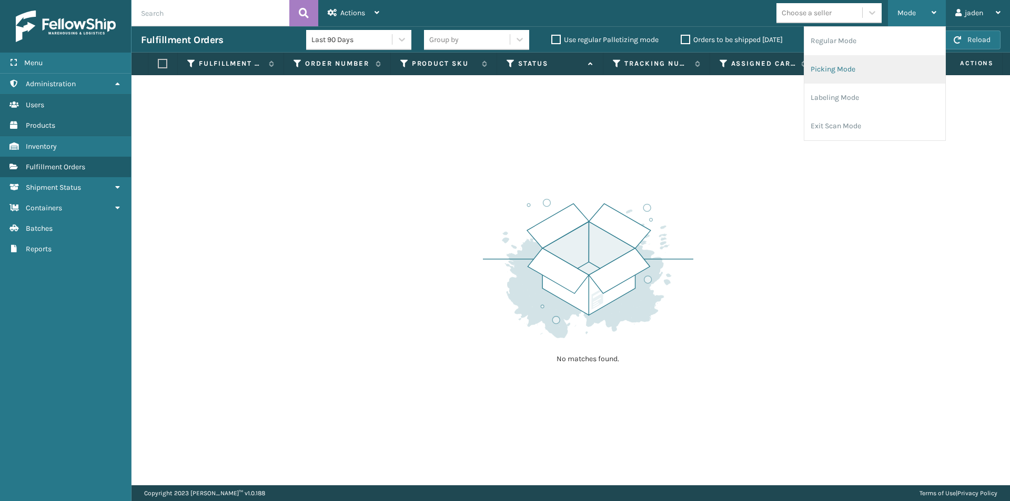
click at [874, 62] on li "Picking Mode" at bounding box center [874, 69] width 141 height 28
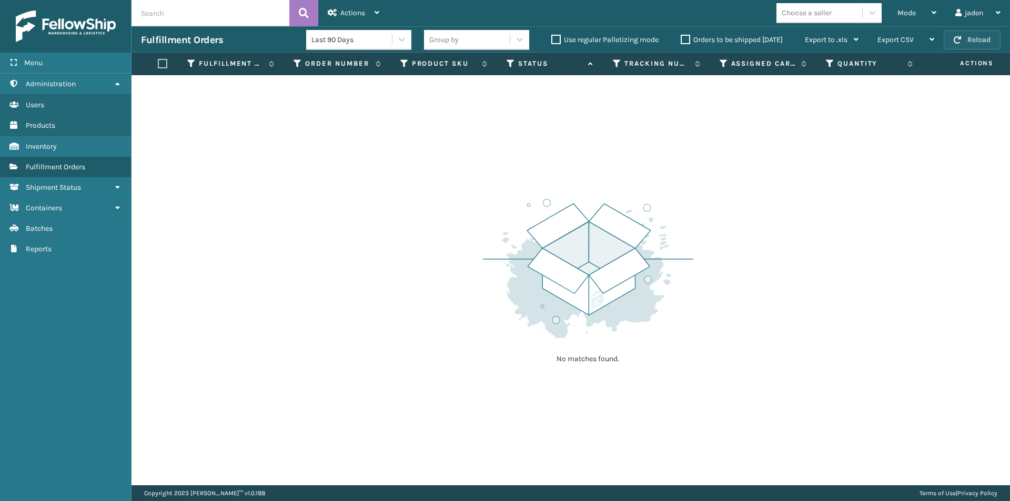
click at [966, 34] on button "Reload" at bounding box center [971, 39] width 57 height 19
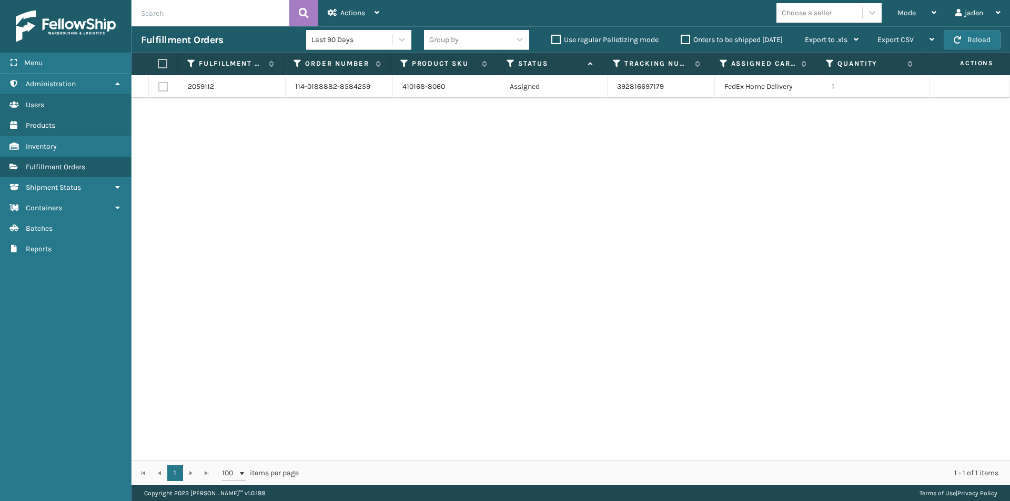
drag, startPoint x: 787, startPoint y: 158, endPoint x: 779, endPoint y: 157, distance: 7.4
drag, startPoint x: 779, startPoint y: 157, endPoint x: 403, endPoint y: 109, distance: 379.1
click at [431, 157] on div "2059112 114-0188882-8584259 410168-8060 Assigned 392816697179 FedEx Home Delive…" at bounding box center [570, 267] width 878 height 385
click at [163, 65] on label at bounding box center [161, 63] width 7 height 9
click at [158, 65] on input "checkbox" at bounding box center [158, 63] width 1 height 7
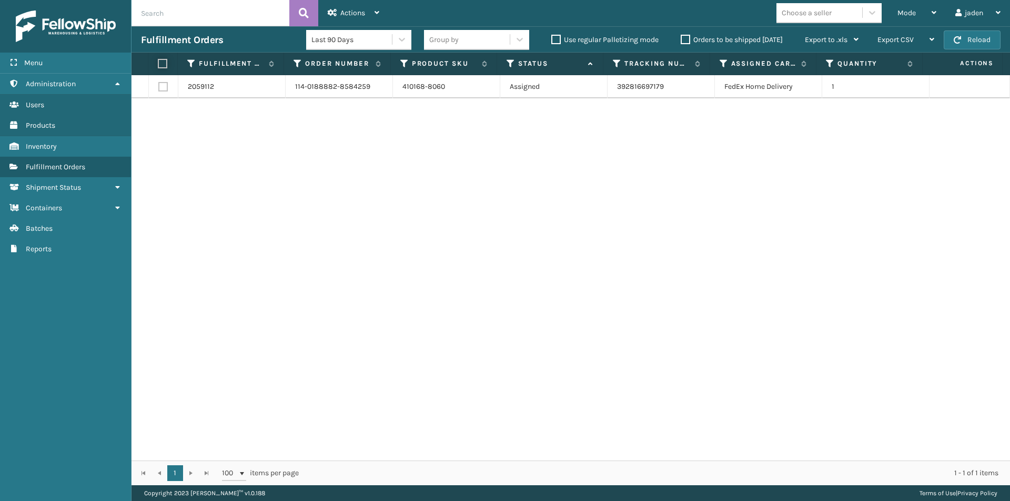
checkbox input "true"
click at [354, 11] on span "Actions" at bounding box center [352, 12] width 25 height 9
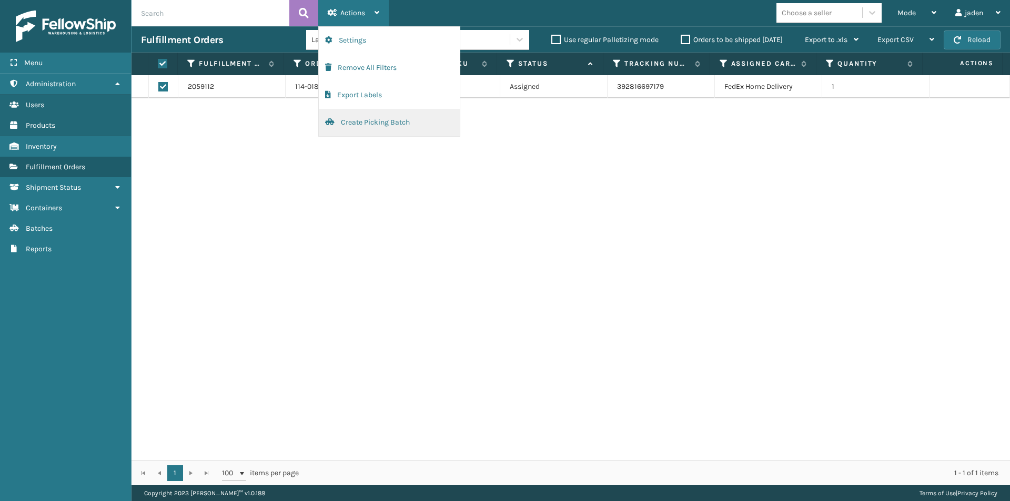
click at [351, 128] on button "Create Picking Batch" at bounding box center [389, 122] width 141 height 27
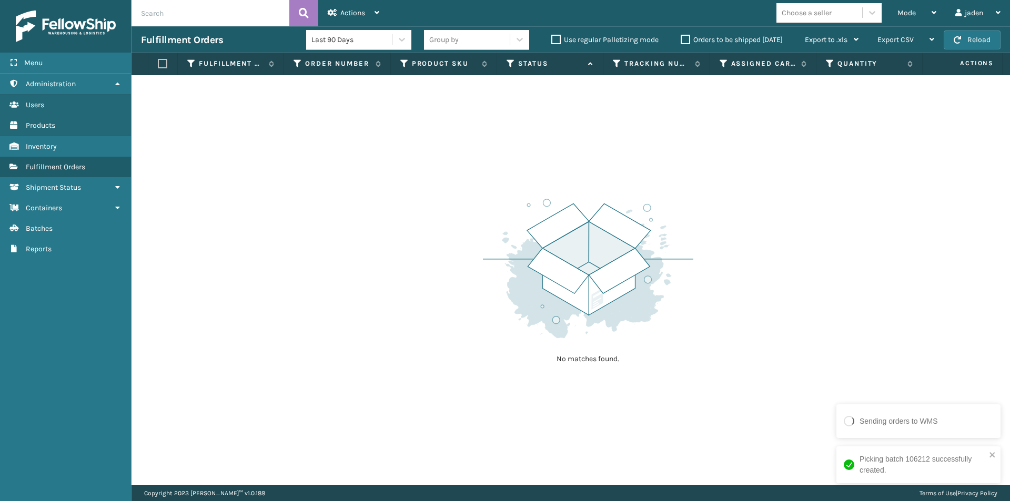
click at [374, 206] on div "No matches found." at bounding box center [570, 280] width 878 height 410
click at [907, 12] on span "Mode" at bounding box center [906, 12] width 18 height 9
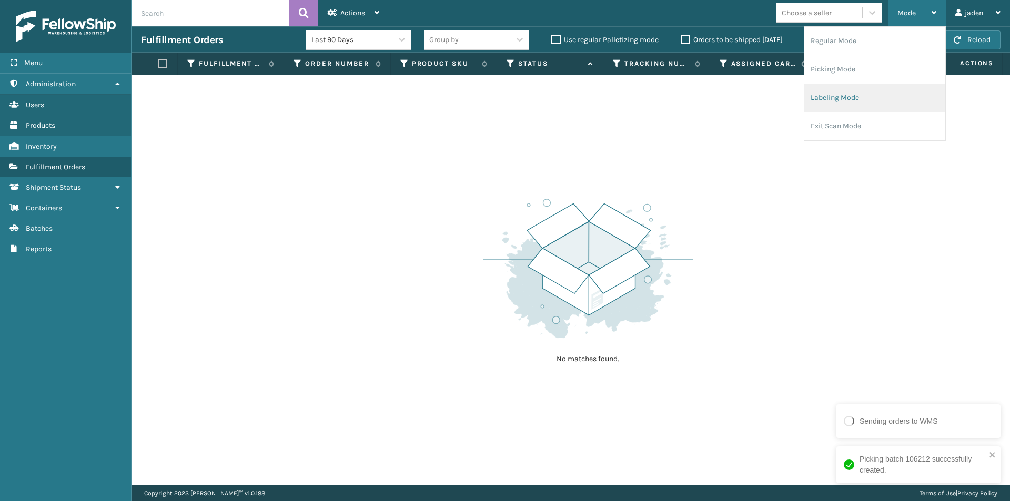
click at [846, 100] on li "Labeling Mode" at bounding box center [874, 98] width 141 height 28
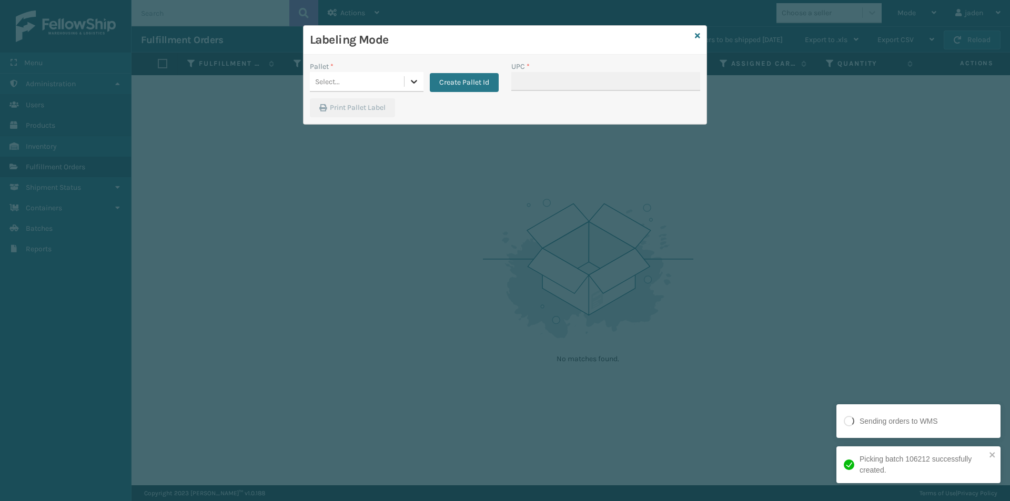
click at [419, 85] on div at bounding box center [413, 81] width 19 height 19
click at [364, 109] on div "FDXG-VO8NO9D7FG" at bounding box center [367, 107] width 114 height 19
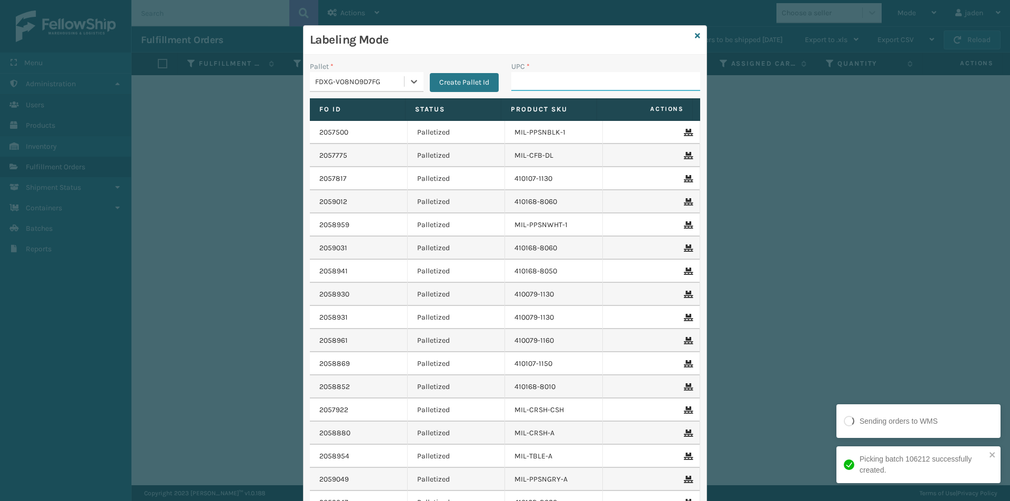
click at [607, 75] on input "UPC *" at bounding box center [605, 81] width 189 height 19
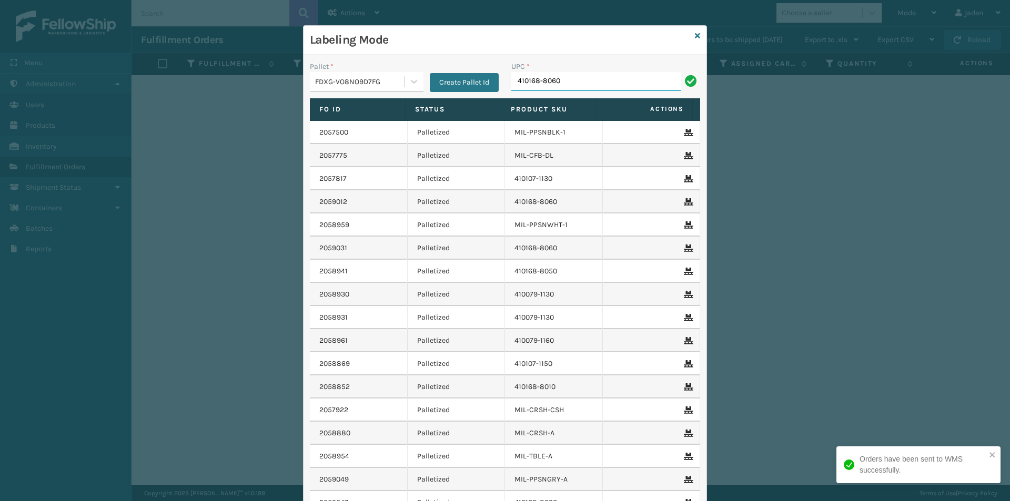
type input "410168-8060"
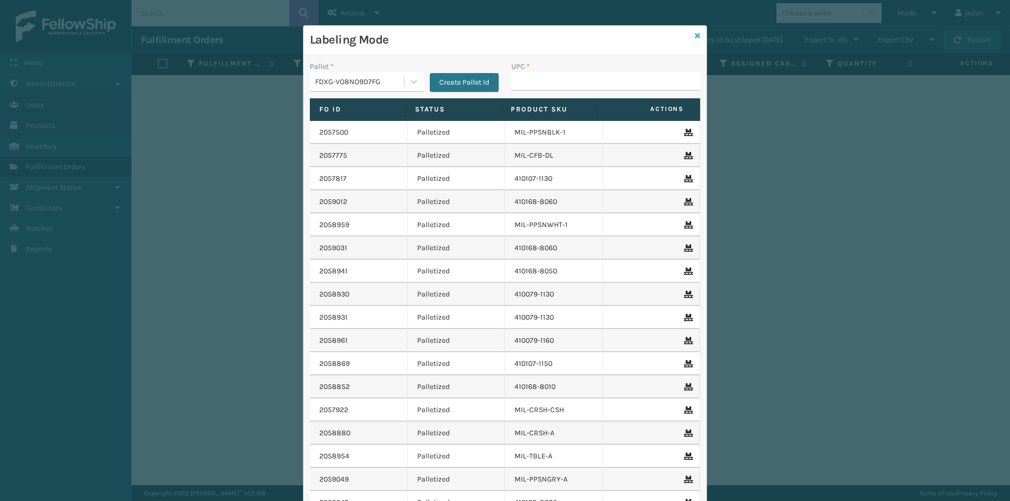
click at [695, 34] on icon at bounding box center [697, 35] width 5 height 7
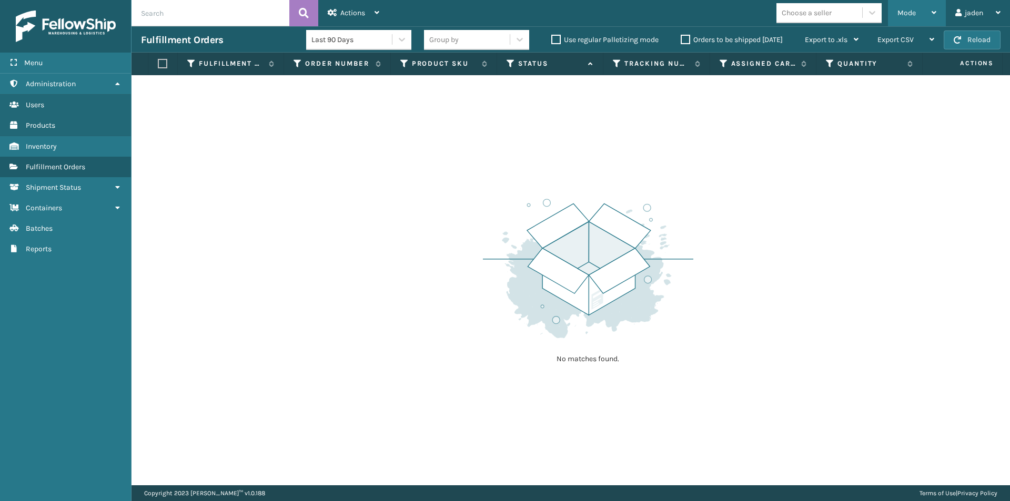
click at [921, 15] on div "Mode" at bounding box center [916, 13] width 39 height 26
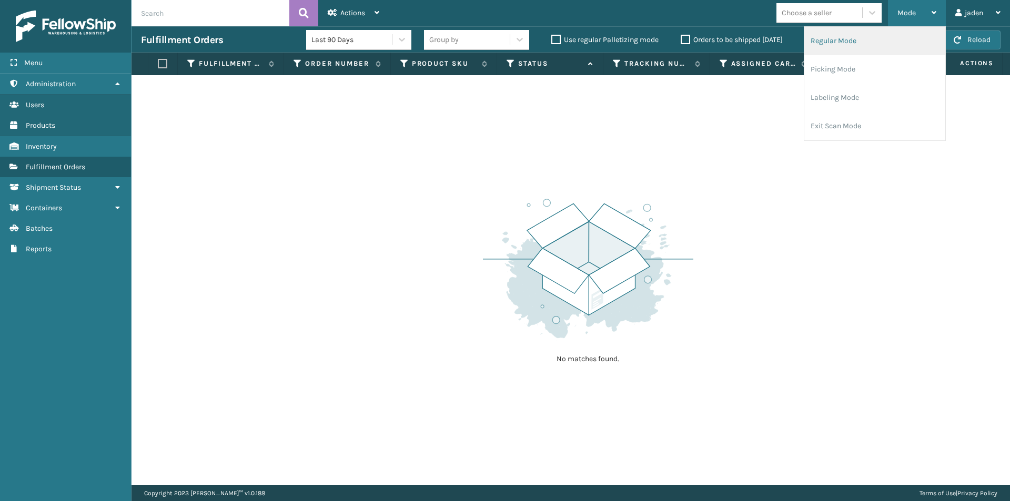
click at [849, 44] on li "Regular Mode" at bounding box center [874, 41] width 141 height 28
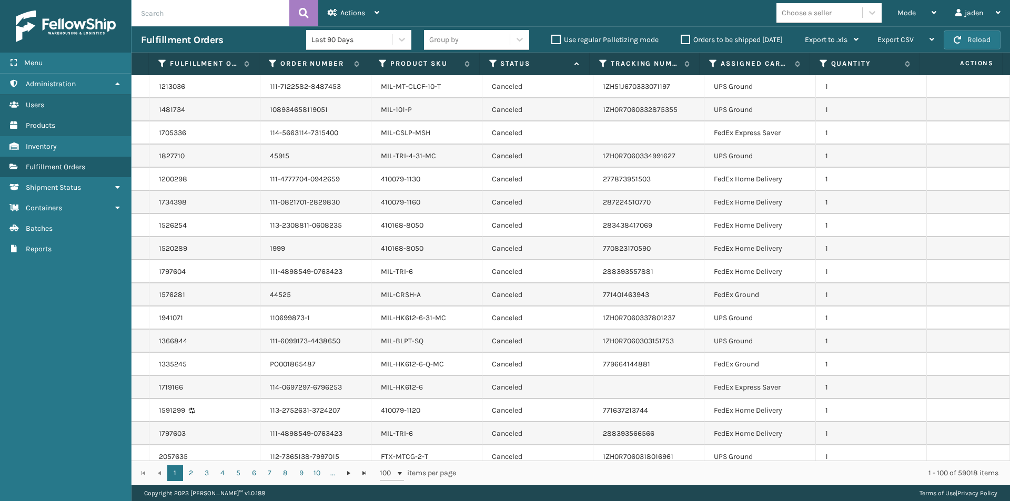
click at [495, 59] on icon at bounding box center [493, 63] width 8 height 9
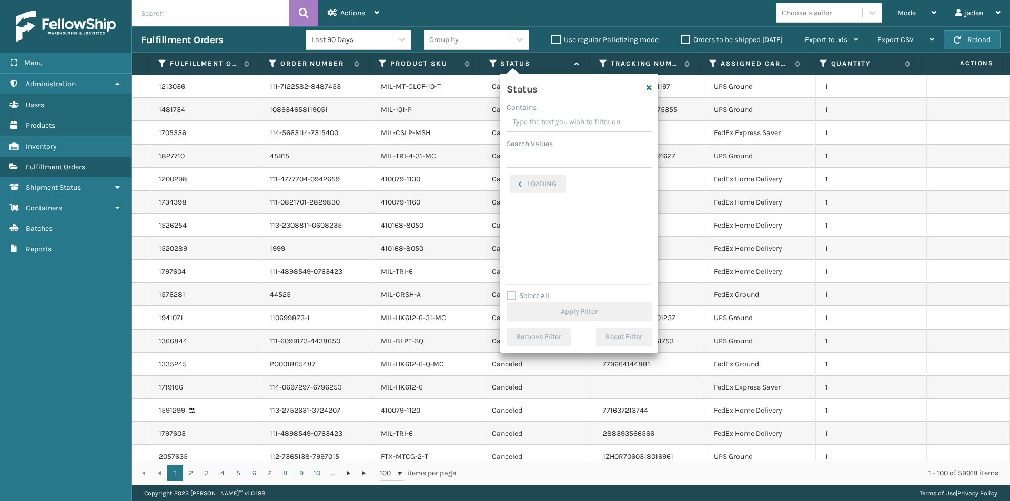
drag, startPoint x: 591, startPoint y: 128, endPoint x: 554, endPoint y: 125, distance: 36.9
click at [554, 125] on input "Contains" at bounding box center [578, 122] width 145 height 19
click at [520, 225] on label "Picking" at bounding box center [528, 229] width 37 height 9
click at [510, 225] on input "Picking" at bounding box center [510, 226] width 1 height 7
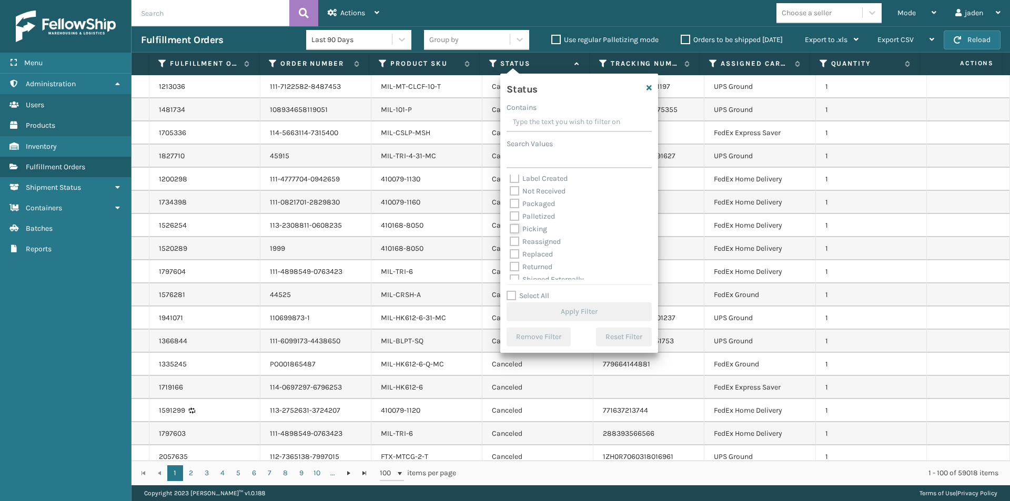
checkbox input "true"
click at [571, 312] on button "Apply Filter" at bounding box center [578, 311] width 145 height 19
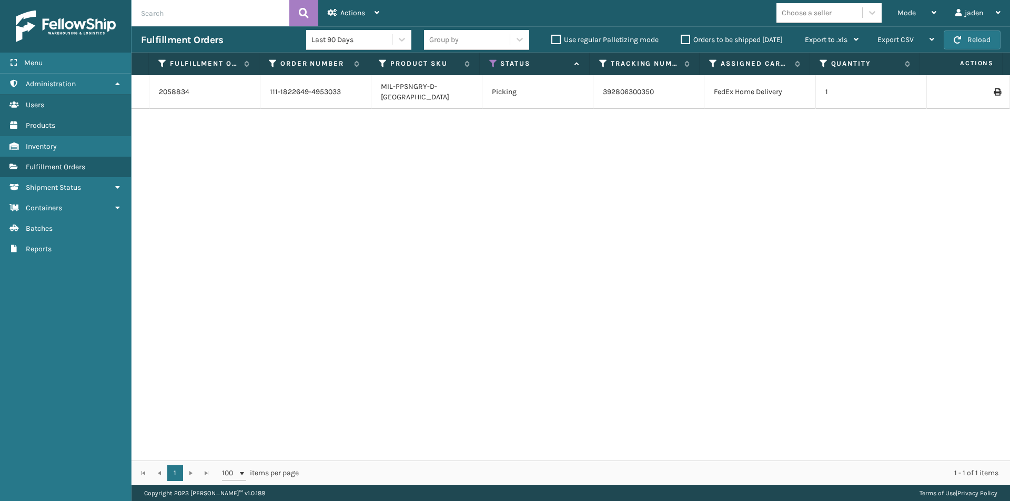
drag, startPoint x: 683, startPoint y: 144, endPoint x: 401, endPoint y: 170, distance: 283.1
click at [401, 170] on div "2058834 111-1822649-4953033 MIL-PPSNGRY-D-TN Picking 392806300350 FedEx Home De…" at bounding box center [570, 267] width 878 height 385
click at [958, 36] on span "button" at bounding box center [956, 39] width 7 height 7
click at [954, 34] on button "Reload" at bounding box center [971, 39] width 57 height 19
drag, startPoint x: 797, startPoint y: 181, endPoint x: 777, endPoint y: 181, distance: 20.0
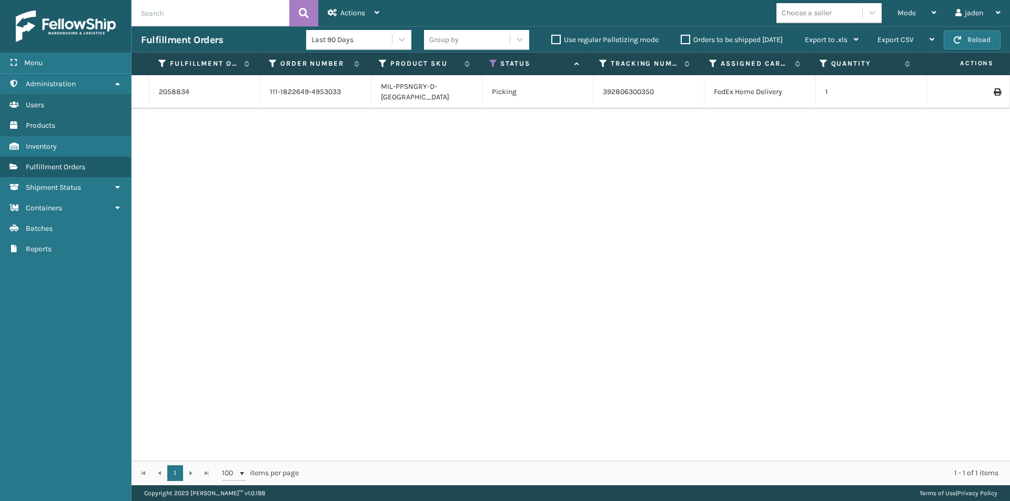
drag, startPoint x: 777, startPoint y: 181, endPoint x: 741, endPoint y: 85, distance: 102.5
click at [544, 196] on div "2058834 111-1822649-4953033 MIL-PPSNGRY-D-TN Picking 392806300350 FedEx Home De…" at bounding box center [570, 267] width 878 height 385
click at [903, 4] on div "Mode" at bounding box center [916, 13] width 39 height 26
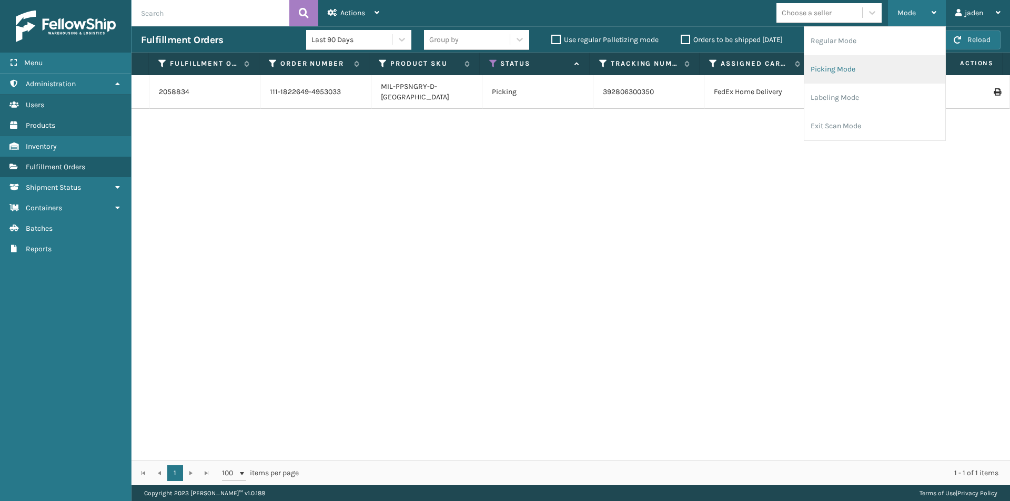
click at [872, 59] on li "Picking Mode" at bounding box center [874, 69] width 141 height 28
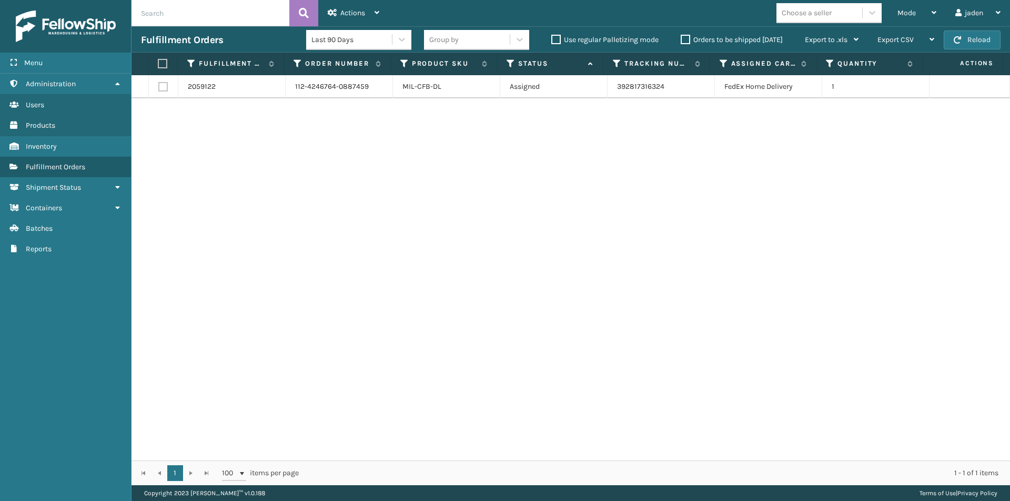
drag, startPoint x: 730, startPoint y: 135, endPoint x: 646, endPoint y: 30, distance: 134.2
click at [521, 133] on div "2059122 112-4246764-0887459 MIL-CFB-DL Assigned 392817316324 FedEx Home Deliver…" at bounding box center [570, 267] width 878 height 385
click at [685, 42] on label "Orders to be shipped [DATE]" at bounding box center [731, 39] width 102 height 9
click at [681, 40] on input "Orders to be shipped [DATE]" at bounding box center [680, 37] width 1 height 7
click at [969, 35] on button "Reload" at bounding box center [971, 39] width 57 height 19
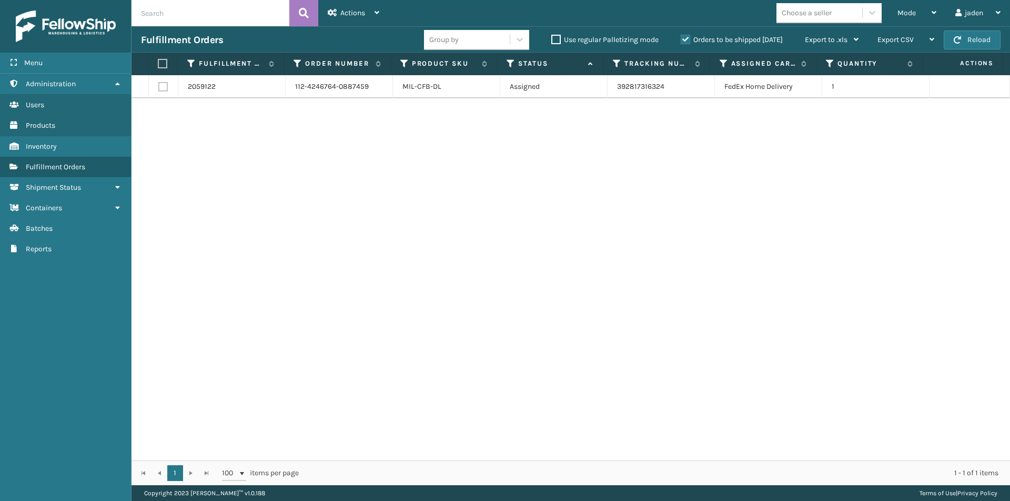
click at [968, 35] on button "Reload" at bounding box center [971, 39] width 57 height 19
drag, startPoint x: 707, startPoint y: 213, endPoint x: 680, endPoint y: 213, distance: 27.3
drag, startPoint x: 680, startPoint y: 213, endPoint x: 513, endPoint y: 160, distance: 175.6
click at [517, 200] on div "2059122 112-4246764-0887459 MIL-CFB-DL Assigned 392817316324 FedEx Home Deliver…" at bounding box center [570, 267] width 878 height 385
click at [164, 67] on label at bounding box center [161, 63] width 7 height 9
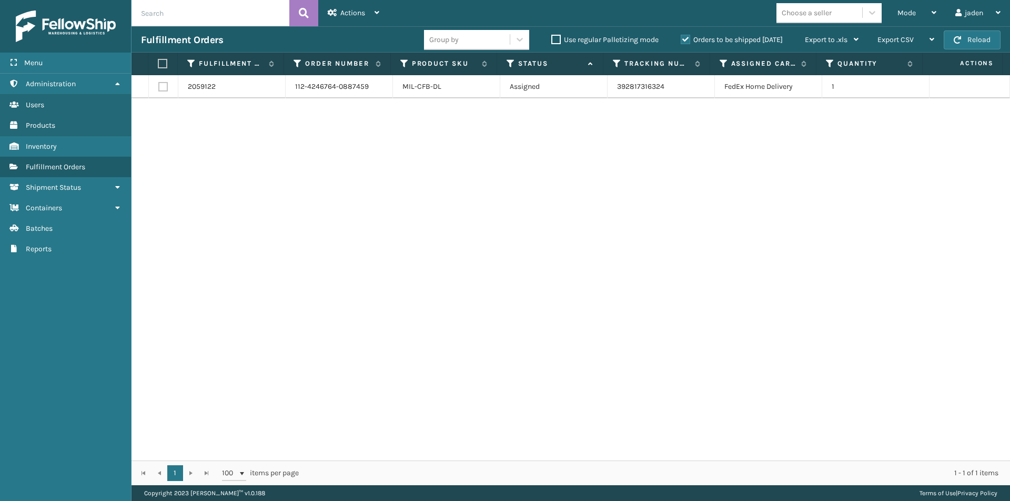
click at [158, 67] on input "checkbox" at bounding box center [158, 63] width 1 height 7
checkbox input "true"
click at [170, 64] on th at bounding box center [162, 64] width 29 height 23
click at [168, 64] on th at bounding box center [162, 64] width 29 height 23
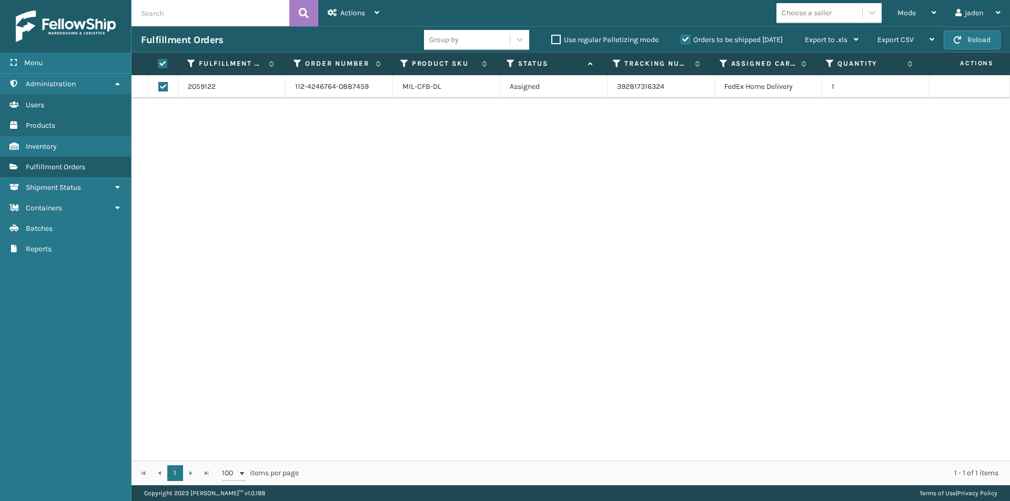
click at [164, 63] on label at bounding box center [161, 63] width 7 height 9
click at [158, 63] on input "checkbox" at bounding box center [158, 63] width 1 height 7
checkbox input "false"
drag, startPoint x: 586, startPoint y: 198, endPoint x: 559, endPoint y: 193, distance: 27.3
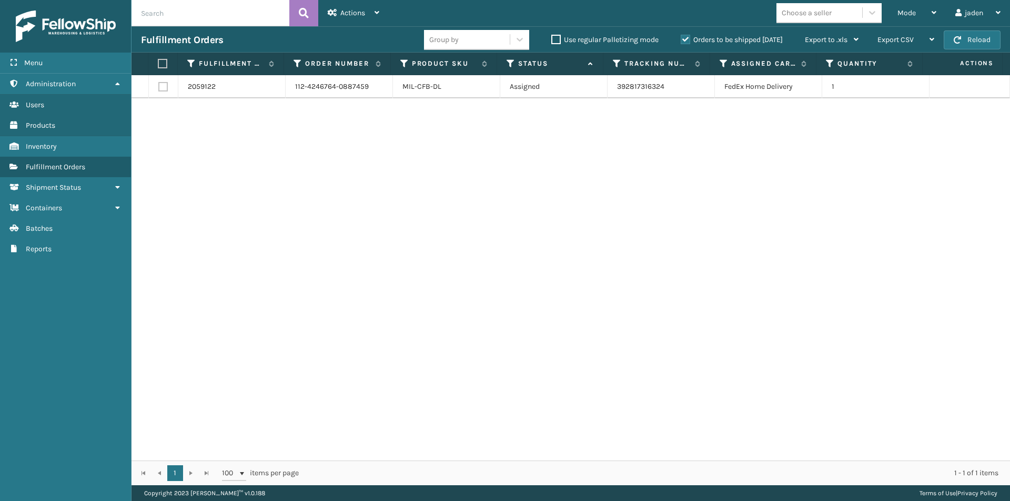
drag, startPoint x: 559, startPoint y: 193, endPoint x: 271, endPoint y: 190, distance: 288.7
click at [271, 190] on div "2059122 112-4246764-0887459 MIL-CFB-DL Assigned 392817316324 FedEx Home Deliver…" at bounding box center [570, 267] width 878 height 385
click at [164, 65] on label at bounding box center [161, 63] width 7 height 9
click at [158, 65] on input "checkbox" at bounding box center [158, 63] width 1 height 7
checkbox input "true"
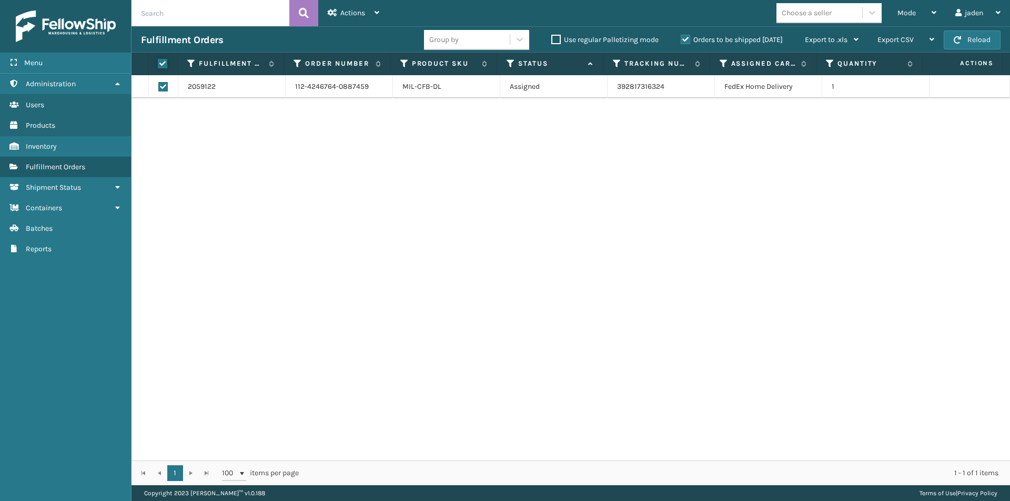
checkbox input "true"
click at [338, 3] on div "Actions" at bounding box center [354, 13] width 52 height 26
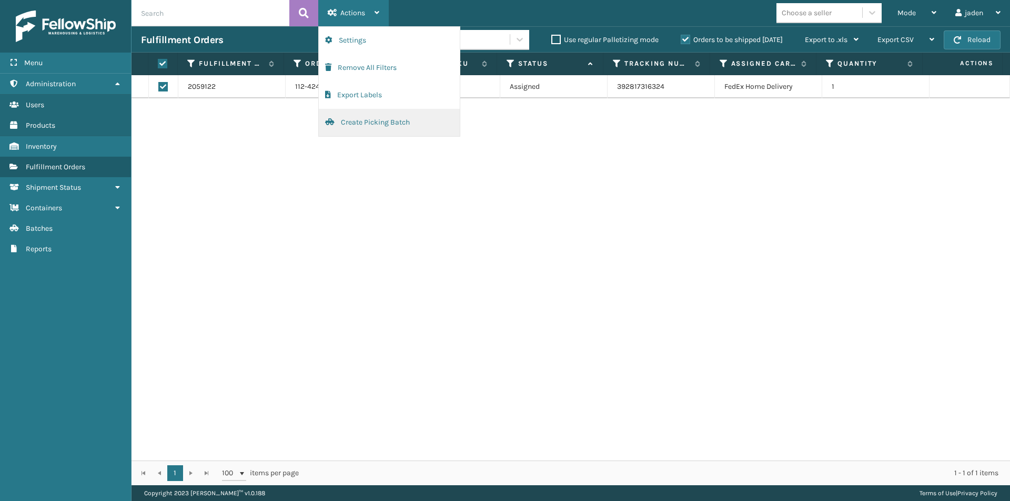
click at [377, 132] on button "Create Picking Batch" at bounding box center [389, 122] width 141 height 27
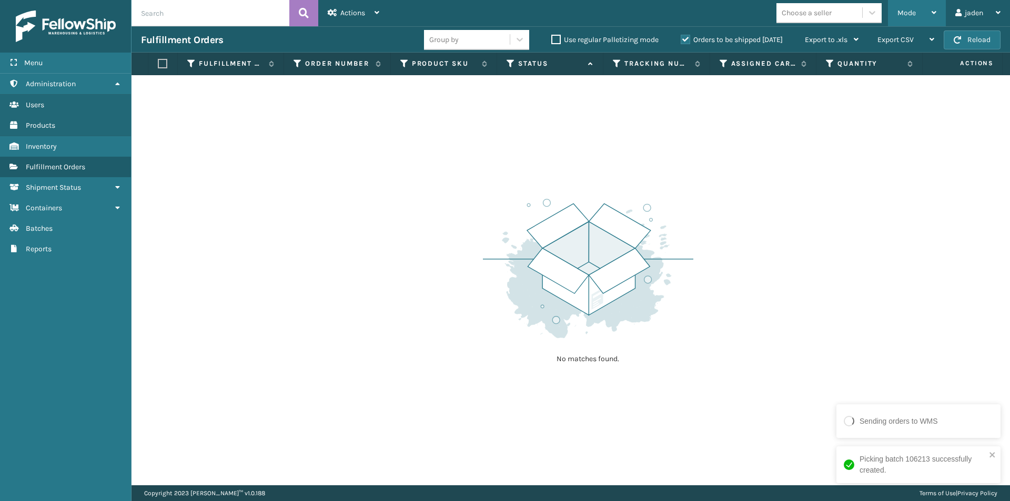
click at [912, 18] on div "Mode" at bounding box center [916, 13] width 39 height 26
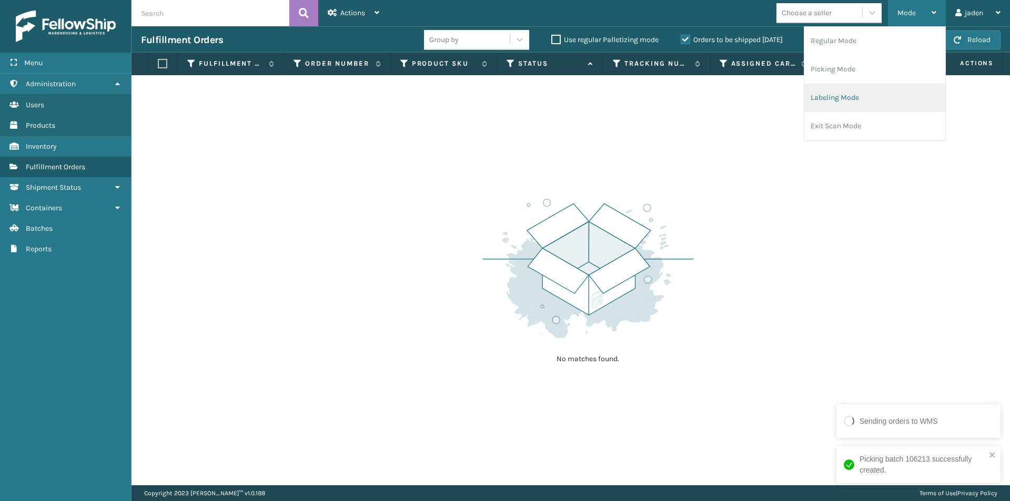
click at [859, 93] on li "Labeling Mode" at bounding box center [874, 98] width 141 height 28
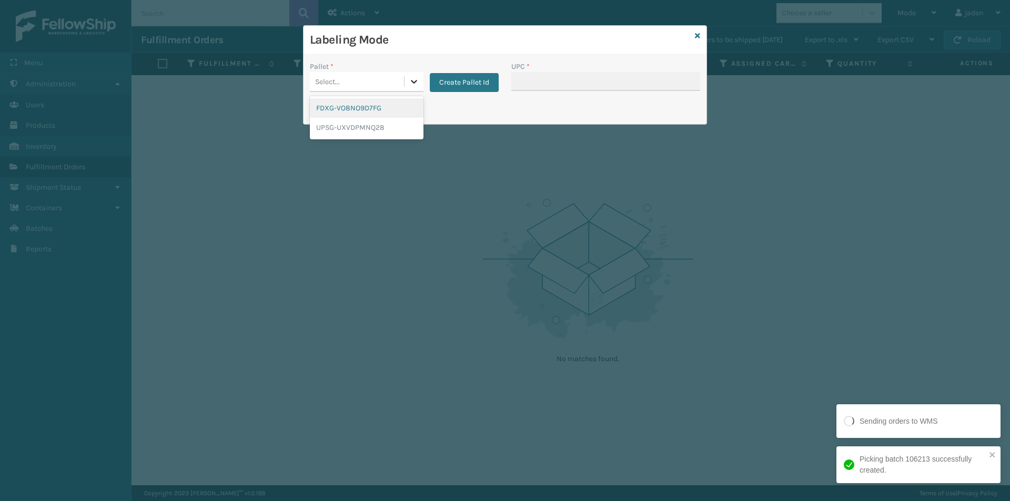
click at [413, 84] on icon at bounding box center [414, 81] width 11 height 11
click at [399, 95] on div "Pallet * Select... Create Pallet Id" at bounding box center [403, 79] width 201 height 37
click at [414, 83] on icon at bounding box center [414, 82] width 6 height 4
click at [381, 101] on div "FDXG-VO8NO9D7FG" at bounding box center [367, 107] width 114 height 19
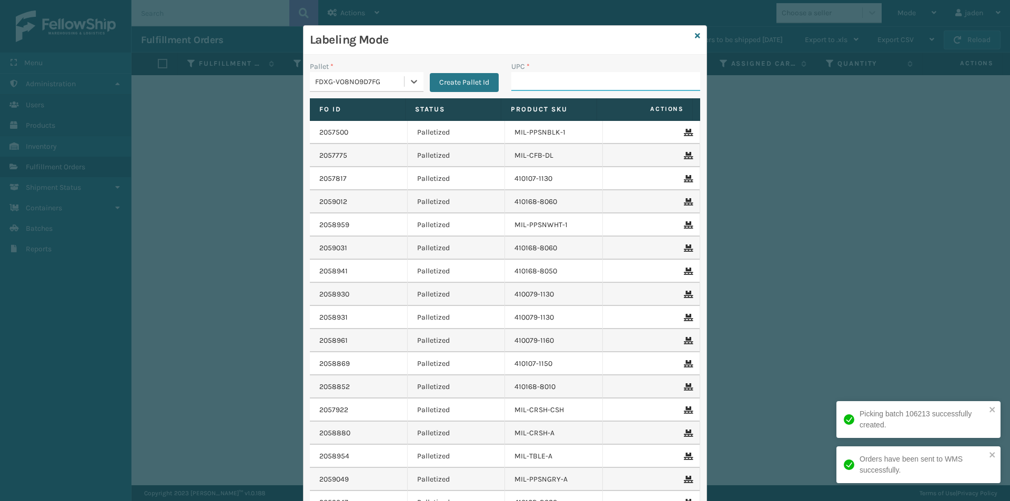
click at [559, 82] on input "UPC *" at bounding box center [605, 81] width 189 height 19
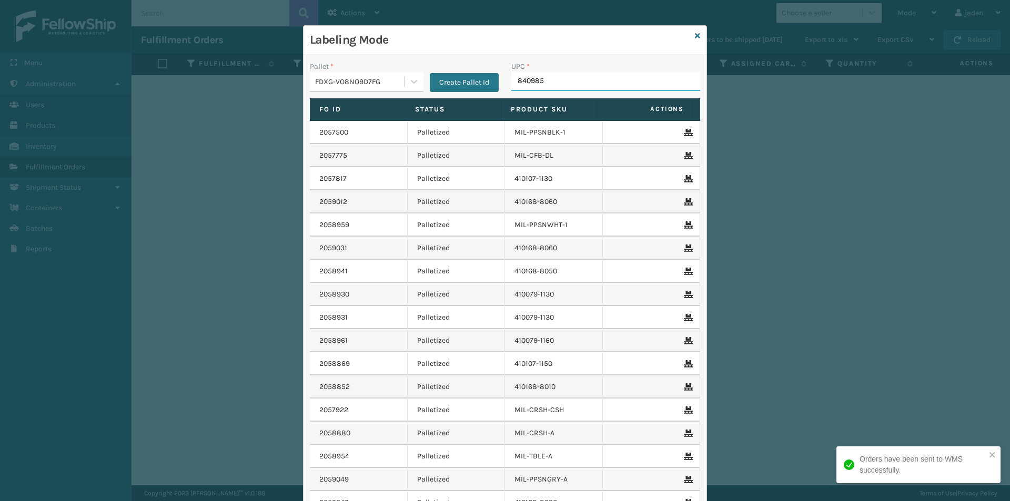
type input "8409851"
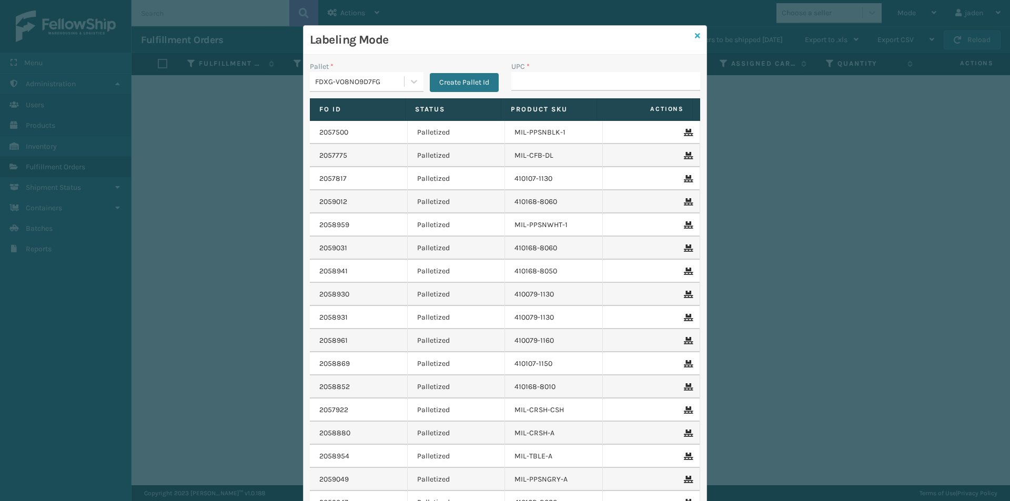
click at [695, 35] on icon at bounding box center [697, 35] width 5 height 7
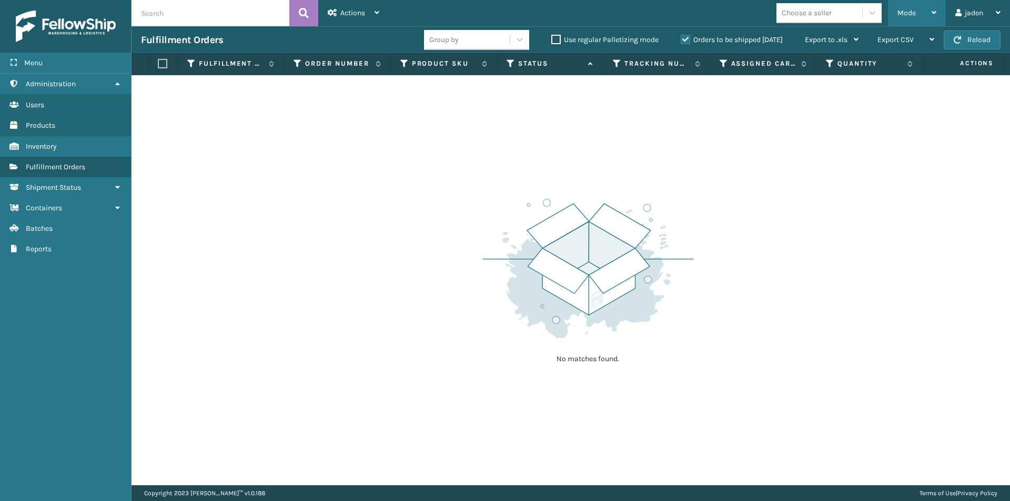
click at [938, 18] on div "Mode Regular Mode Picking Mode Labeling Mode Exit Scan Mode" at bounding box center [917, 13] width 58 height 26
click at [688, 38] on label "Orders to be shipped [DATE]" at bounding box center [731, 39] width 102 height 9
click at [681, 38] on input "Orders to be shipped [DATE]" at bounding box center [680, 37] width 1 height 7
click at [885, 17] on div "Choose a seller" at bounding box center [831, 13] width 111 height 20
click at [915, 13] on div "Mode" at bounding box center [916, 13] width 39 height 26
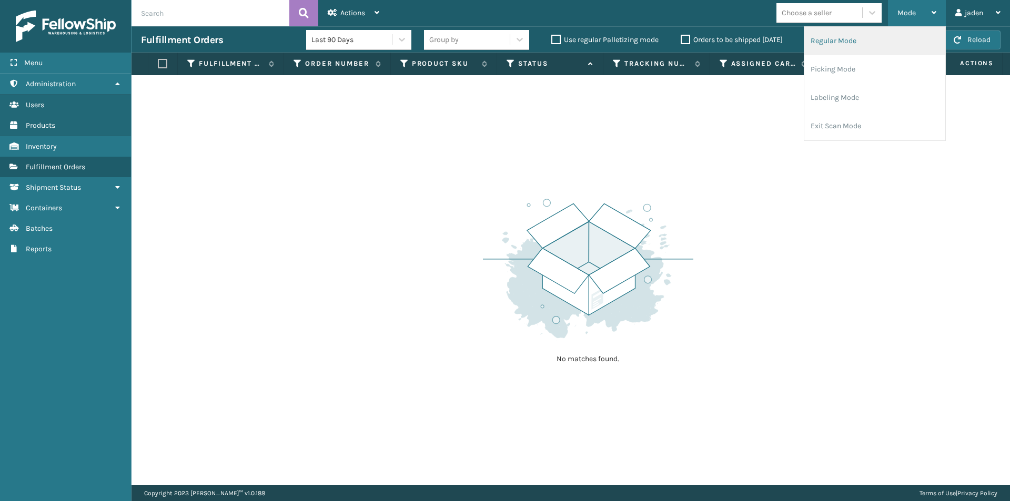
click at [878, 45] on li "Regular Mode" at bounding box center [874, 41] width 141 height 28
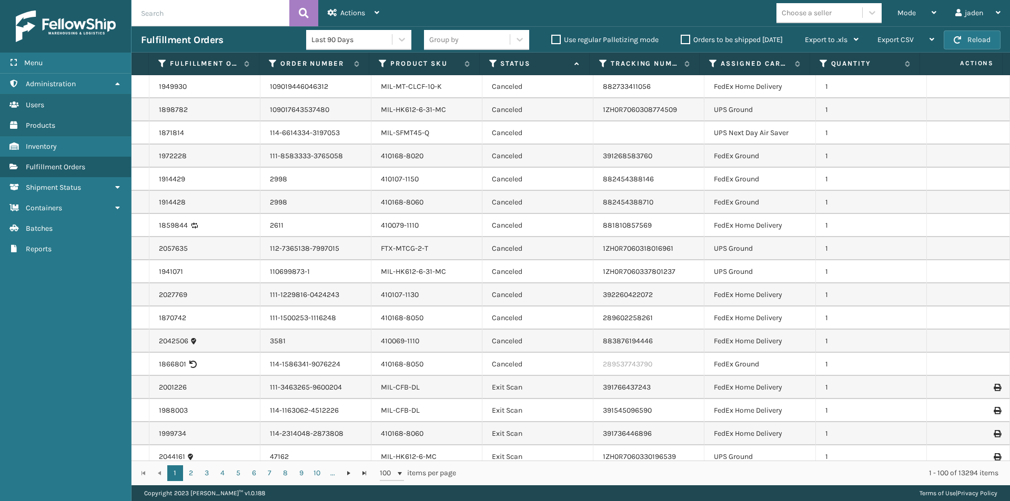
click at [493, 65] on icon at bounding box center [493, 63] width 8 height 9
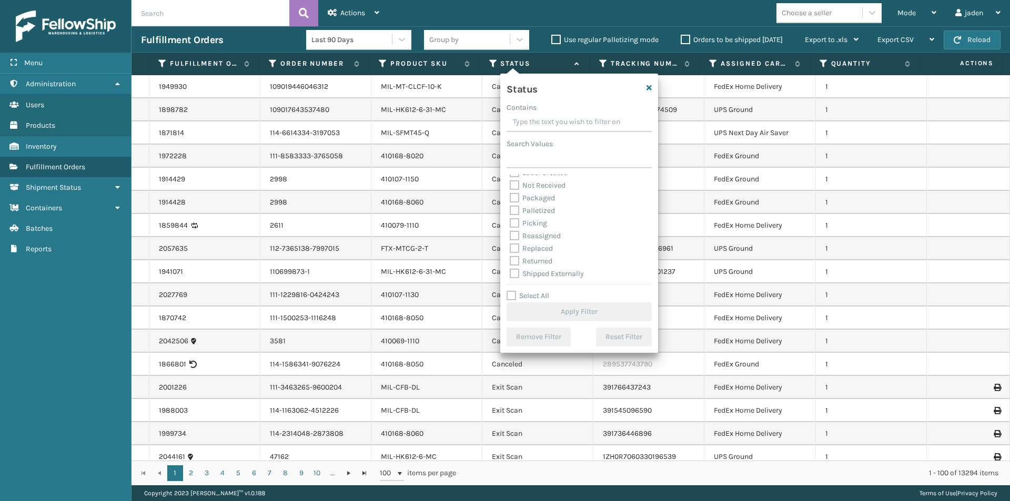
scroll to position [59, 0]
click at [512, 218] on label "Picking" at bounding box center [528, 222] width 37 height 9
click at [510, 218] on input "Picking" at bounding box center [510, 220] width 1 height 7
checkbox input "true"
click at [556, 301] on div "Select All Apply Filter" at bounding box center [578, 306] width 145 height 32
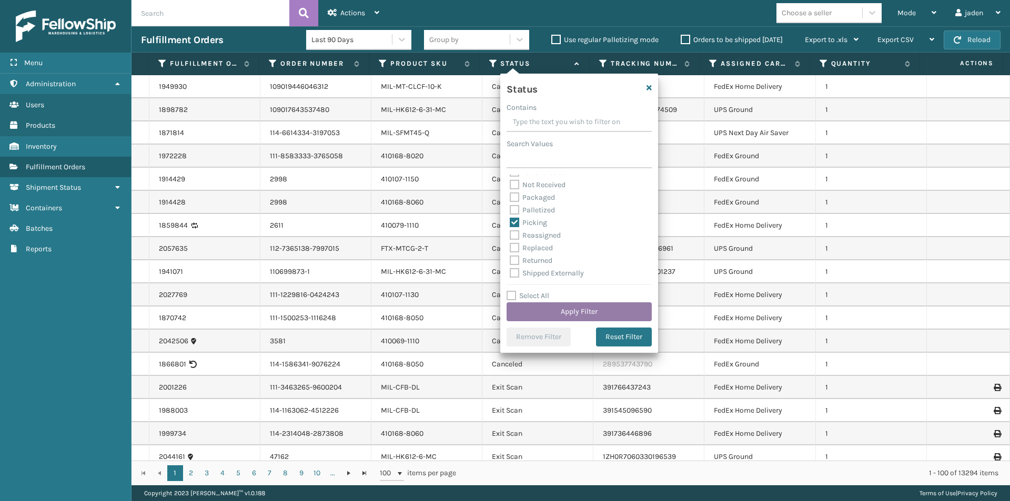
click at [555, 307] on button "Apply Filter" at bounding box center [578, 311] width 145 height 19
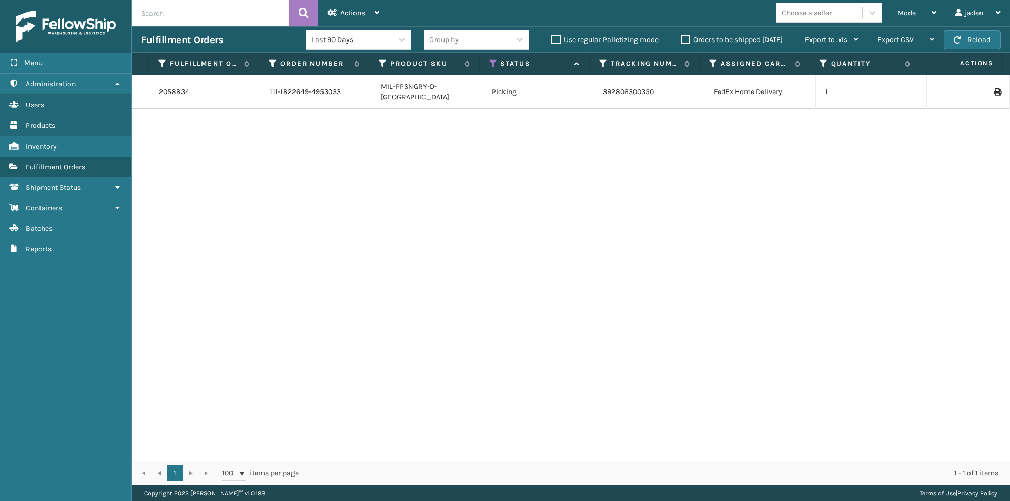
click at [488, 66] on th "Status" at bounding box center [535, 64] width 110 height 23
click at [491, 65] on icon at bounding box center [493, 63] width 8 height 9
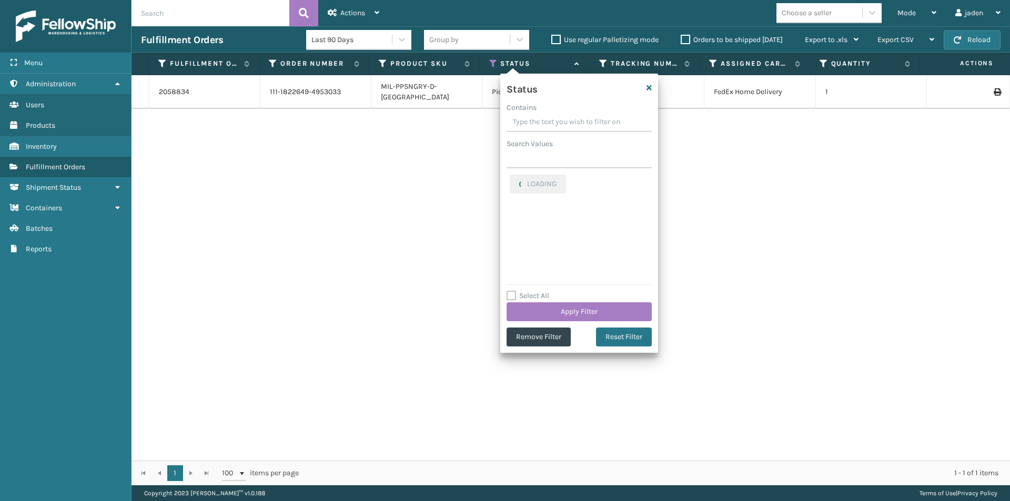
drag, startPoint x: 589, startPoint y: 121, endPoint x: 554, endPoint y: 114, distance: 35.9
click at [554, 114] on input "Contains" at bounding box center [578, 122] width 145 height 19
drag, startPoint x: 595, startPoint y: 119, endPoint x: 536, endPoint y: 118, distance: 58.9
click at [536, 118] on input "Contains" at bounding box center [578, 122] width 145 height 19
drag, startPoint x: 587, startPoint y: 114, endPoint x: 548, endPoint y: 117, distance: 39.0
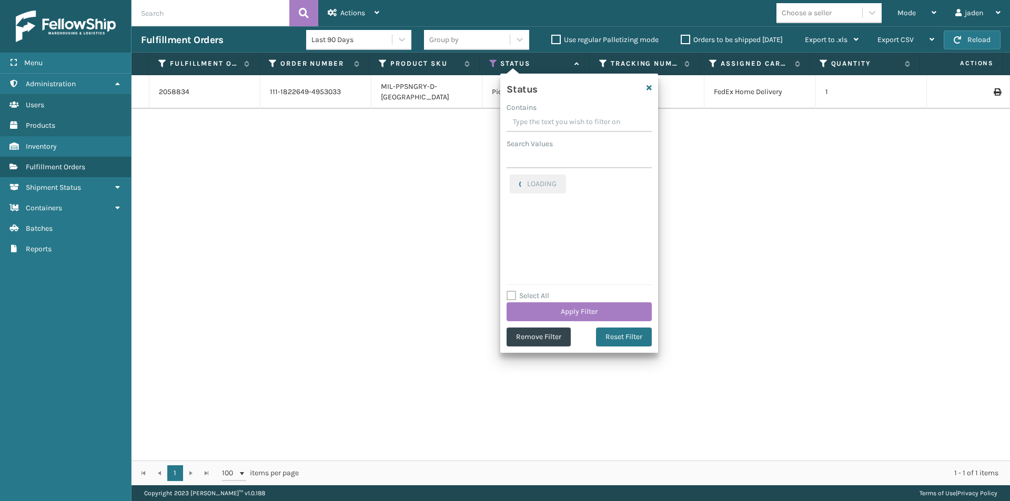
click at [548, 117] on input "Contains" at bounding box center [578, 122] width 145 height 19
drag, startPoint x: 596, startPoint y: 125, endPoint x: 539, endPoint y: 121, distance: 56.9
click at [539, 121] on input "Contains" at bounding box center [578, 122] width 145 height 19
drag, startPoint x: 557, startPoint y: 116, endPoint x: 523, endPoint y: 113, distance: 33.8
click at [523, 113] on label "Contains" at bounding box center [521, 107] width 30 height 11
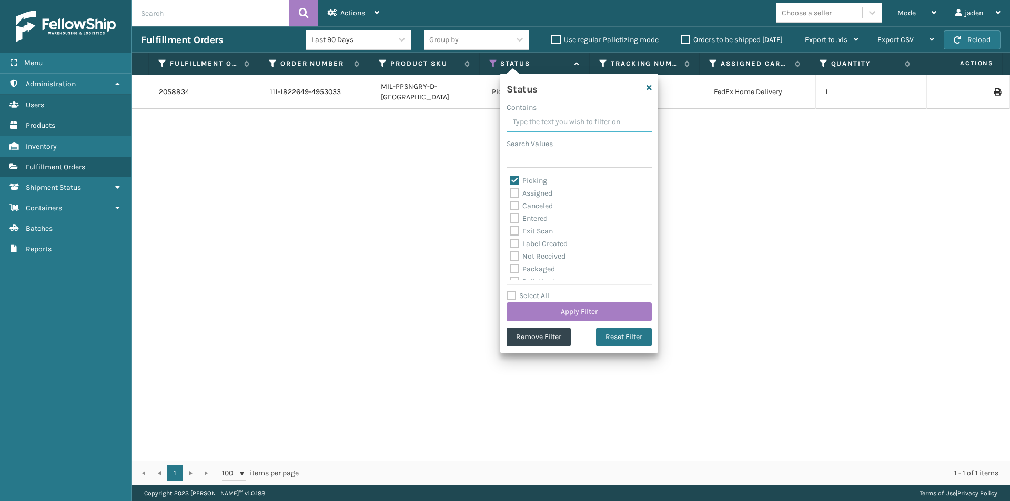
click at [523, 113] on input "Contains" at bounding box center [578, 122] width 145 height 19
click at [514, 177] on label "Picking" at bounding box center [528, 180] width 37 height 9
click at [510, 177] on input "Picking" at bounding box center [510, 178] width 1 height 7
checkbox input "false"
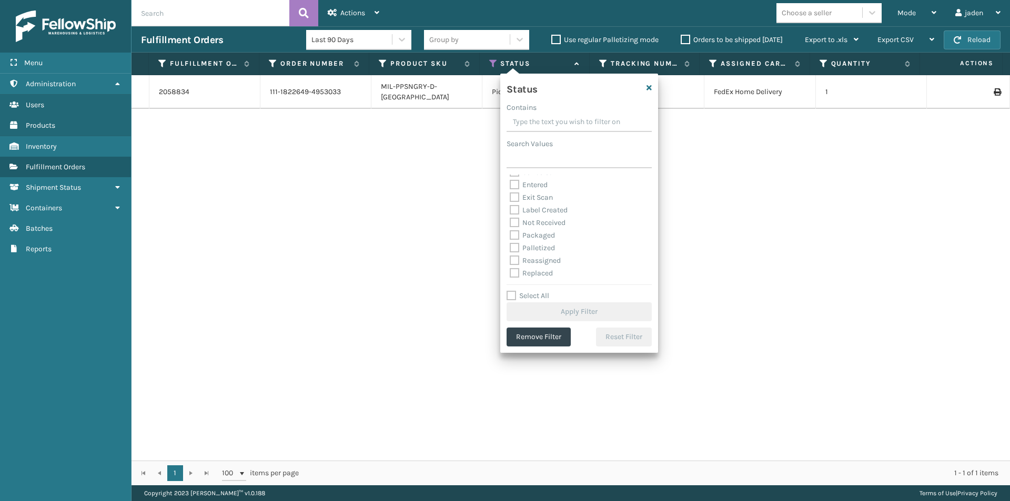
scroll to position [53, 0]
click at [511, 231] on label "Palletized" at bounding box center [532, 229] width 45 height 9
click at [510, 230] on input "Palletized" at bounding box center [510, 226] width 1 height 7
checkbox input "true"
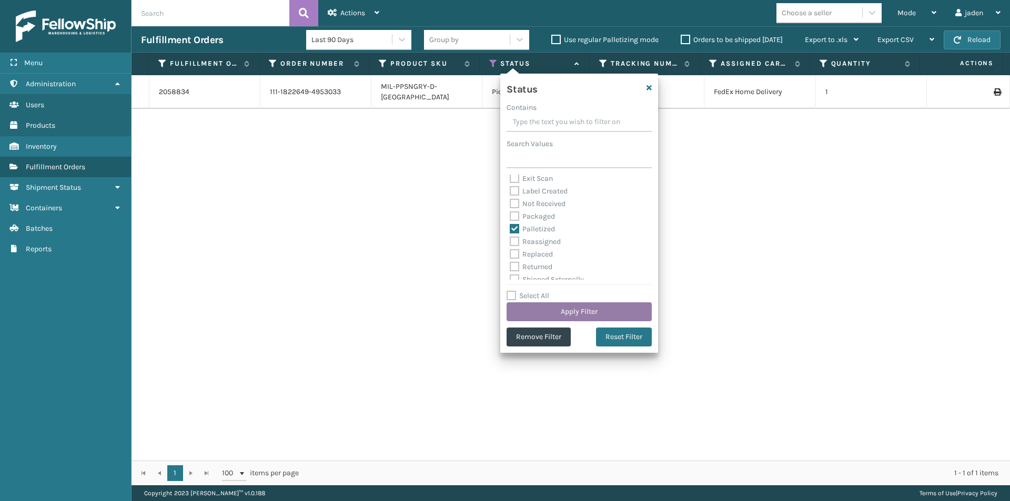
click at [565, 314] on button "Apply Filter" at bounding box center [578, 311] width 145 height 19
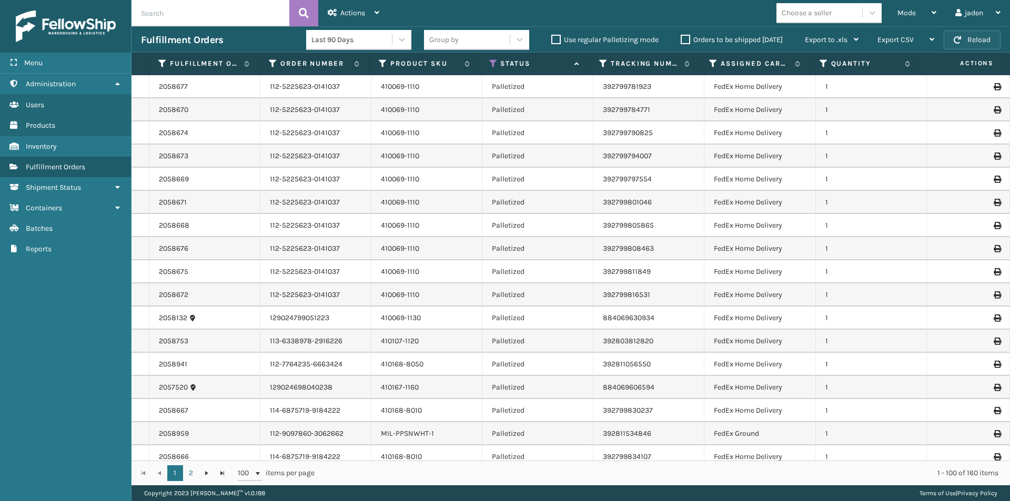
click at [965, 42] on button "Reload" at bounding box center [971, 39] width 57 height 19
click at [984, 36] on button "Reload" at bounding box center [971, 39] width 57 height 19
click at [917, 12] on div "Mode" at bounding box center [916, 13] width 39 height 26
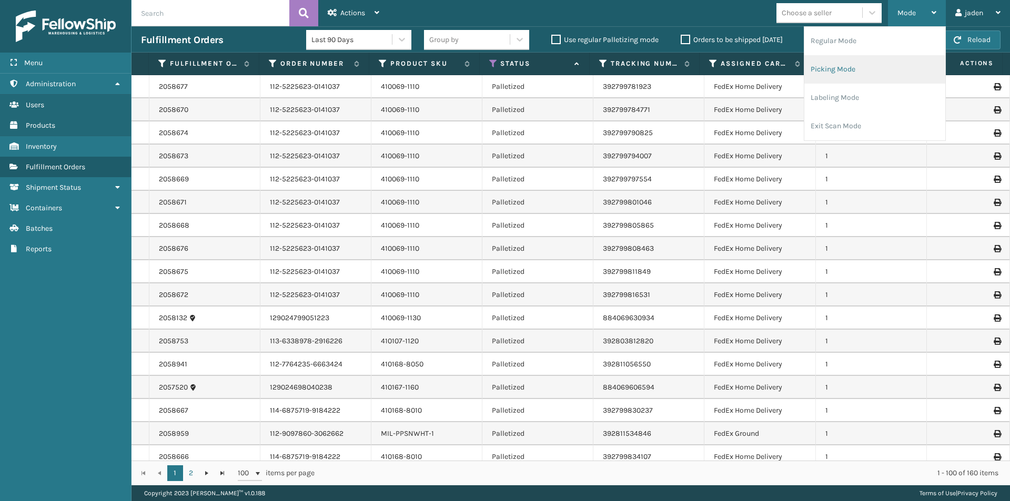
click at [873, 68] on li "Picking Mode" at bounding box center [874, 69] width 141 height 28
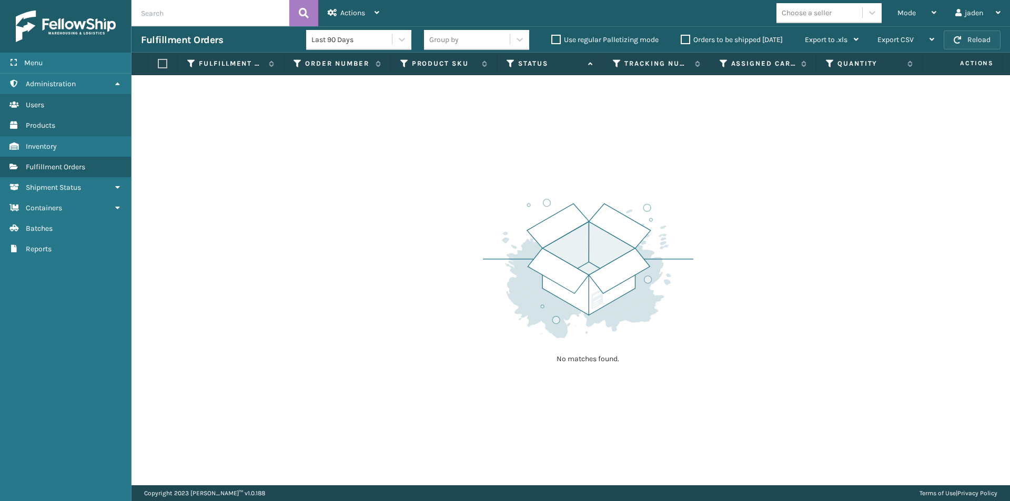
click at [975, 46] on button "Reload" at bounding box center [971, 39] width 57 height 19
click at [915, 12] on div "Mode" at bounding box center [916, 13] width 39 height 26
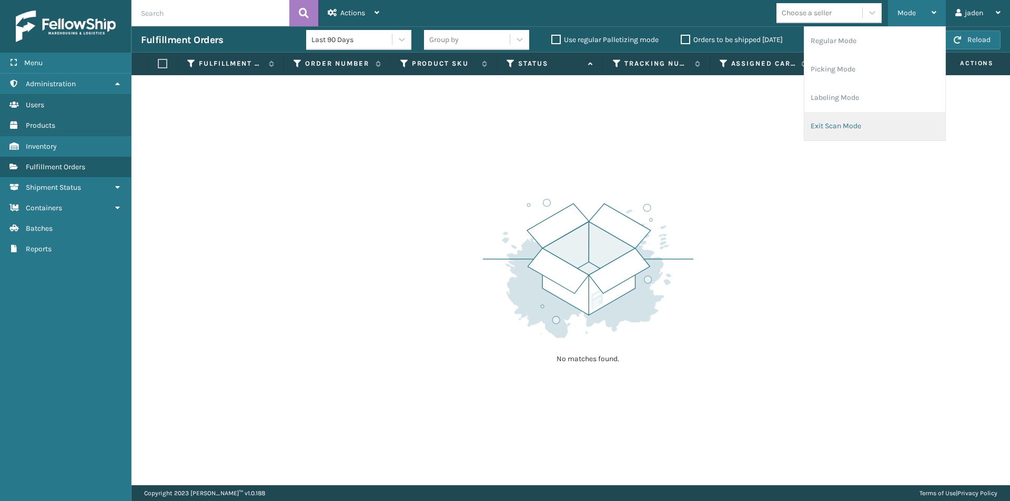
click at [860, 118] on li "Exit Scan Mode" at bounding box center [874, 126] width 141 height 28
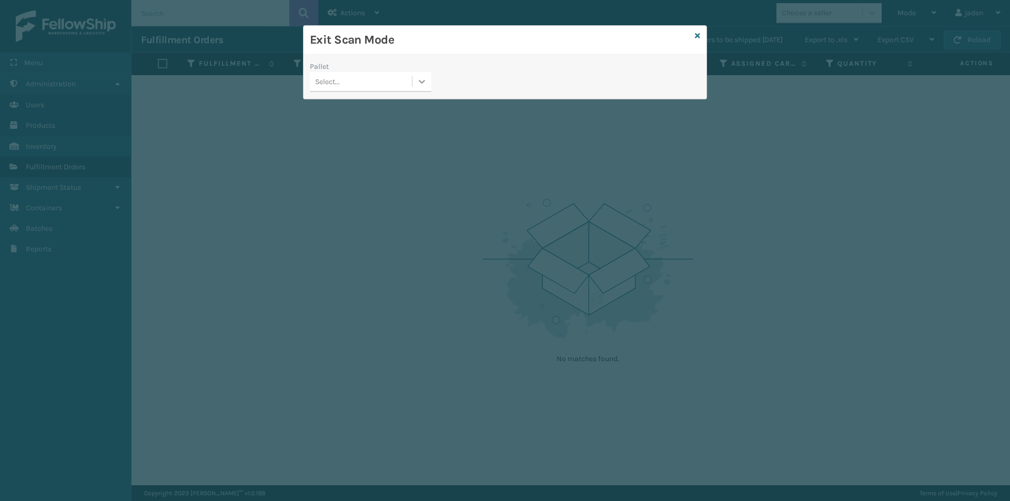
drag, startPoint x: 422, startPoint y: 85, endPoint x: 412, endPoint y: 88, distance: 11.0
click at [421, 85] on icon at bounding box center [421, 81] width 11 height 11
click at [343, 107] on div "FDXG-VO8NO9D7FG" at bounding box center [370, 107] width 121 height 19
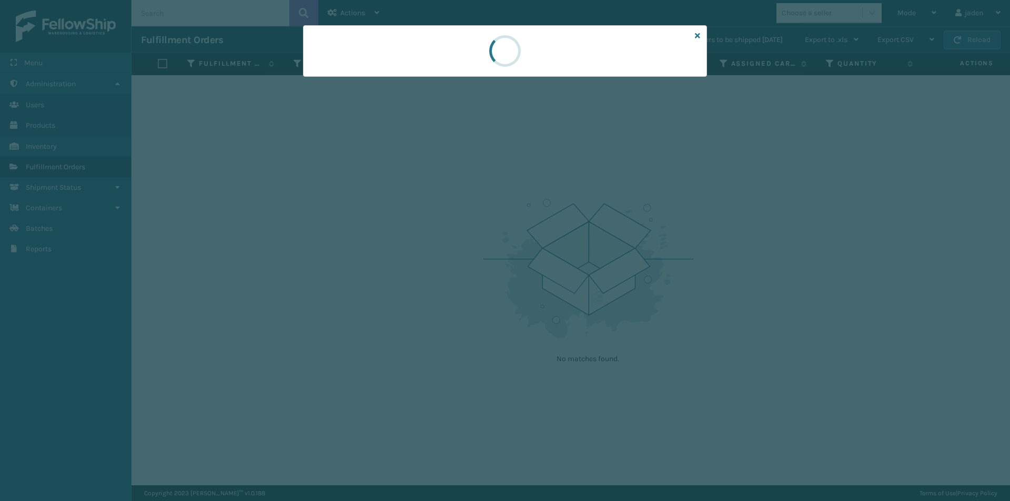
drag, startPoint x: 511, startPoint y: 90, endPoint x: 507, endPoint y: 74, distance: 17.1
click at [463, 74] on div at bounding box center [505, 51] width 404 height 52
drag, startPoint x: 578, startPoint y: 64, endPoint x: 557, endPoint y: 63, distance: 21.1
drag, startPoint x: 557, startPoint y: 63, endPoint x: 454, endPoint y: 61, distance: 102.5
click at [454, 61] on div at bounding box center [505, 51] width 404 height 52
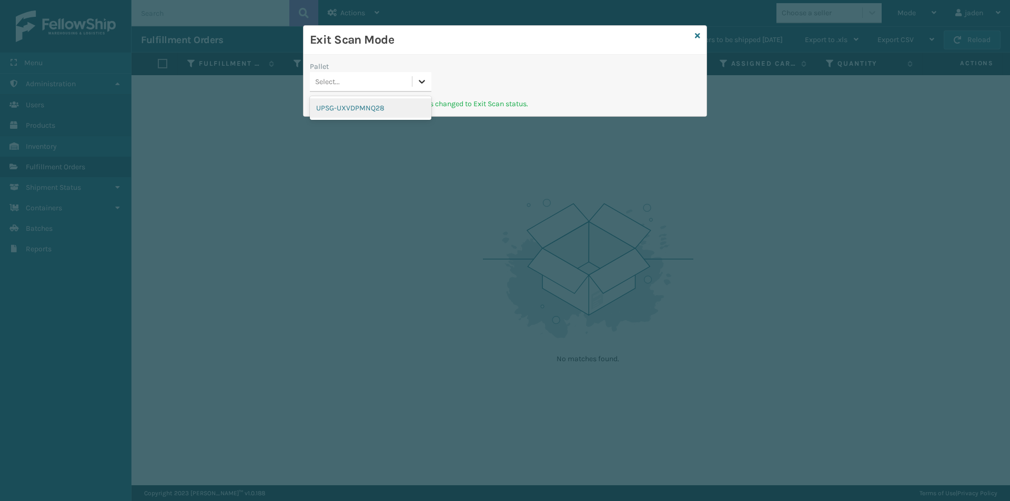
click at [419, 83] on icon at bounding box center [421, 81] width 11 height 11
click at [388, 108] on div "UPSG-UXVDPMNQ28" at bounding box center [370, 107] width 121 height 19
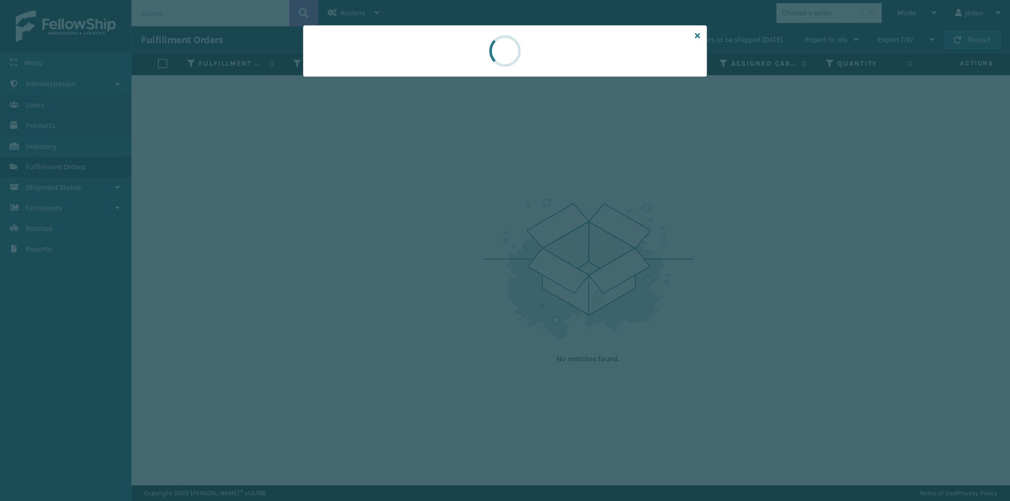
drag, startPoint x: 546, startPoint y: 77, endPoint x: 594, endPoint y: 54, distance: 53.4
click at [483, 54] on div at bounding box center [505, 51] width 44 height 50
drag, startPoint x: 594, startPoint y: 54, endPoint x: 586, endPoint y: 54, distance: 8.4
drag, startPoint x: 586, startPoint y: 54, endPoint x: 558, endPoint y: 49, distance: 28.4
click at [415, 37] on div at bounding box center [505, 51] width 404 height 52
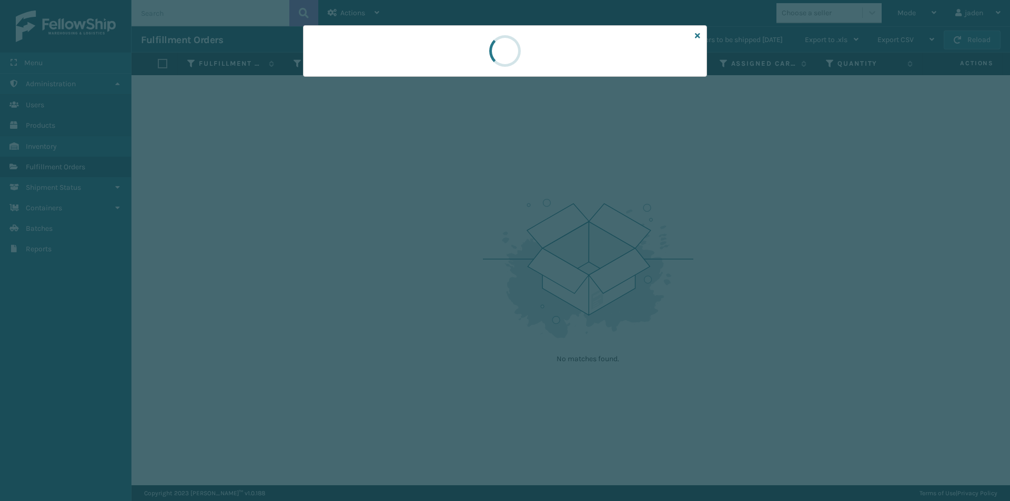
drag, startPoint x: 550, startPoint y: 49, endPoint x: 628, endPoint y: 58, distance: 78.9
click at [450, 46] on div at bounding box center [505, 51] width 404 height 52
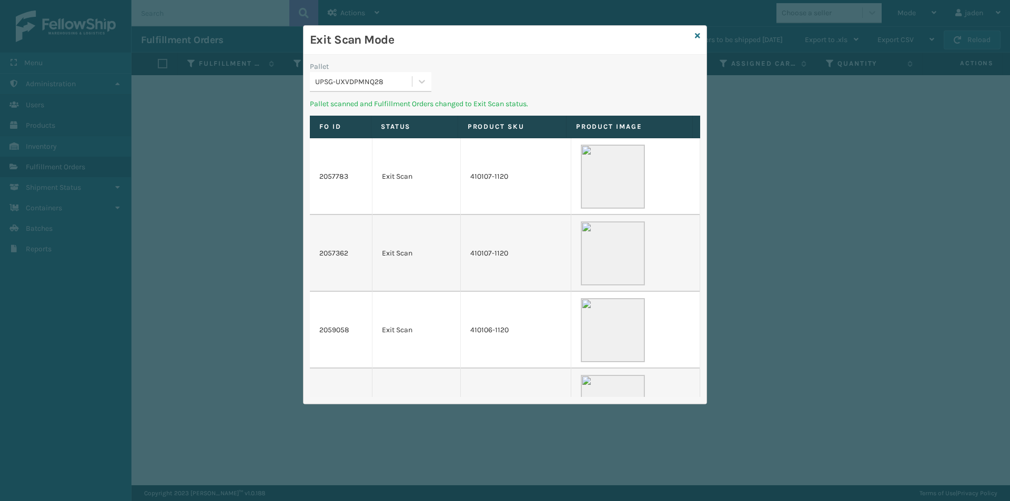
drag, startPoint x: 650, startPoint y: 62, endPoint x: 601, endPoint y: 58, distance: 49.5
click at [406, 50] on div "Exit Scan Mode" at bounding box center [504, 40] width 403 height 29
drag, startPoint x: 561, startPoint y: 50, endPoint x: 448, endPoint y: 39, distance: 113.6
click at [448, 39] on h3 "Exit Scan Mode" at bounding box center [500, 40] width 381 height 16
click at [427, 78] on icon at bounding box center [421, 81] width 11 height 11
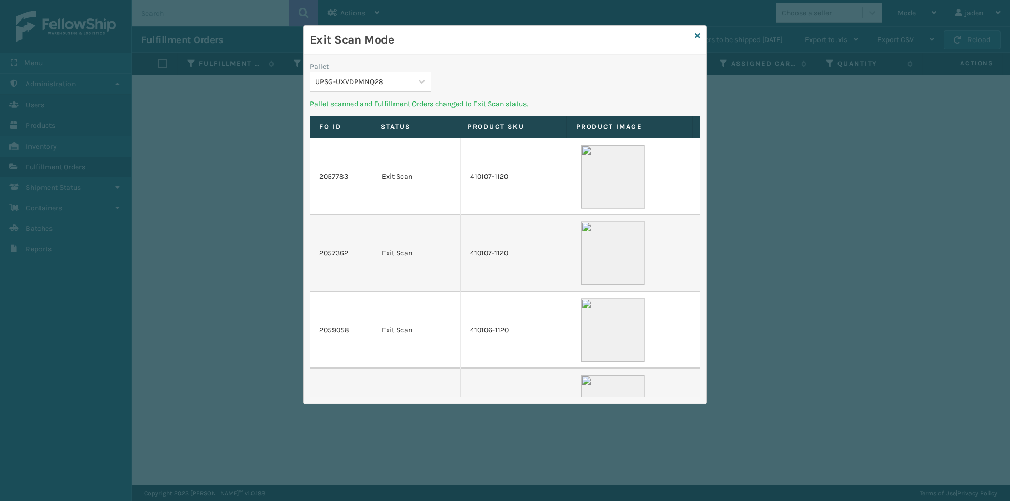
drag, startPoint x: 498, startPoint y: 62, endPoint x: 586, endPoint y: 62, distance: 87.8
click at [476, 40] on h3 "Exit Scan Mode" at bounding box center [500, 40] width 381 height 16
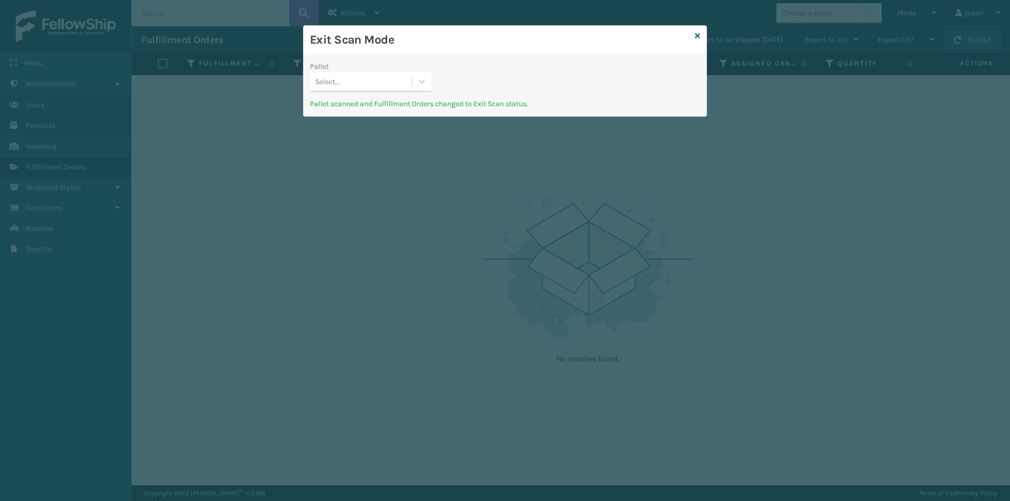
drag, startPoint x: 627, startPoint y: 67, endPoint x: 620, endPoint y: 67, distance: 6.3
drag, startPoint x: 460, startPoint y: 39, endPoint x: 440, endPoint y: 71, distance: 37.5
click at [460, 43] on h3 "Exit Scan Mode" at bounding box center [500, 40] width 381 height 16
click at [696, 37] on icon at bounding box center [697, 35] width 5 height 7
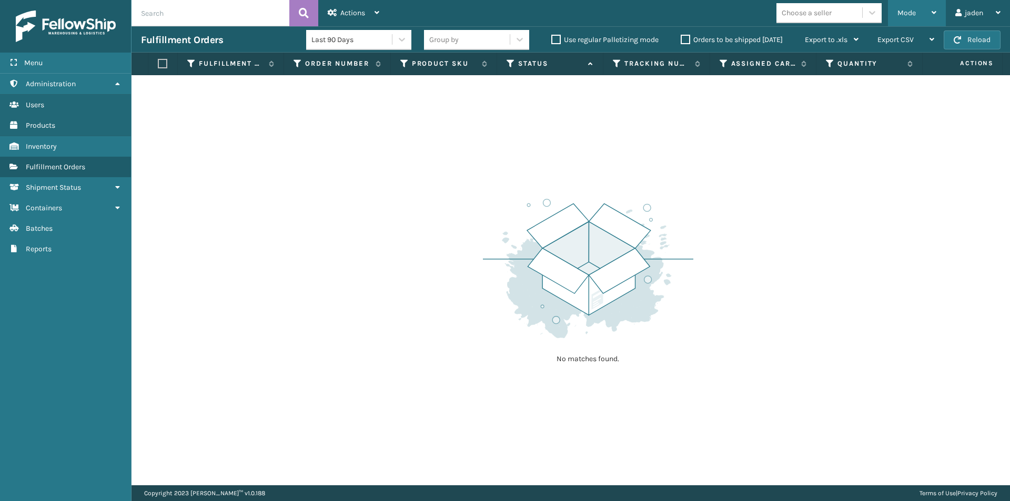
click at [908, 11] on span "Mode" at bounding box center [906, 12] width 18 height 9
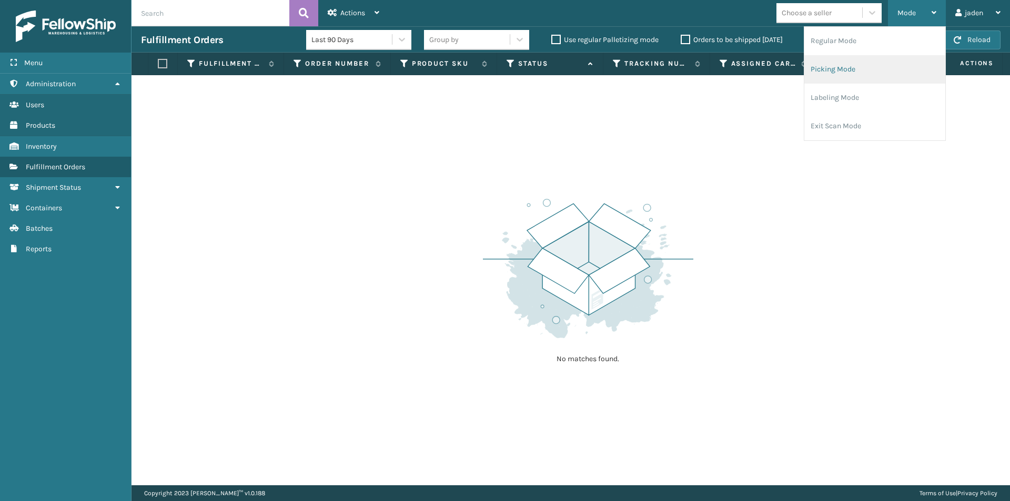
click at [867, 72] on li "Picking Mode" at bounding box center [874, 69] width 141 height 28
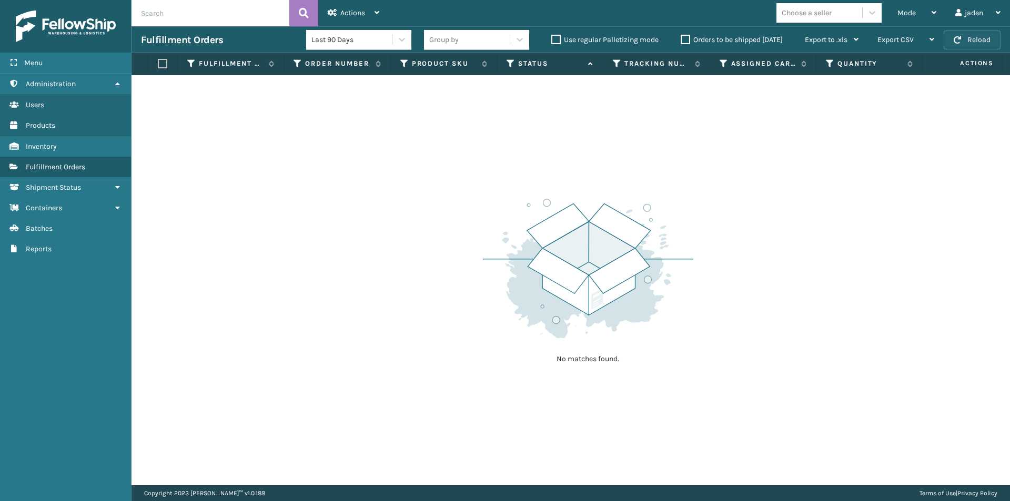
click at [965, 40] on button "Reload" at bounding box center [971, 39] width 57 height 19
click at [914, 6] on div "Mode" at bounding box center [916, 13] width 39 height 26
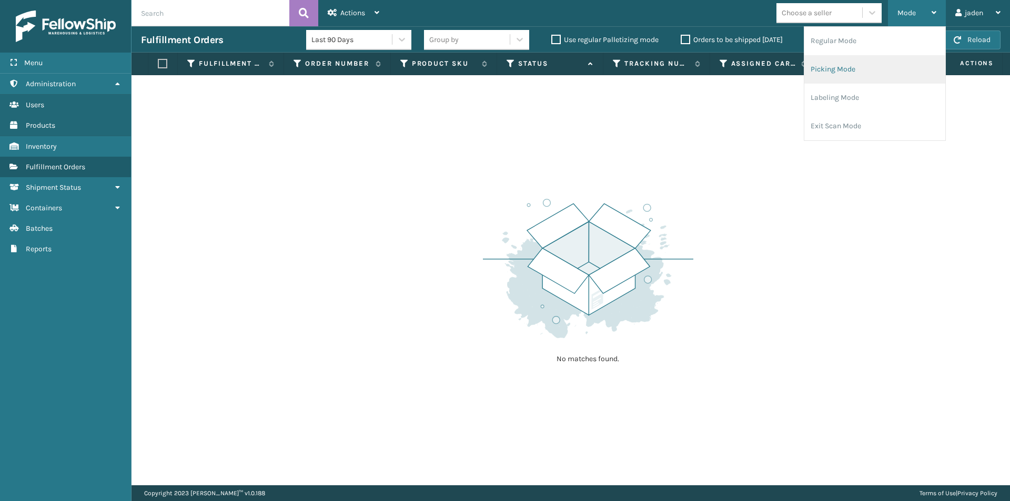
click at [887, 64] on li "Picking Mode" at bounding box center [874, 69] width 141 height 28
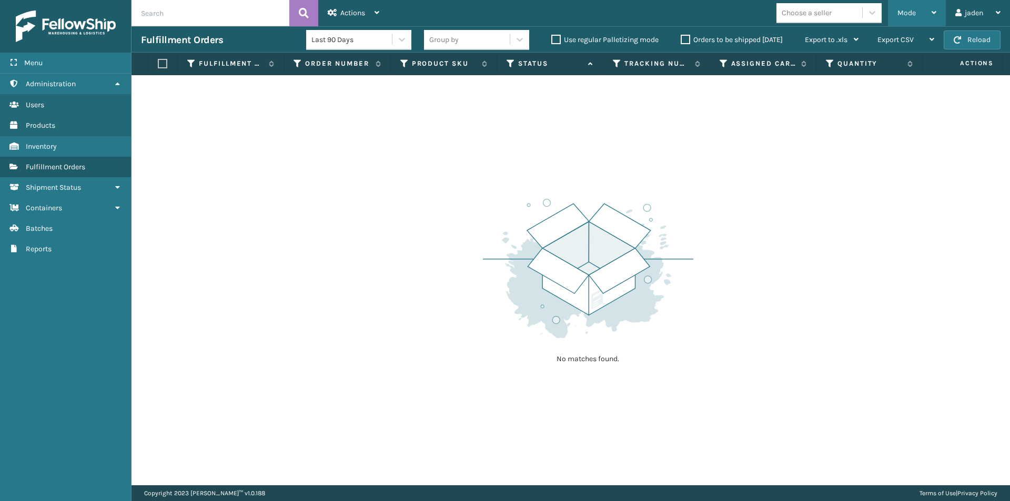
click at [912, 14] on span "Mode" at bounding box center [906, 12] width 18 height 9
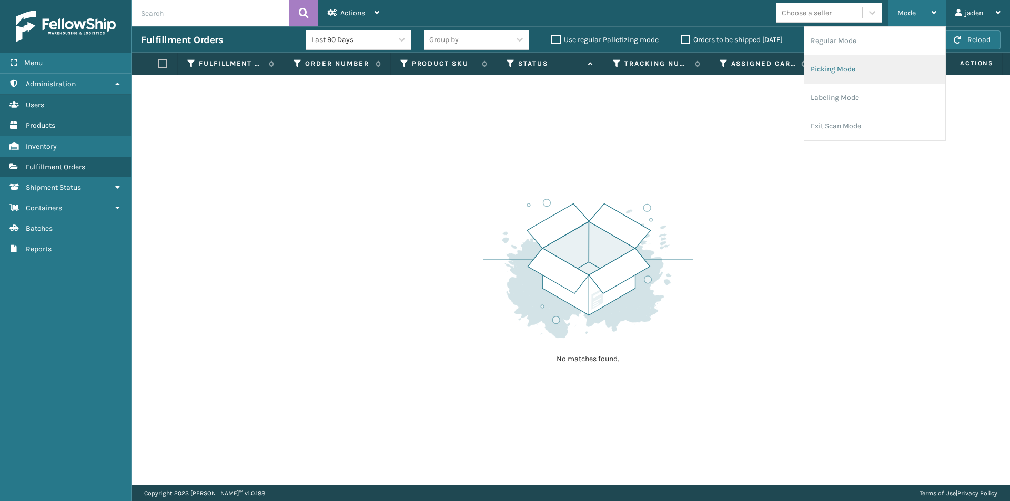
click at [871, 71] on li "Picking Mode" at bounding box center [874, 69] width 141 height 28
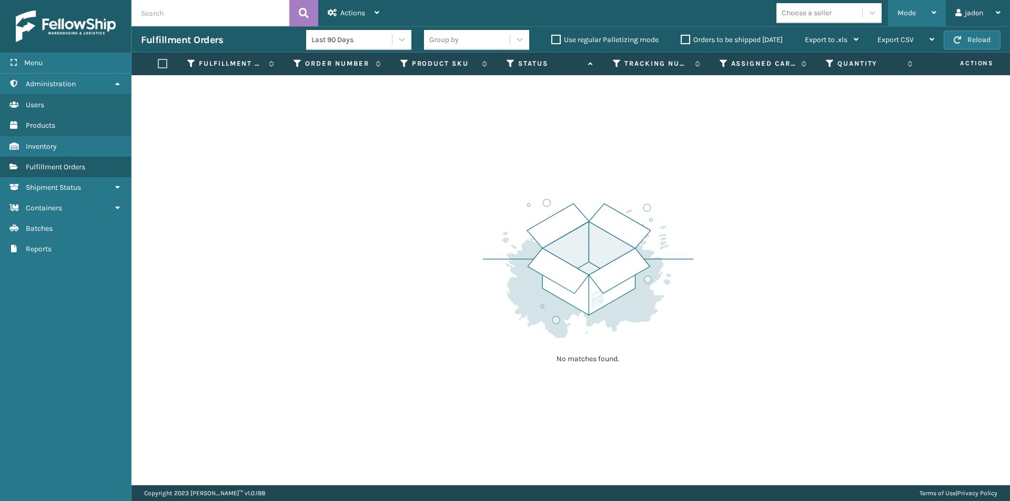
click at [914, 8] on div "Mode" at bounding box center [916, 13] width 39 height 26
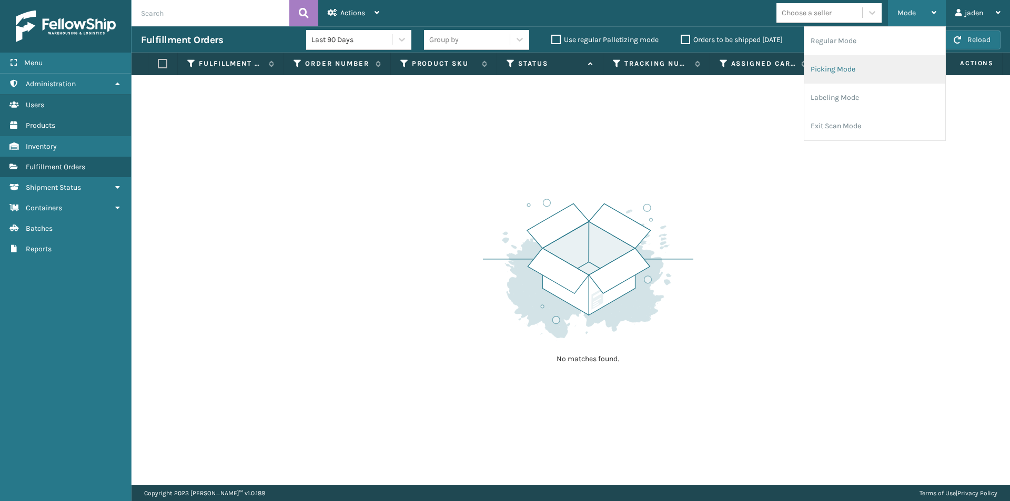
click at [875, 66] on li "Picking Mode" at bounding box center [874, 69] width 141 height 28
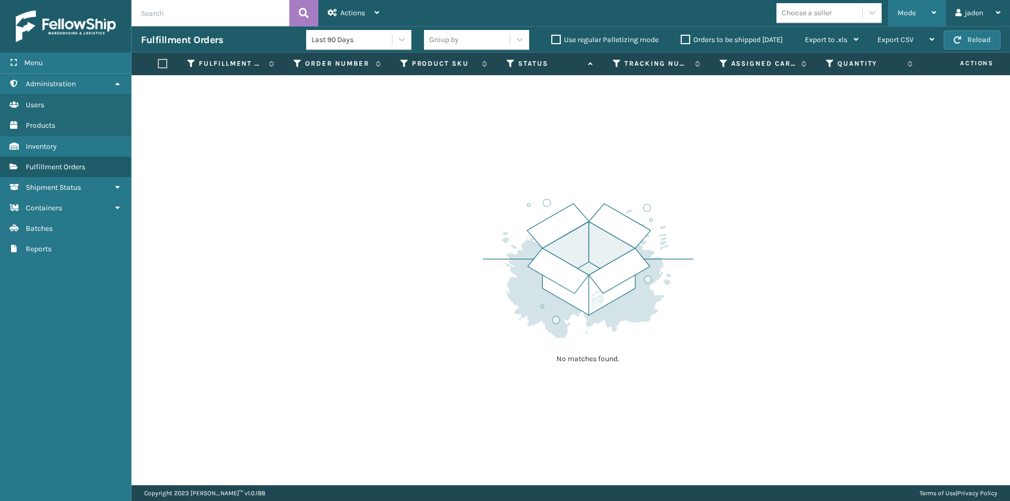
click at [908, 9] on span "Mode" at bounding box center [906, 12] width 18 height 9
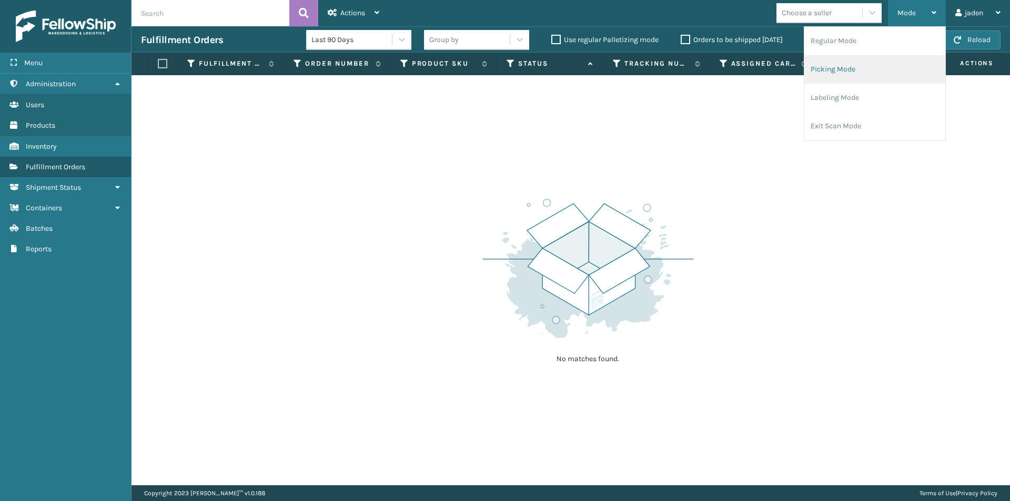
click at [861, 72] on li "Picking Mode" at bounding box center [874, 69] width 141 height 28
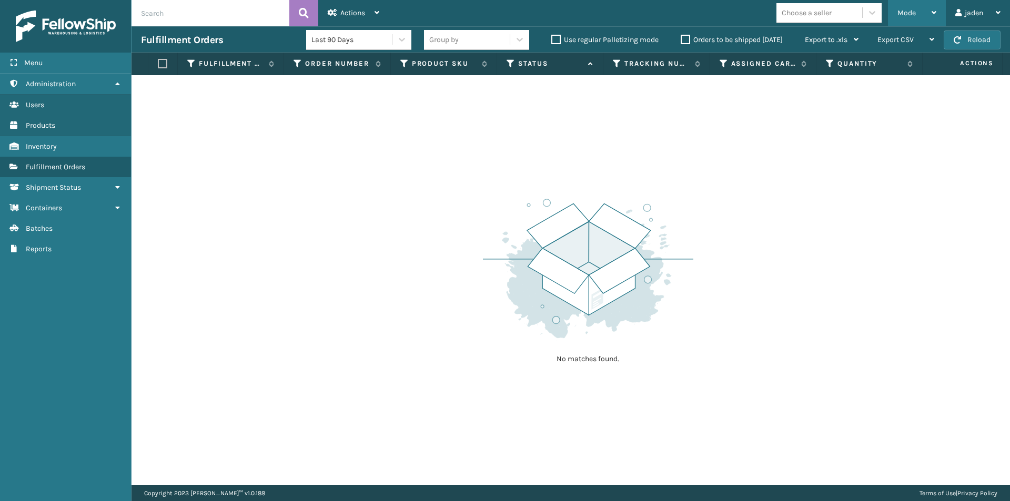
click at [908, 13] on span "Mode" at bounding box center [906, 12] width 18 height 9
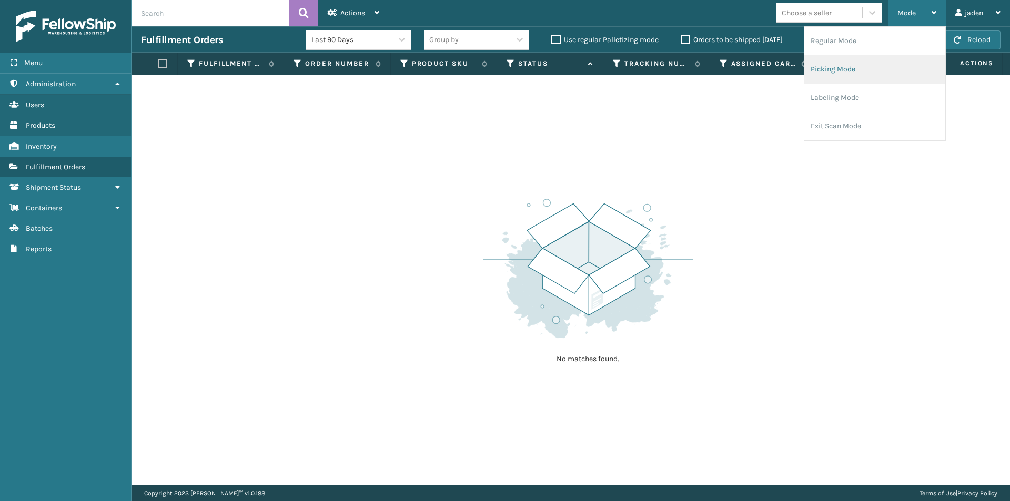
click at [879, 69] on li "Picking Mode" at bounding box center [874, 69] width 141 height 28
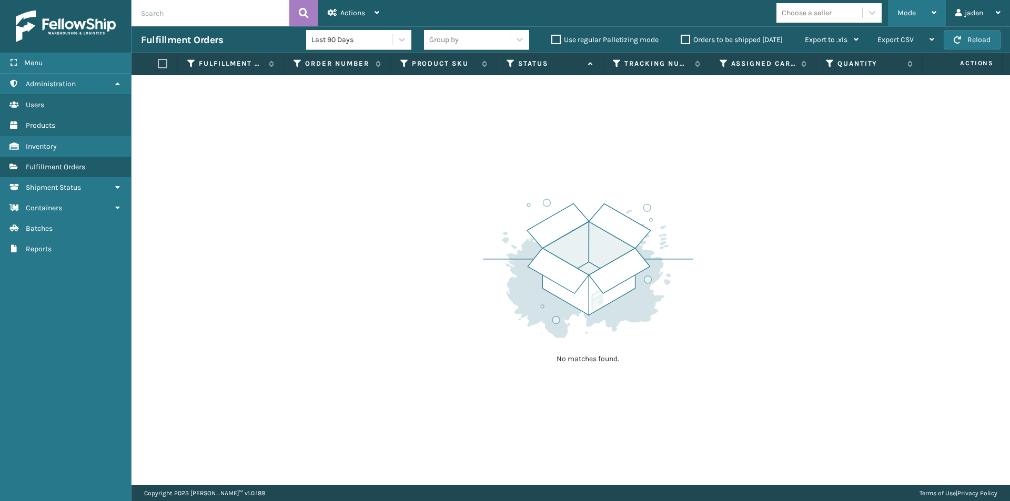
click at [915, 23] on div "Mode" at bounding box center [916, 13] width 39 height 26
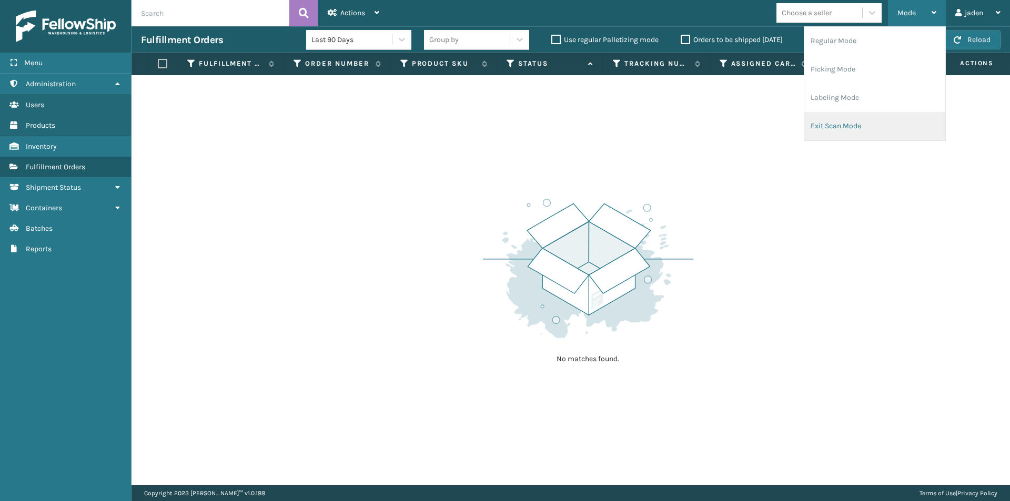
click at [860, 139] on li "Exit Scan Mode" at bounding box center [874, 126] width 141 height 28
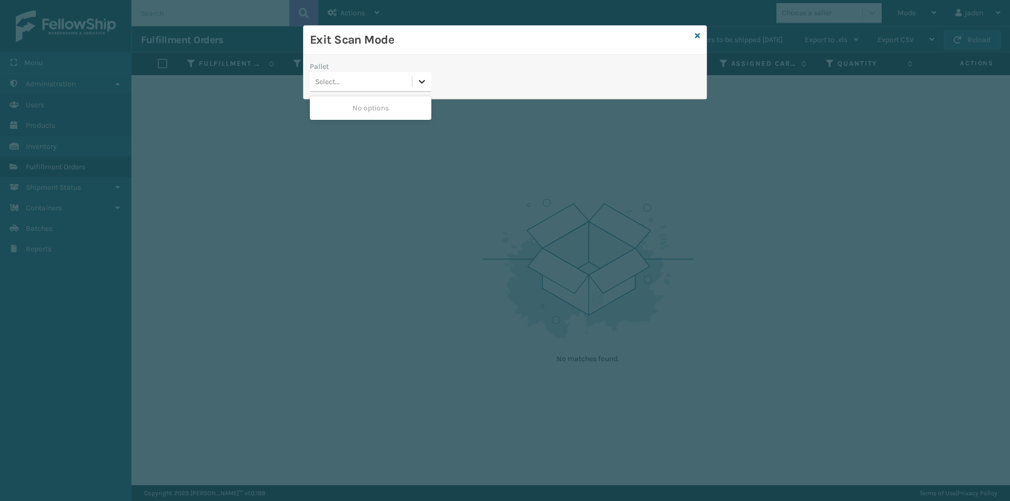
click at [426, 80] on icon at bounding box center [421, 81] width 11 height 11
click at [696, 35] on icon at bounding box center [697, 35] width 5 height 7
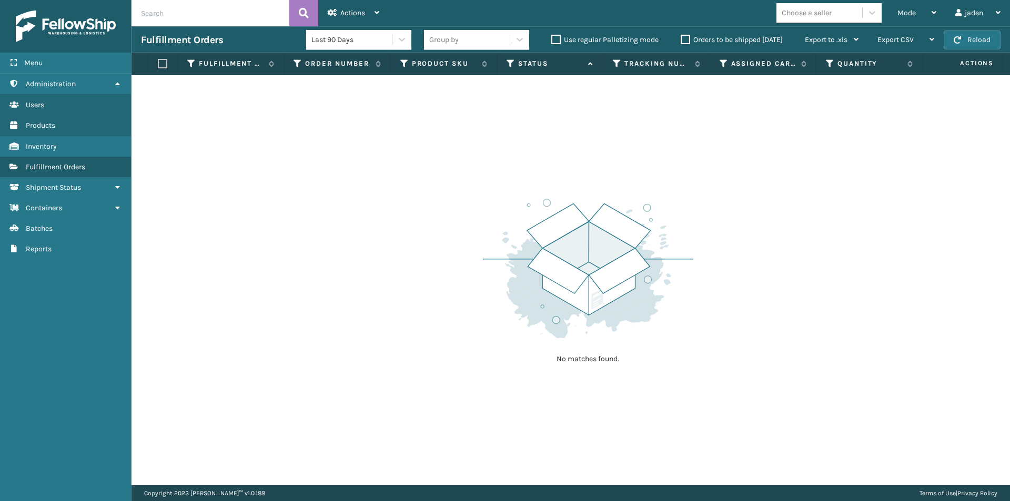
click at [683, 41] on label "Orders to be shipped [DATE]" at bounding box center [731, 39] width 102 height 9
click at [681, 40] on input "Orders to be shipped [DATE]" at bounding box center [680, 37] width 1 height 7
click at [975, 47] on button "Reload" at bounding box center [971, 39] width 57 height 19
